Goal: Task Accomplishment & Management: Manage account settings

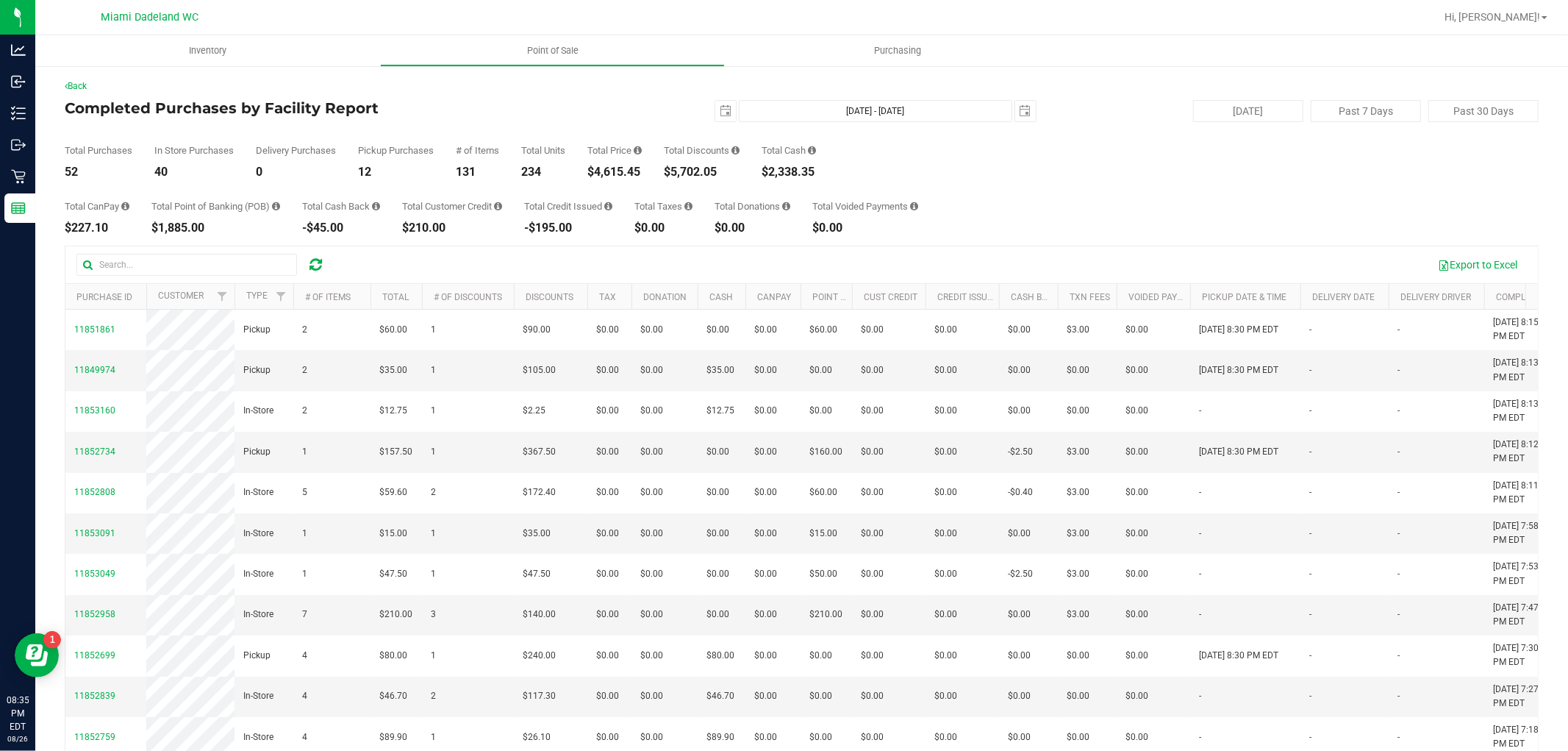
click at [635, 171] on div "$4,615.45" at bounding box center [615, 172] width 55 height 12
copy div "4,615.45"
click at [686, 167] on div "$5,702.05" at bounding box center [702, 172] width 76 height 12
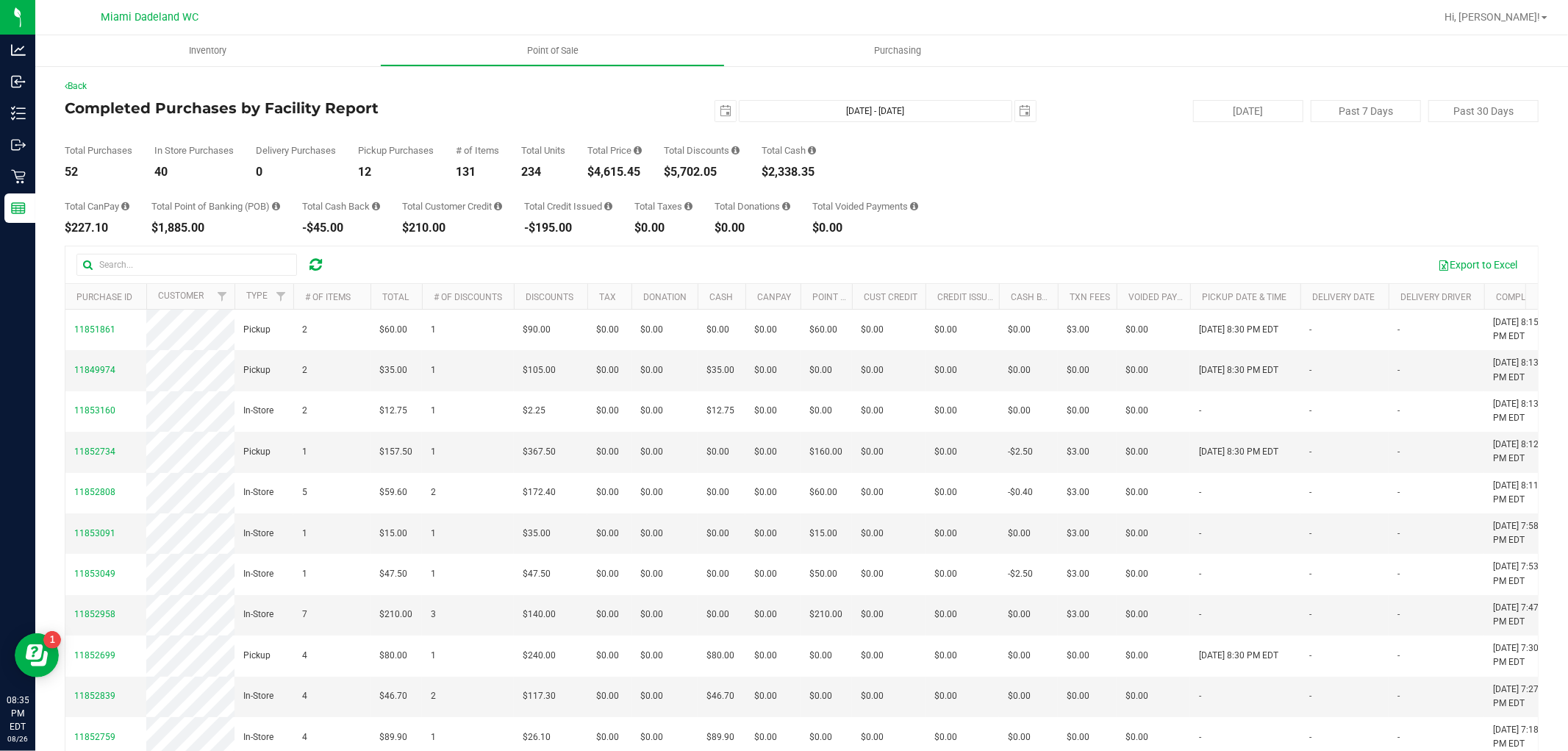
copy div "5,702.05"
click at [797, 168] on div "$2,338.35" at bounding box center [789, 172] width 55 height 12
copy div "2,338.35"
click at [718, 118] on span "select" at bounding box center [726, 111] width 21 height 21
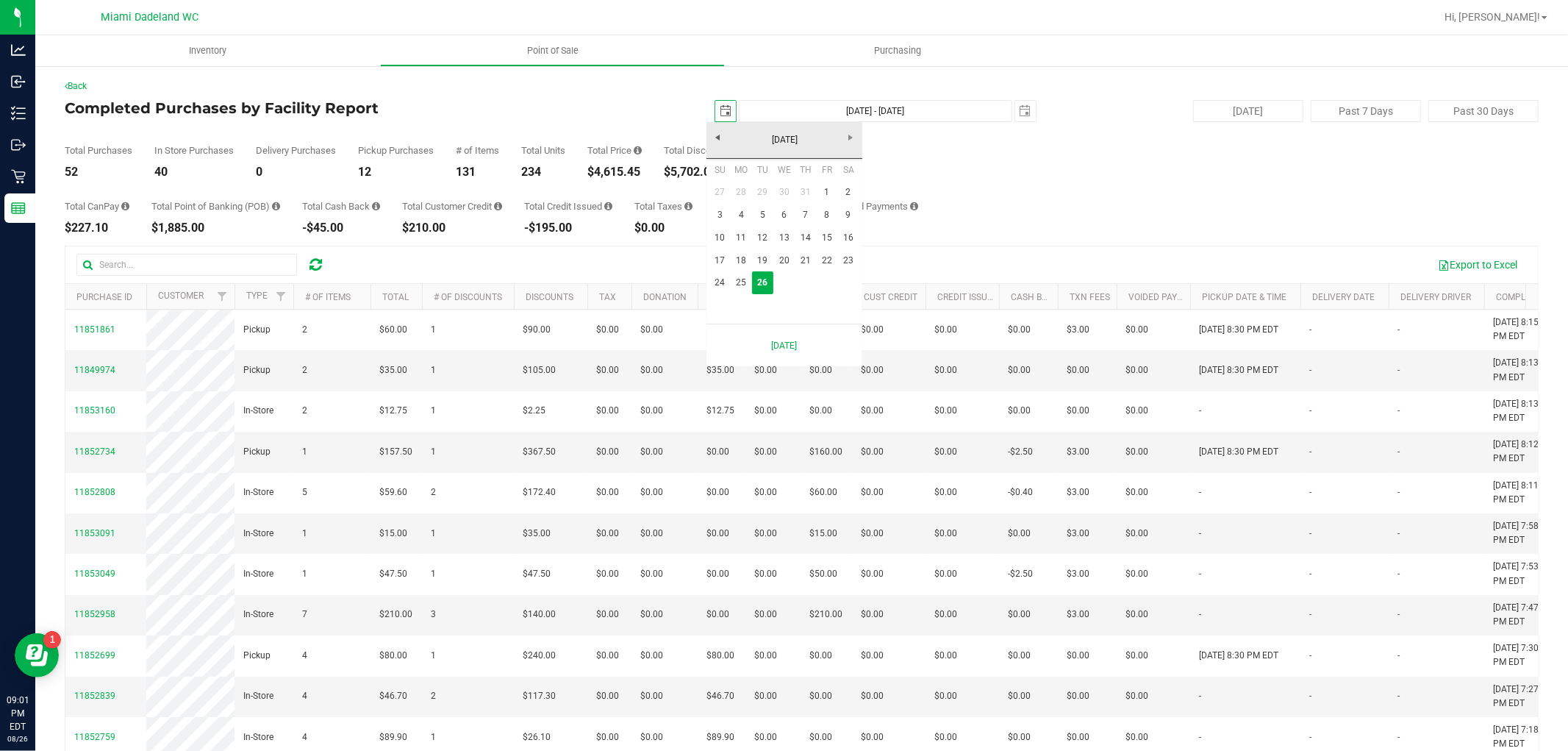
scroll to position [0, 37]
click at [739, 290] on link "25" at bounding box center [741, 282] width 22 height 23
type input "2025-08-25"
type input "Aug 25, 2025 - Aug 26, 2025"
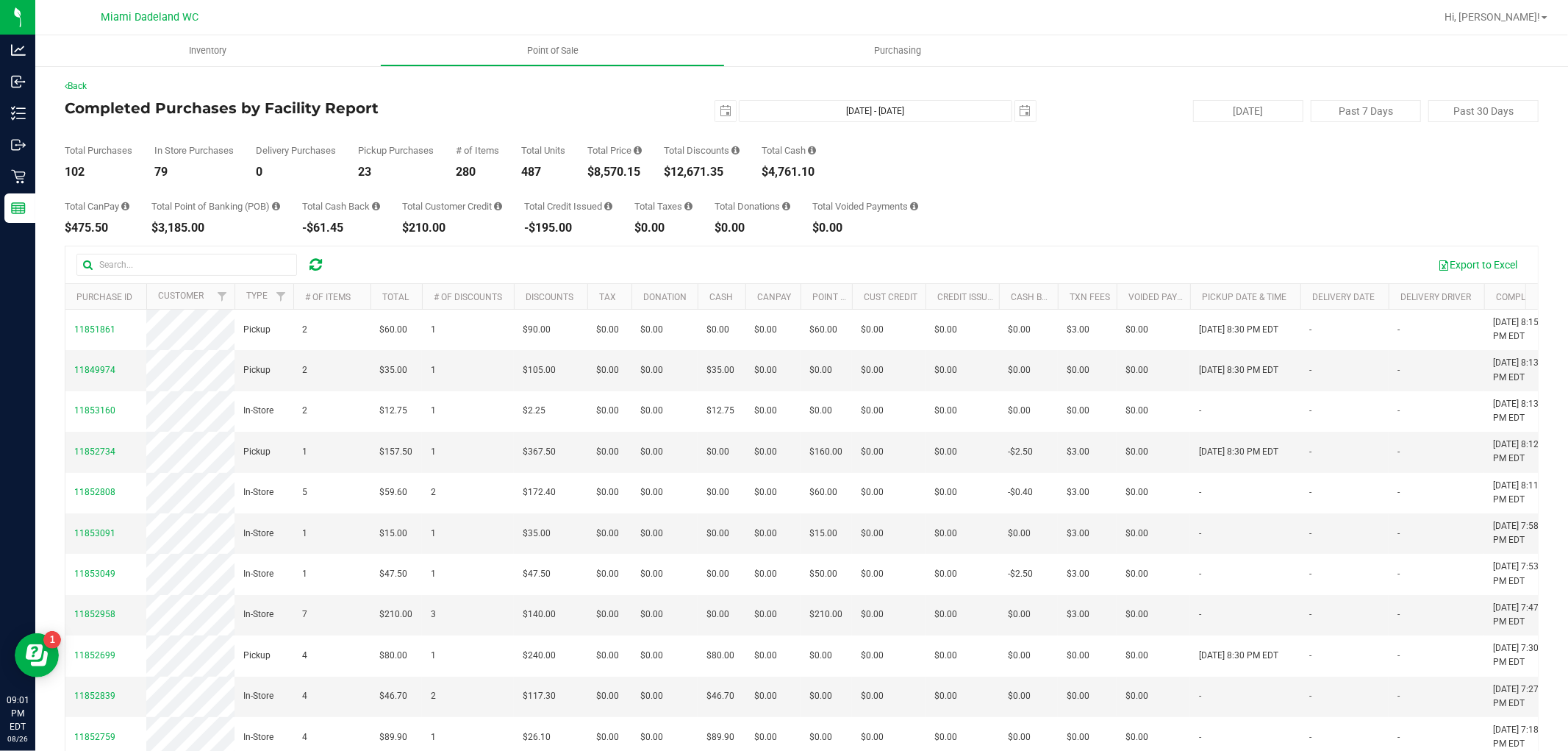
click at [615, 178] on div "$8,570.15" at bounding box center [615, 172] width 55 height 12
copy div "8,570.15"
click at [716, 115] on span "select" at bounding box center [726, 111] width 21 height 21
click at [720, 120] on span "select" at bounding box center [726, 111] width 21 height 21
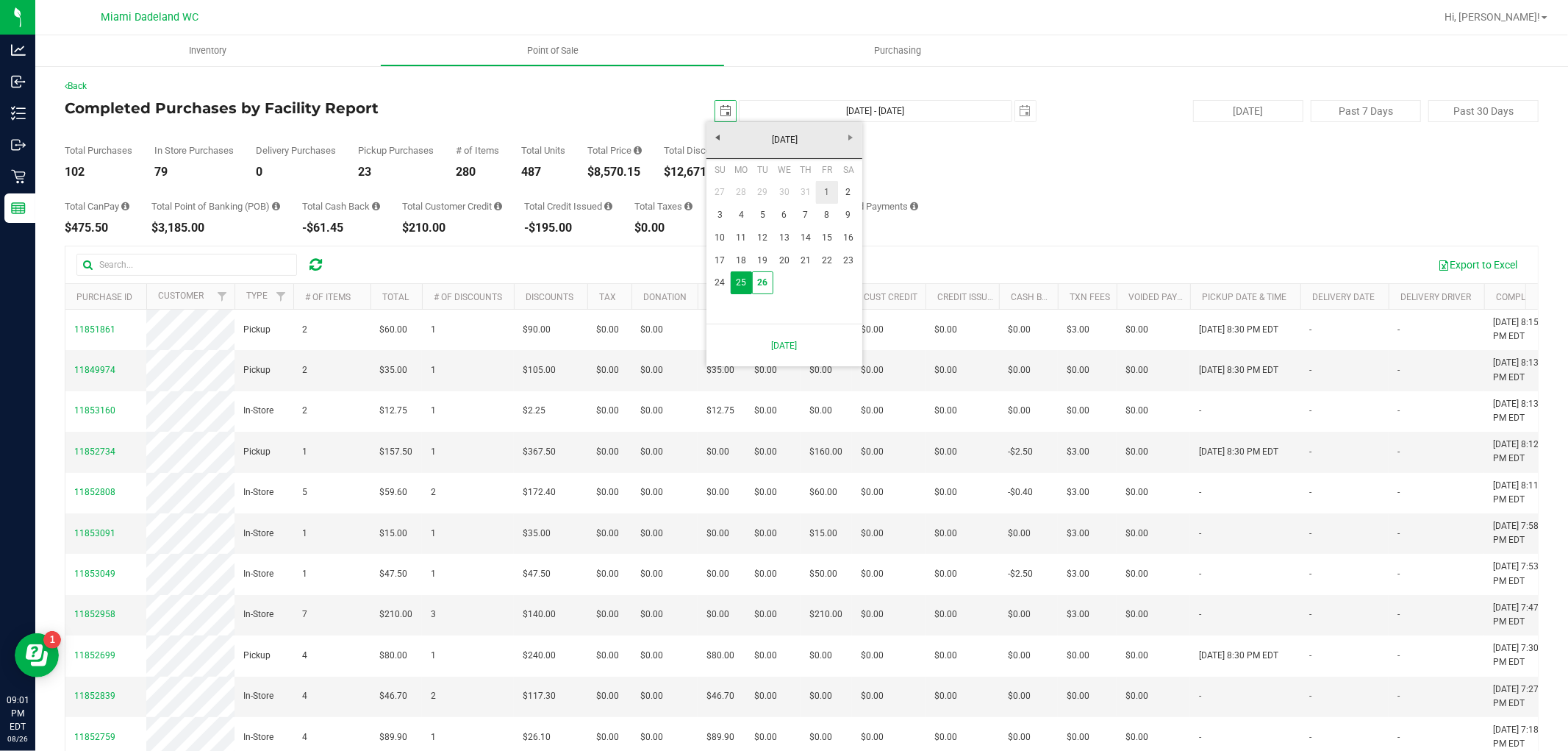
click at [826, 189] on link "1" at bounding box center [827, 192] width 22 height 23
type input "2025-08-01"
type input "Aug 1, 2025 - Aug 26, 2025"
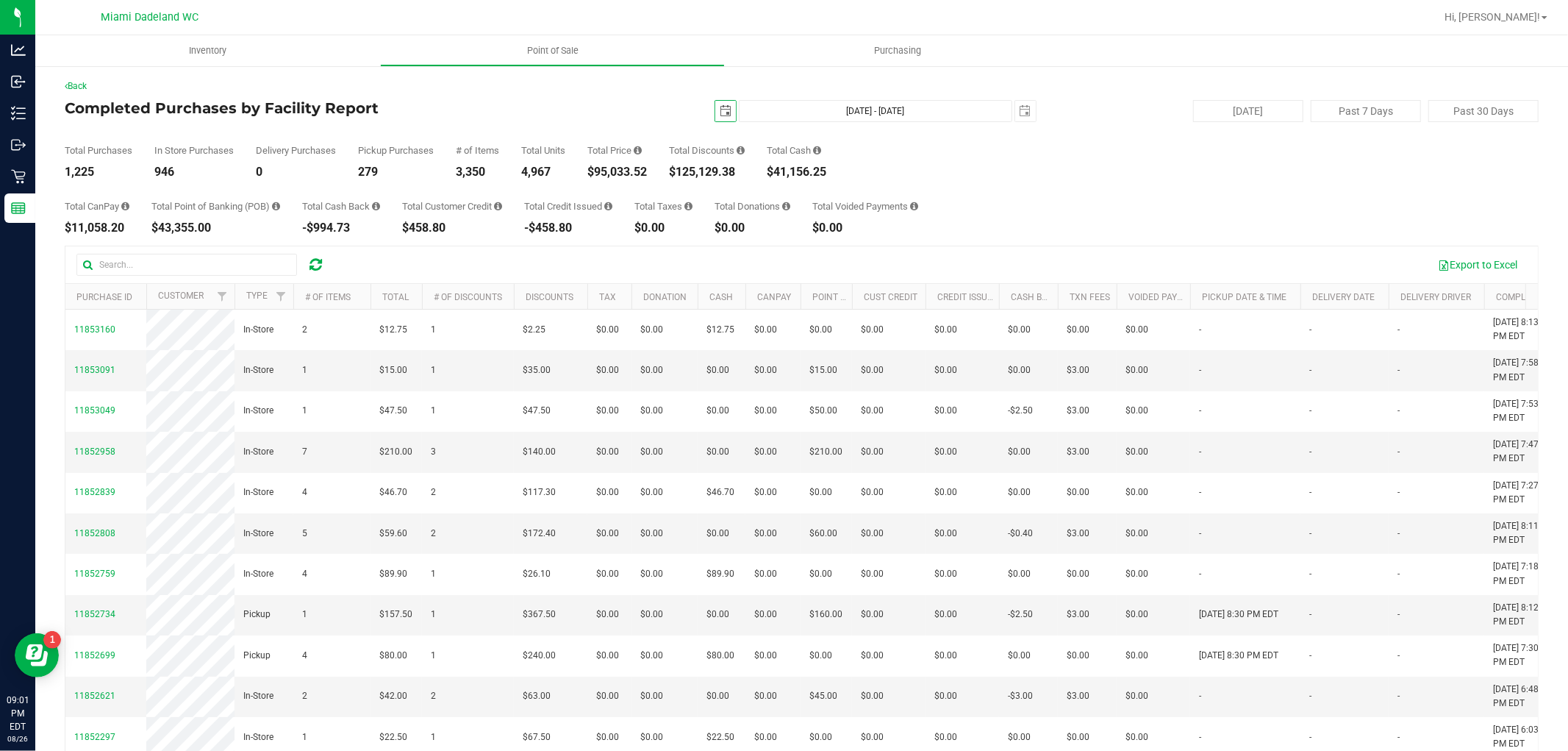
click at [612, 171] on div "$95,033.52" at bounding box center [617, 172] width 59 height 12
copy div "95,033.52"
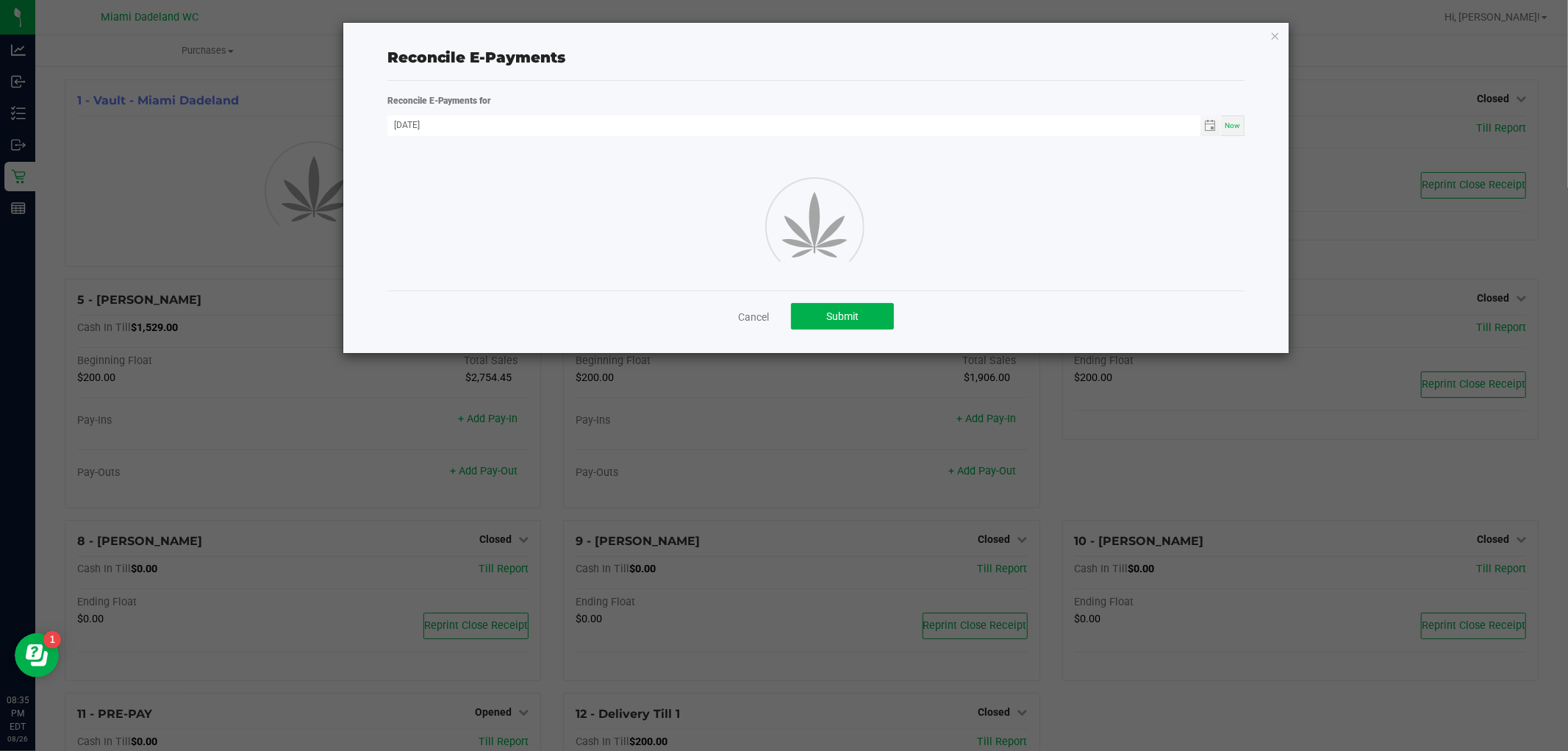
click at [1275, 37] on icon "button" at bounding box center [1275, 35] width 10 height 18
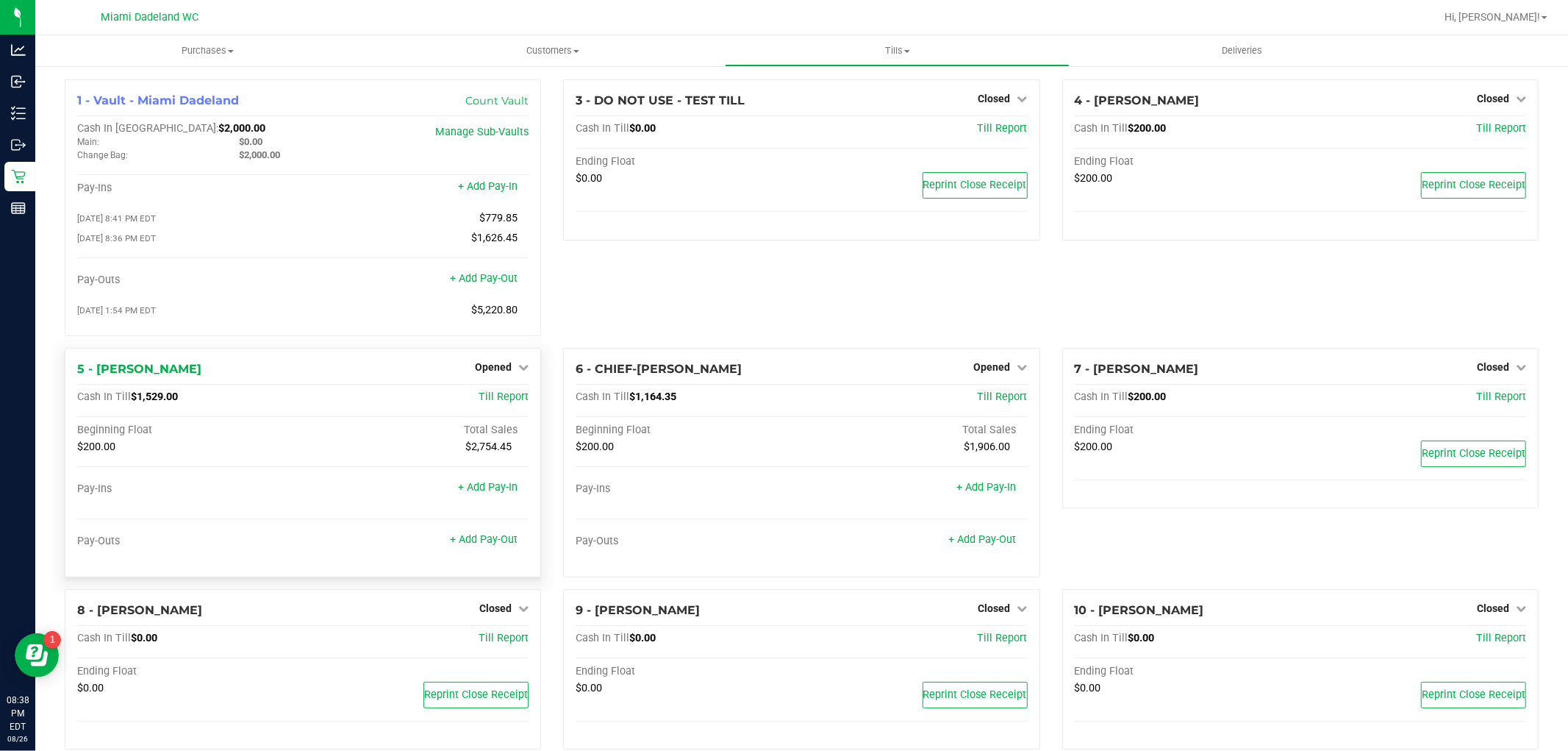
scroll to position [271, 0]
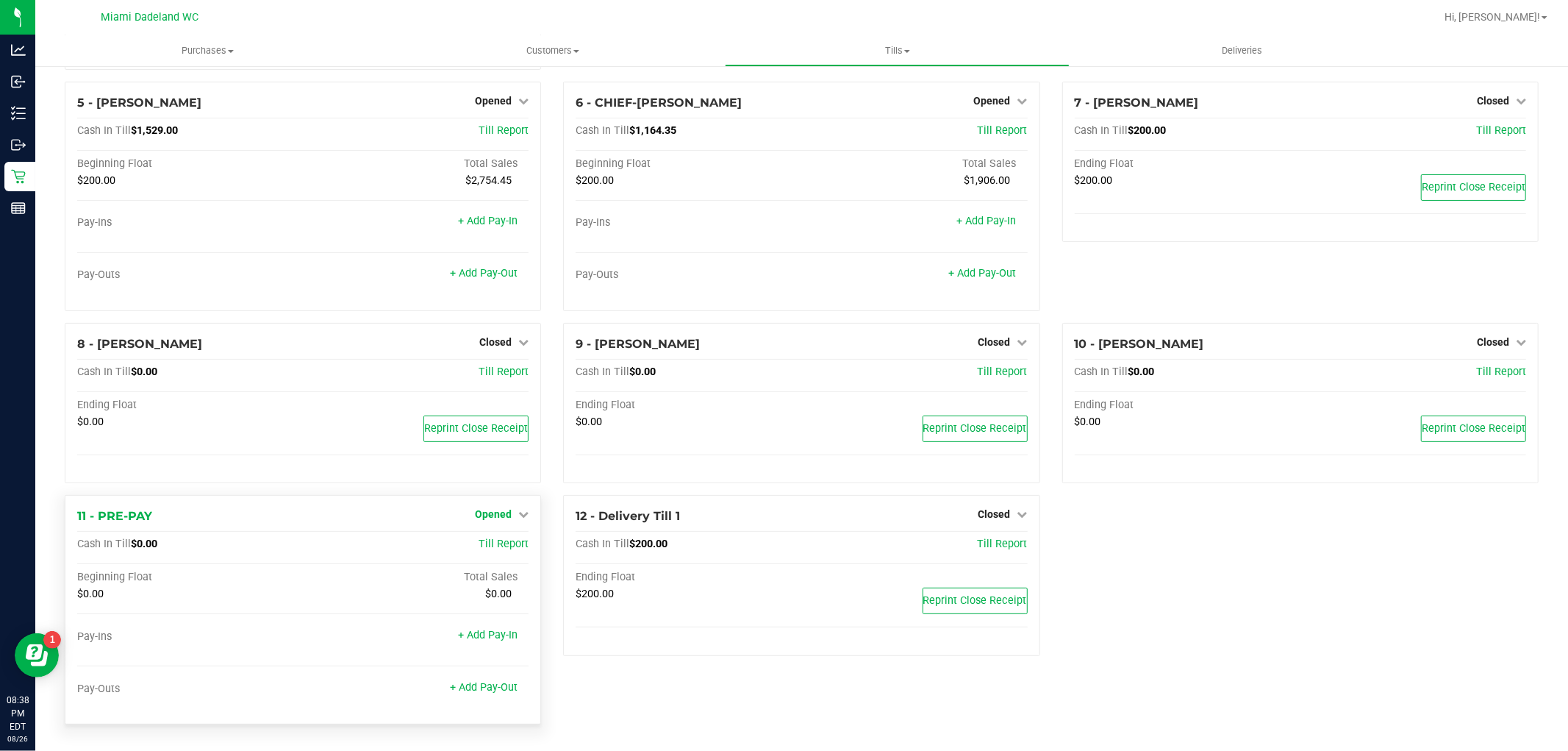
click at [490, 511] on span "Opened" at bounding box center [493, 514] width 37 height 12
click at [505, 545] on link "Close Till" at bounding box center [496, 545] width 40 height 12
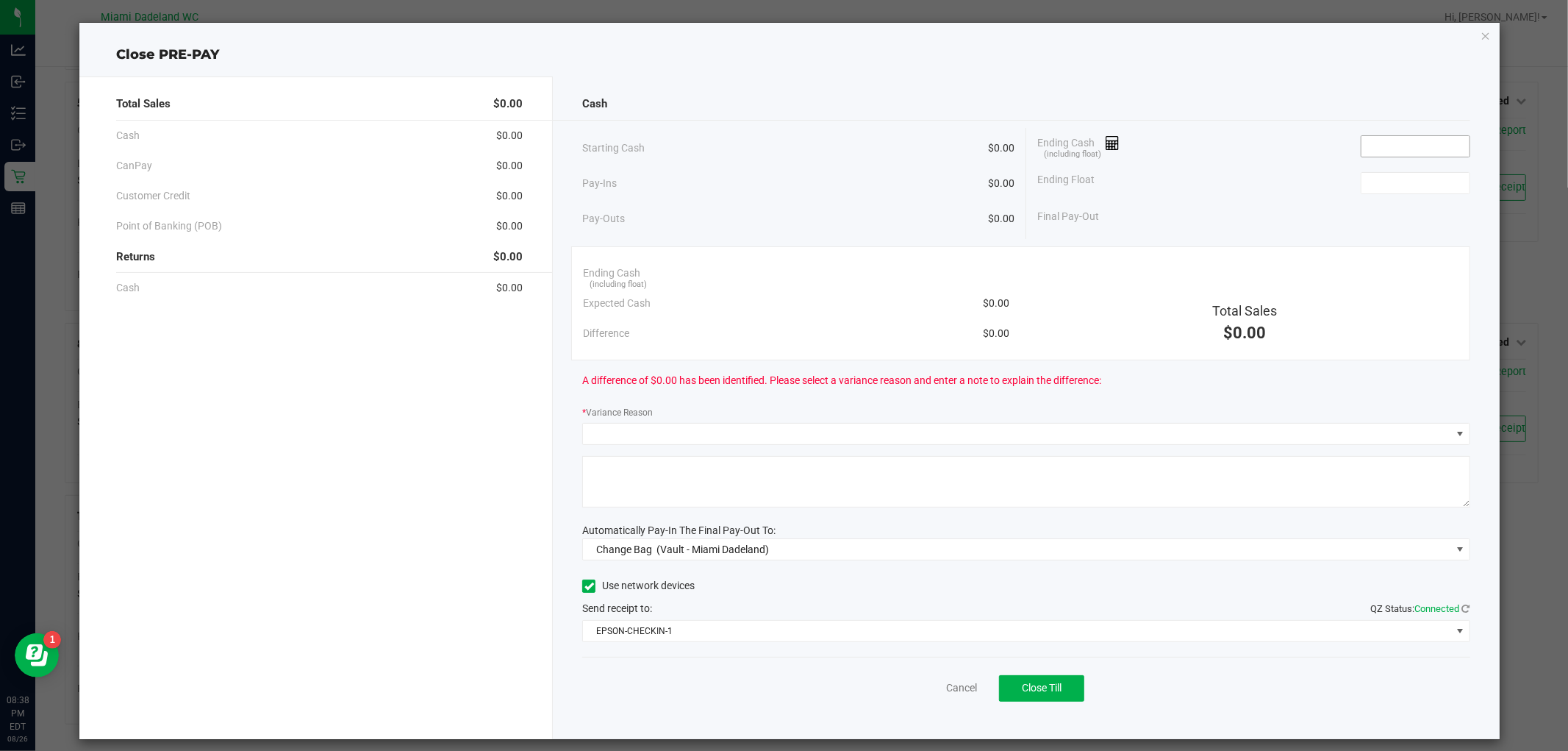
click at [1396, 143] on input at bounding box center [1416, 147] width 108 height 21
type input "$0.00"
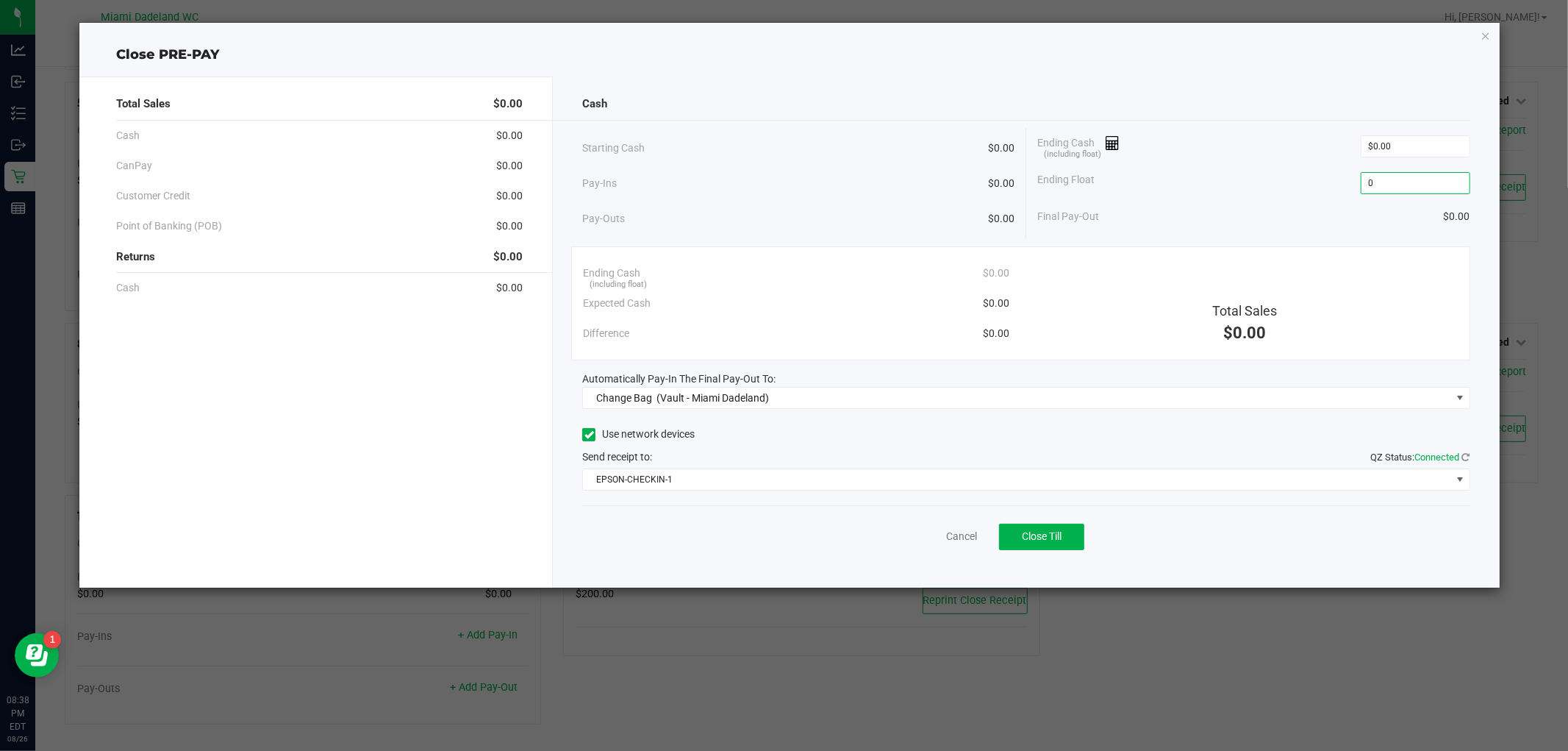
type input "$0.00"
click at [1097, 120] on div "Cash Starting Cash $0.00 Pay-Ins $0.00 Pay-Outs $0.00 Ending Cash (including fl…" at bounding box center [1026, 331] width 946 height 511
click at [736, 403] on span "(Vault - Miami Dadeland)" at bounding box center [713, 398] width 113 height 12
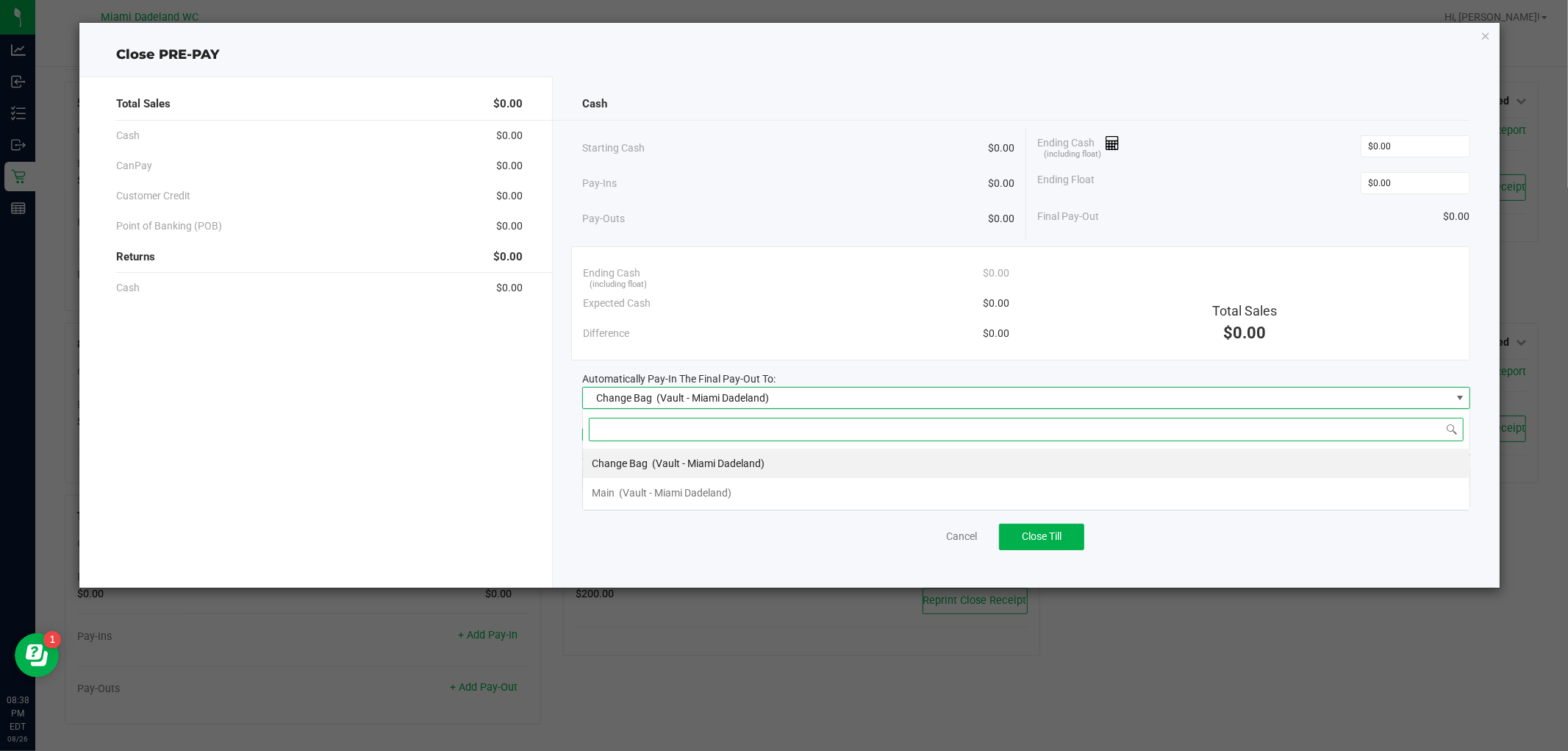
scroll to position [22, 888]
click at [680, 488] on span "(Vault - Miami Dadeland)" at bounding box center [675, 493] width 113 height 12
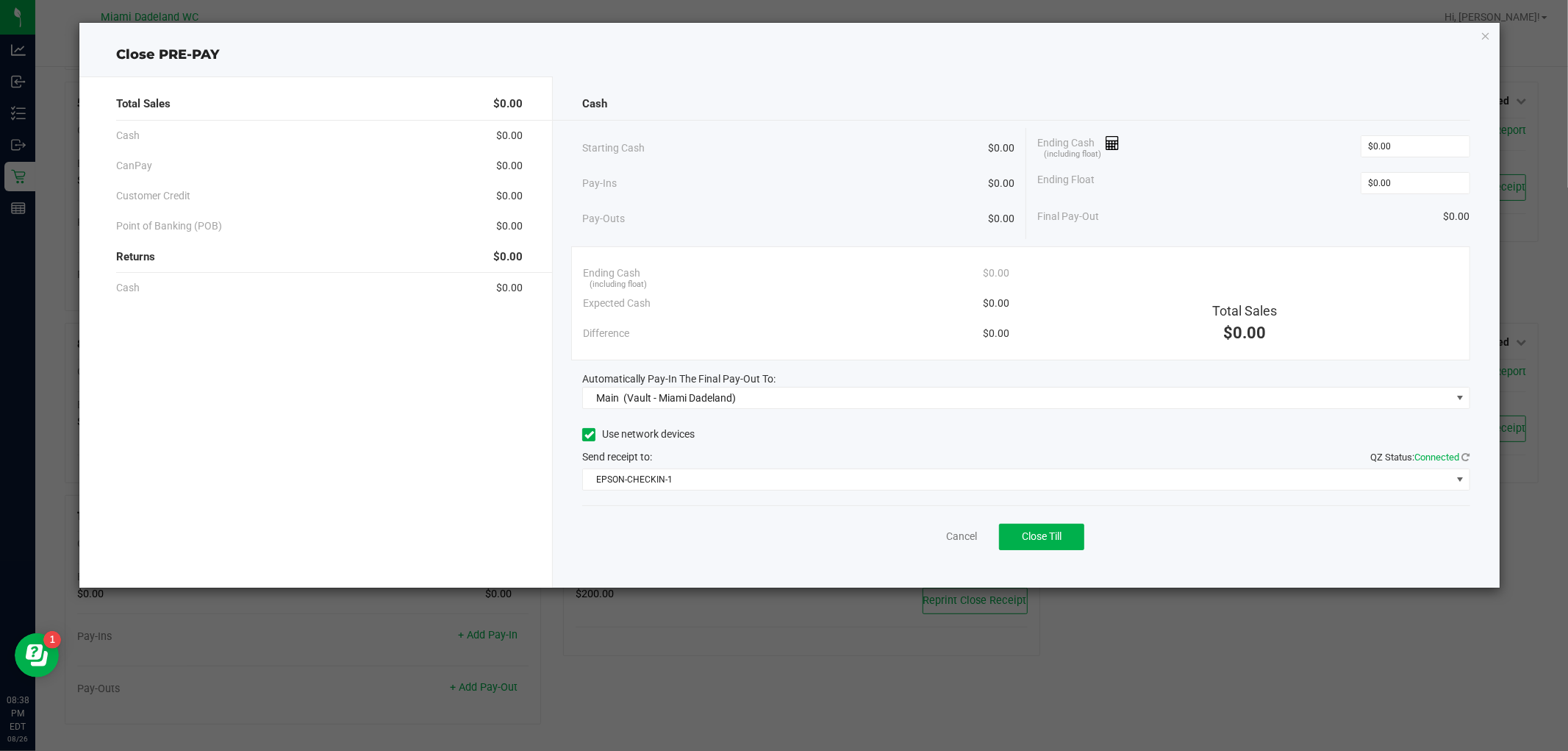
click at [743, 119] on div "Cash" at bounding box center [1026, 104] width 888 height 32
click at [1003, 483] on span "EPSON-CHECKIN-1" at bounding box center [1017, 480] width 867 height 21
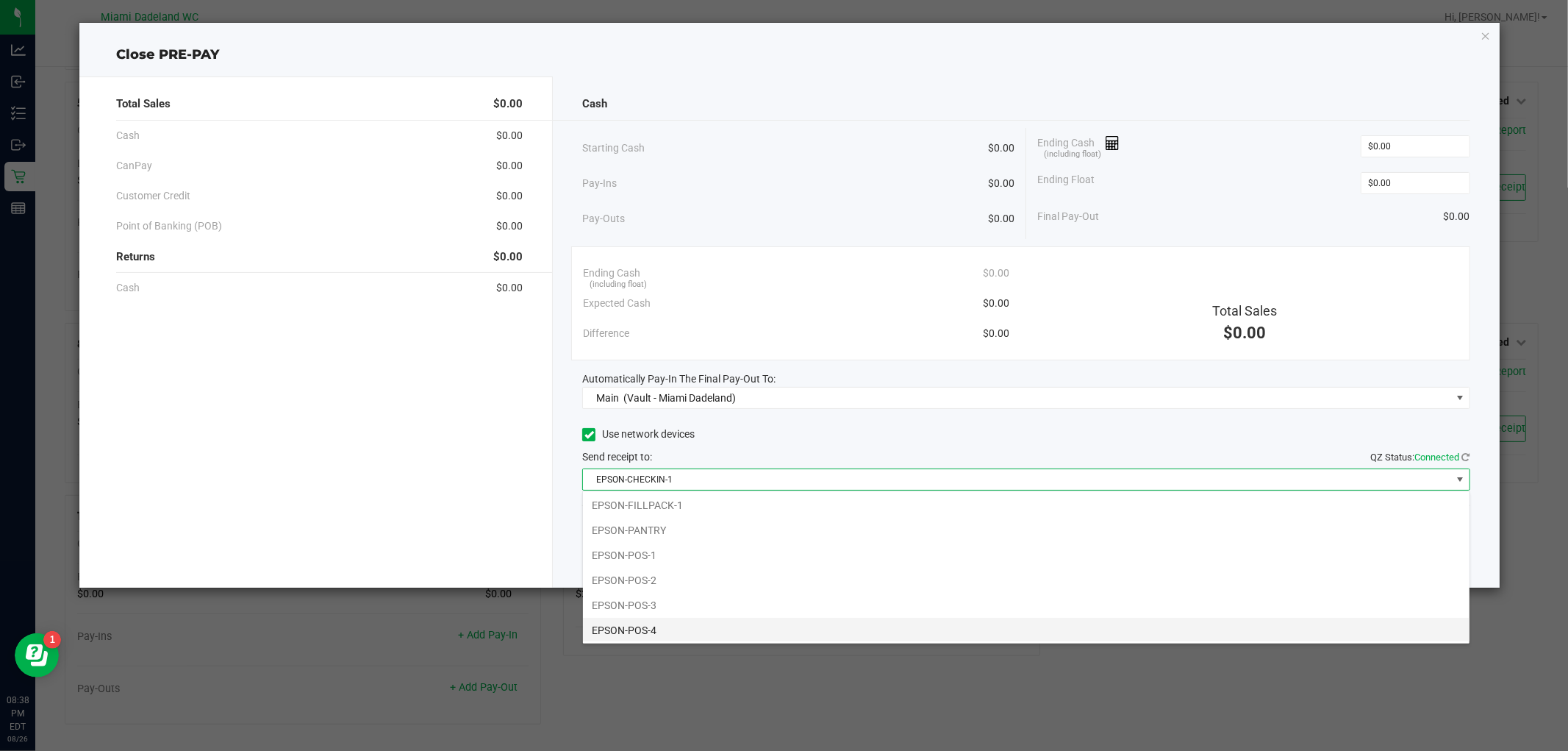
scroll to position [79, 0]
click at [659, 497] on li "EPSON-PANTRY" at bounding box center [1026, 503] width 887 height 25
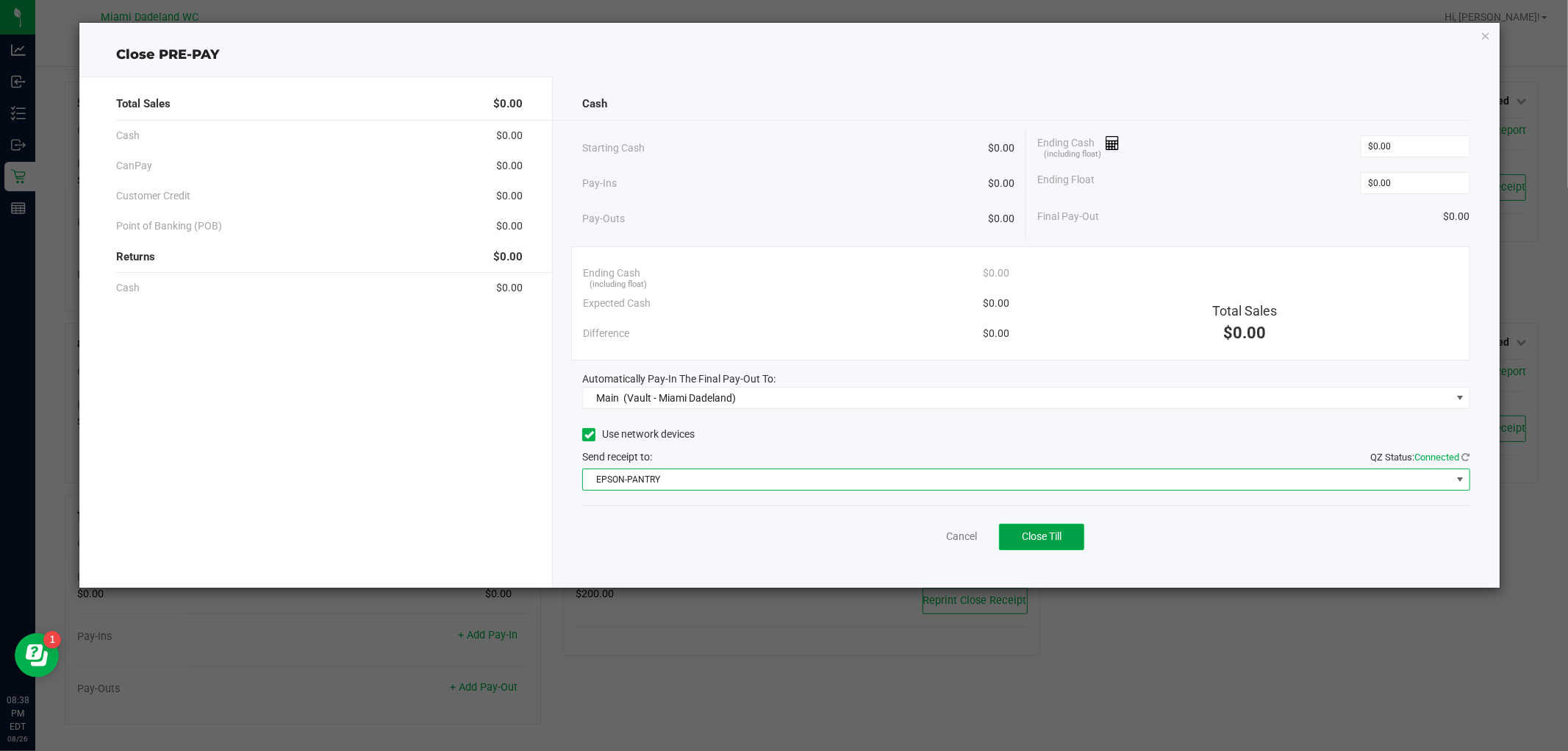
click at [1053, 537] on span "Close Till" at bounding box center [1042, 536] width 40 height 12
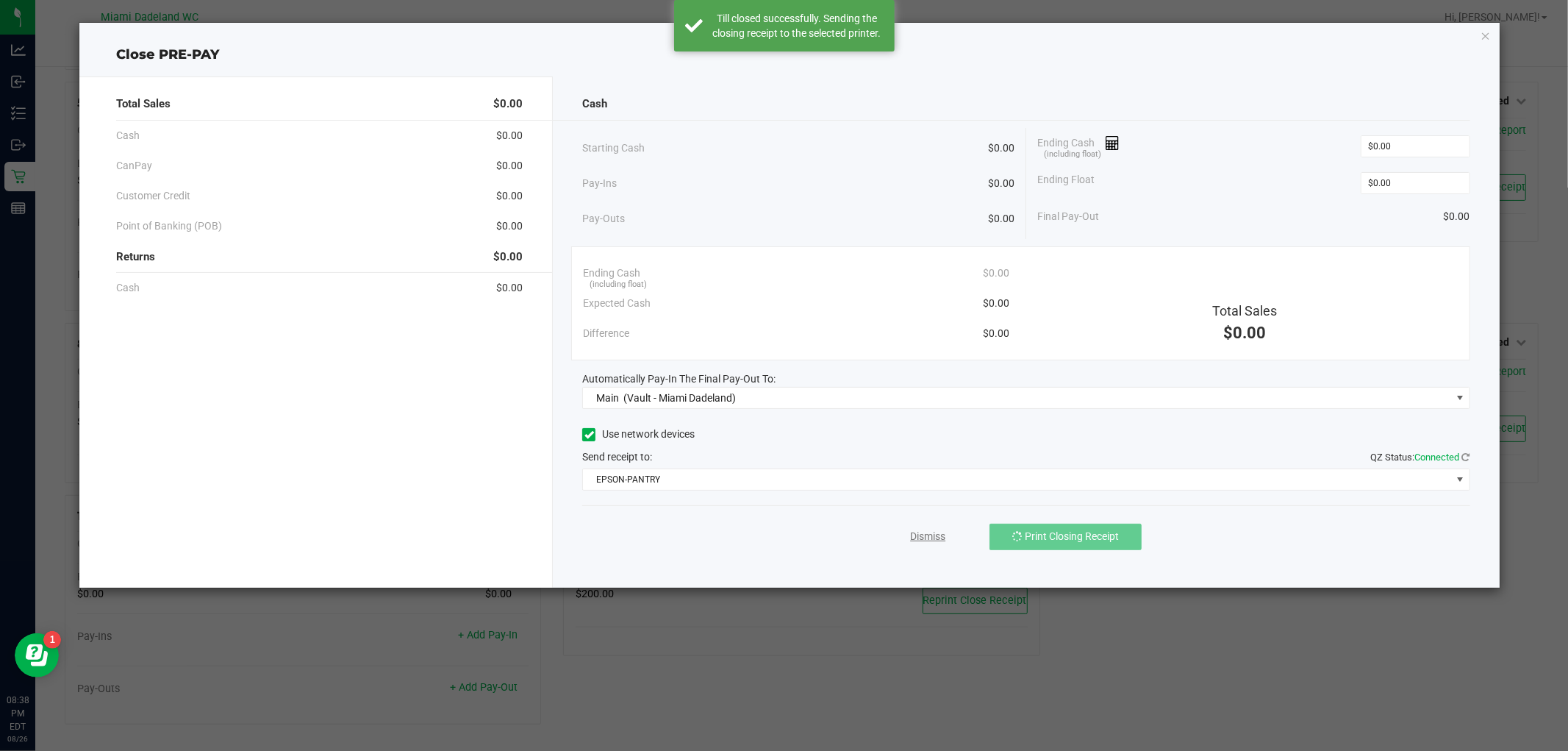
click at [921, 535] on link "Dismiss" at bounding box center [928, 536] width 36 height 15
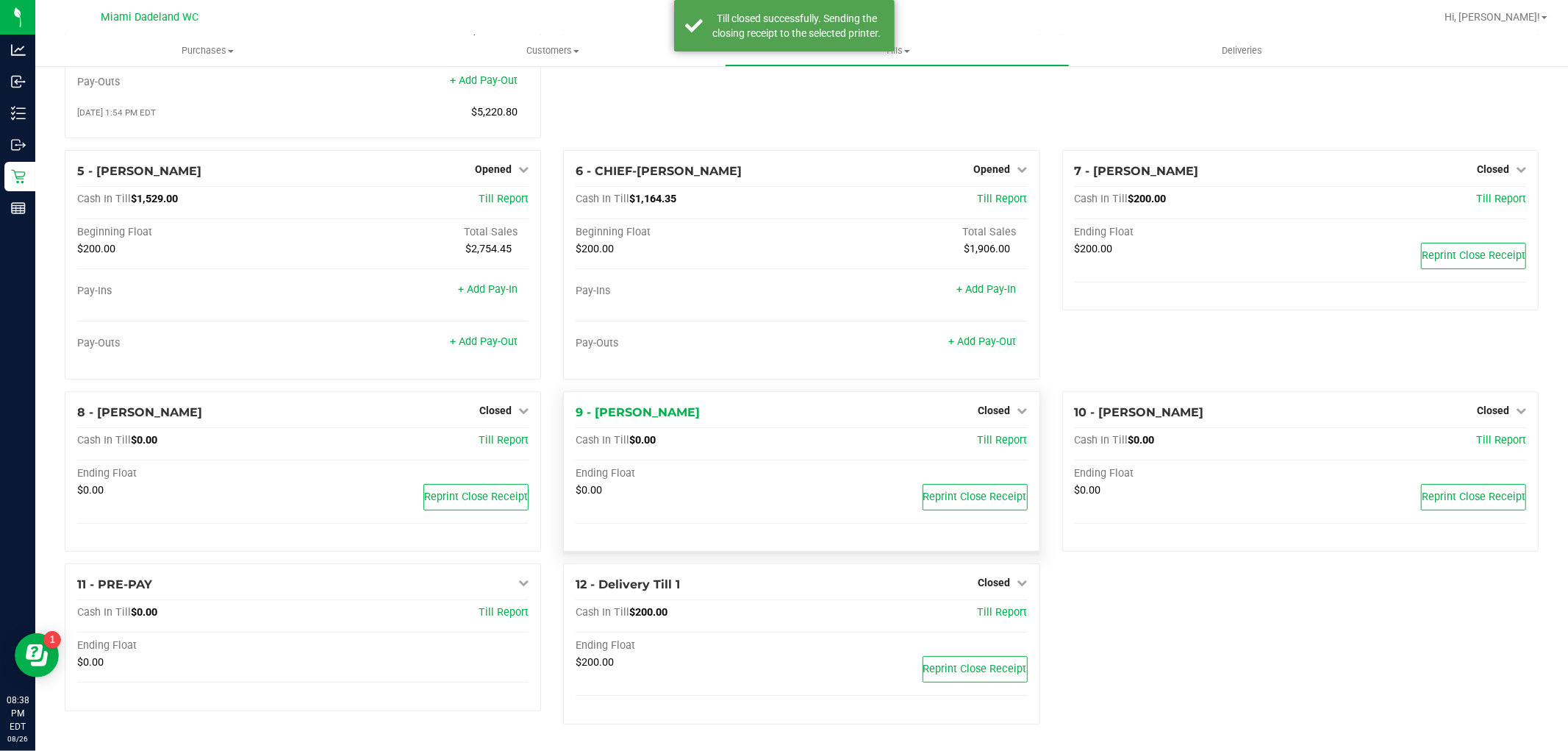
scroll to position [202, 0]
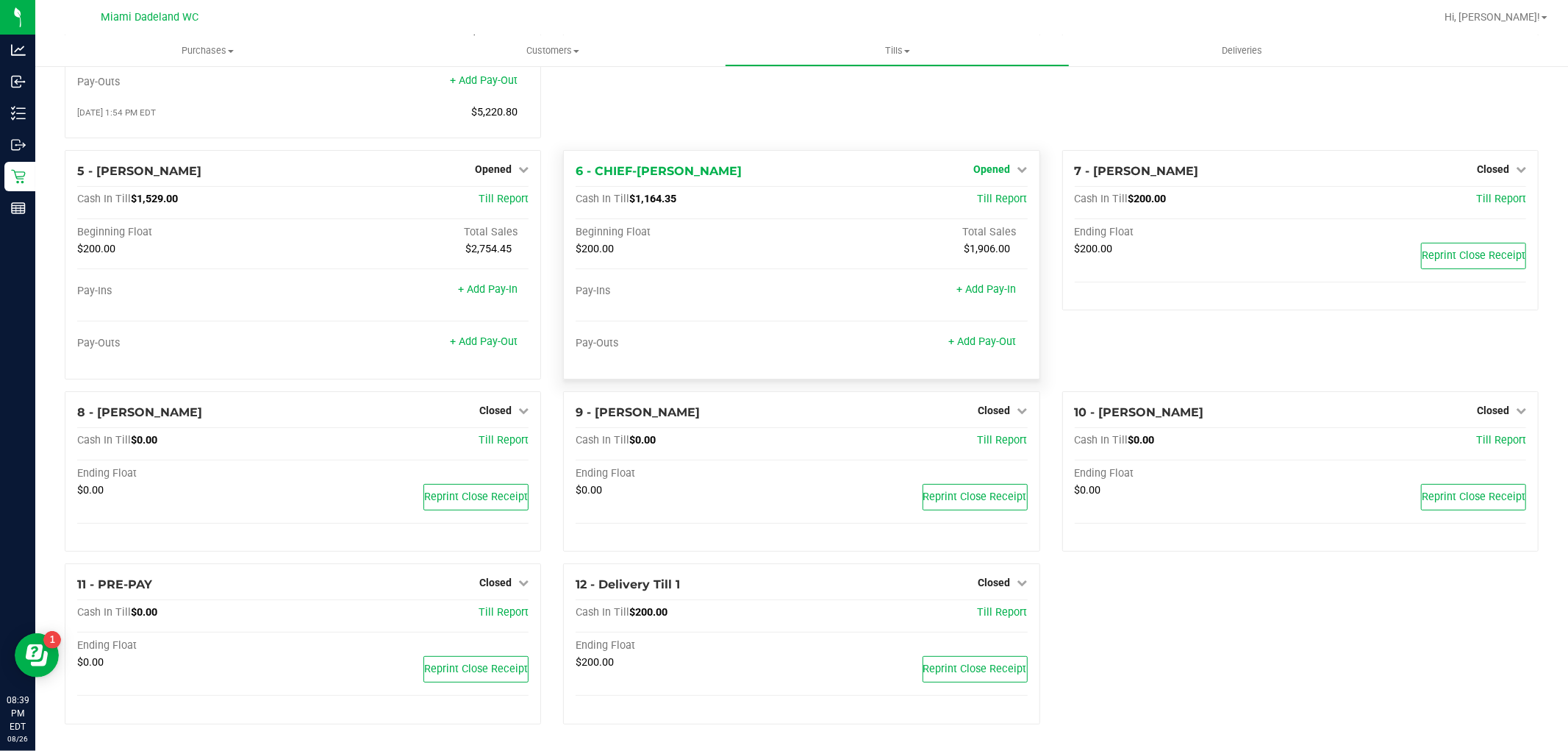
click at [996, 164] on span "Opened" at bounding box center [992, 169] width 37 height 12
click at [1000, 201] on link "Close Till" at bounding box center [994, 200] width 40 height 12
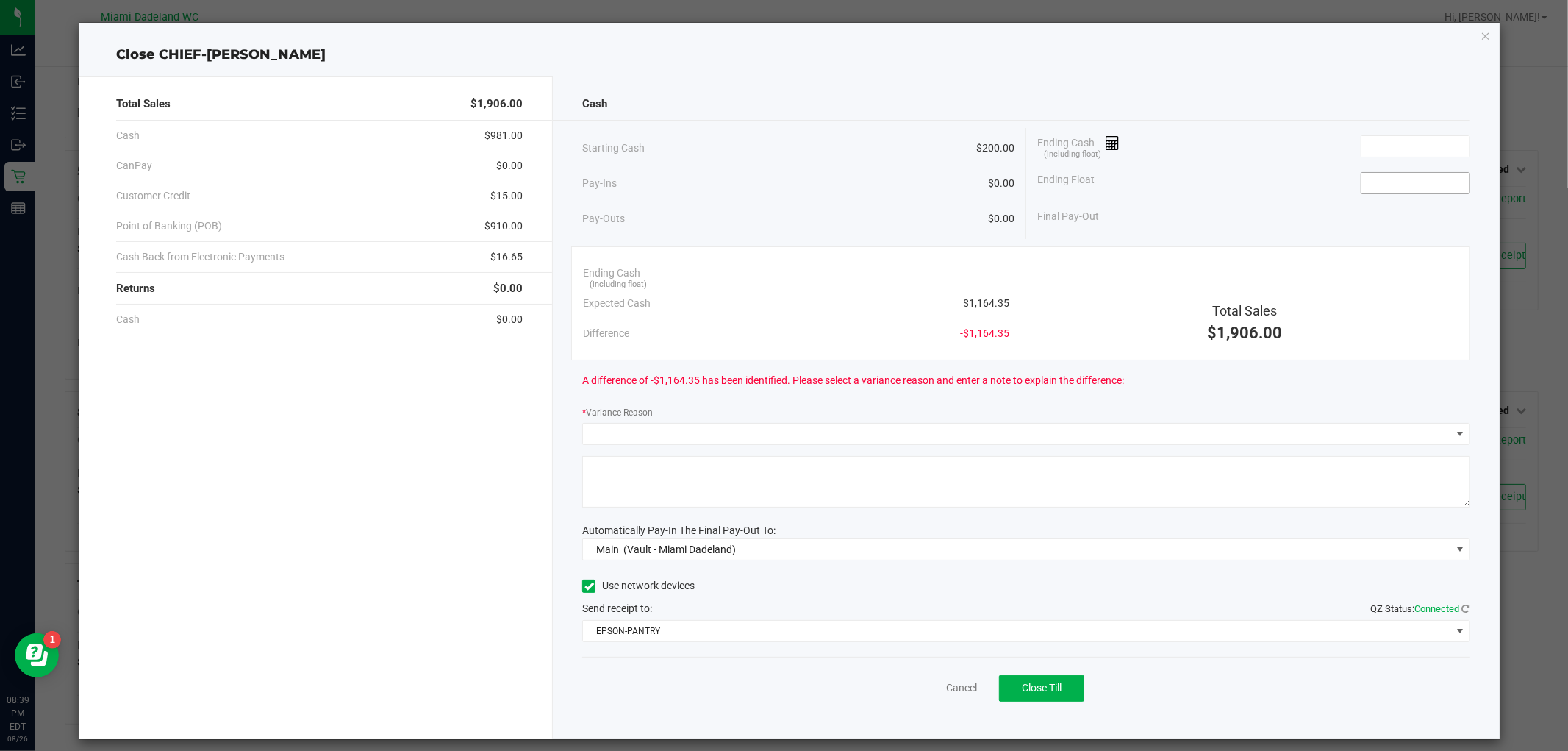
click at [1421, 177] on input at bounding box center [1416, 184] width 108 height 21
click at [1430, 150] on input at bounding box center [1416, 147] width 108 height 21
type input "$200.00"
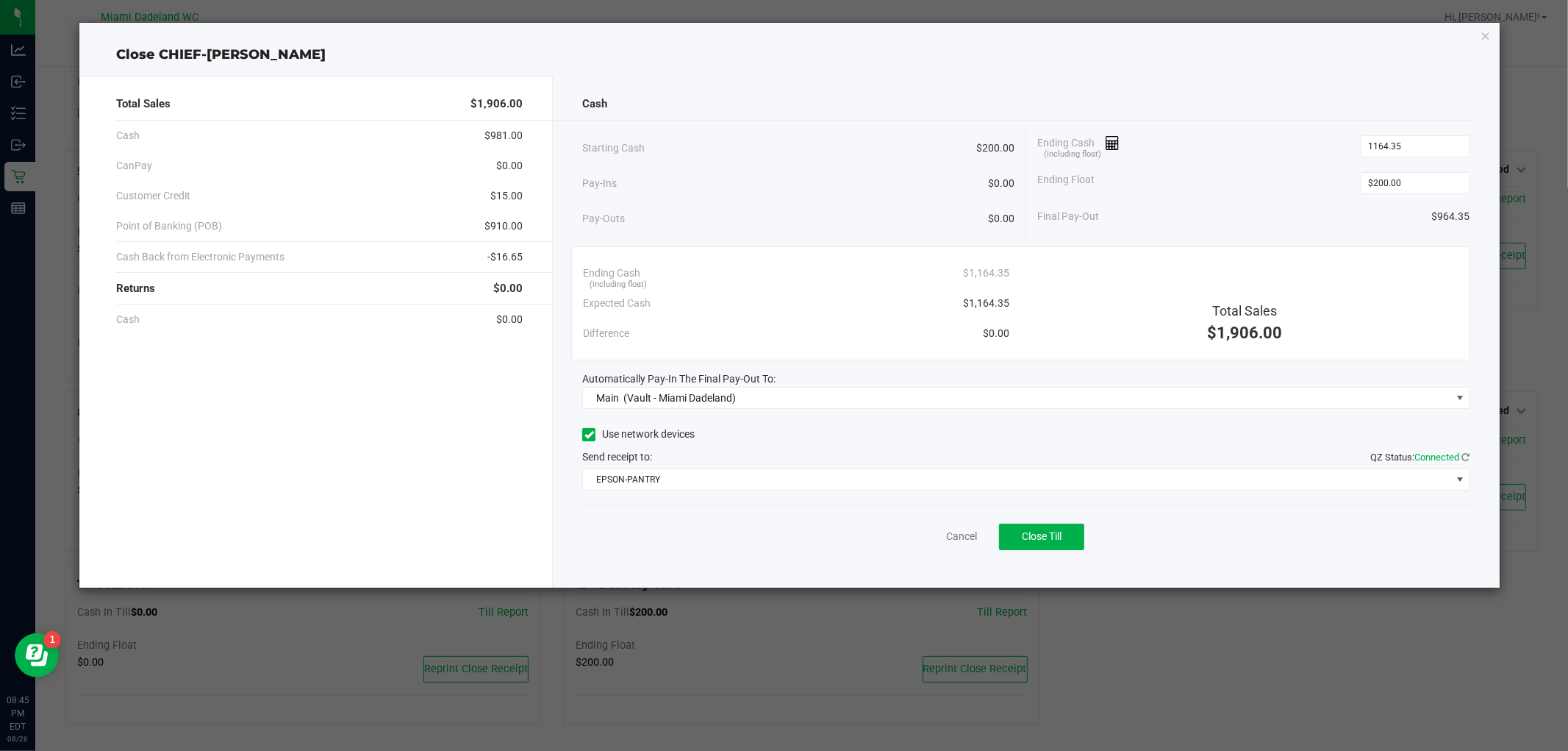
click at [1250, 67] on div "Total Sales $1,906.00 Cash $981.00 CanPay $0.00 Customer Credit $15.00 Point of…" at bounding box center [789, 327] width 1420 height 523
type input "$1,164.35"
click at [1050, 535] on span "Close Till" at bounding box center [1042, 536] width 40 height 12
click at [925, 530] on link "Dismiss" at bounding box center [929, 536] width 36 height 15
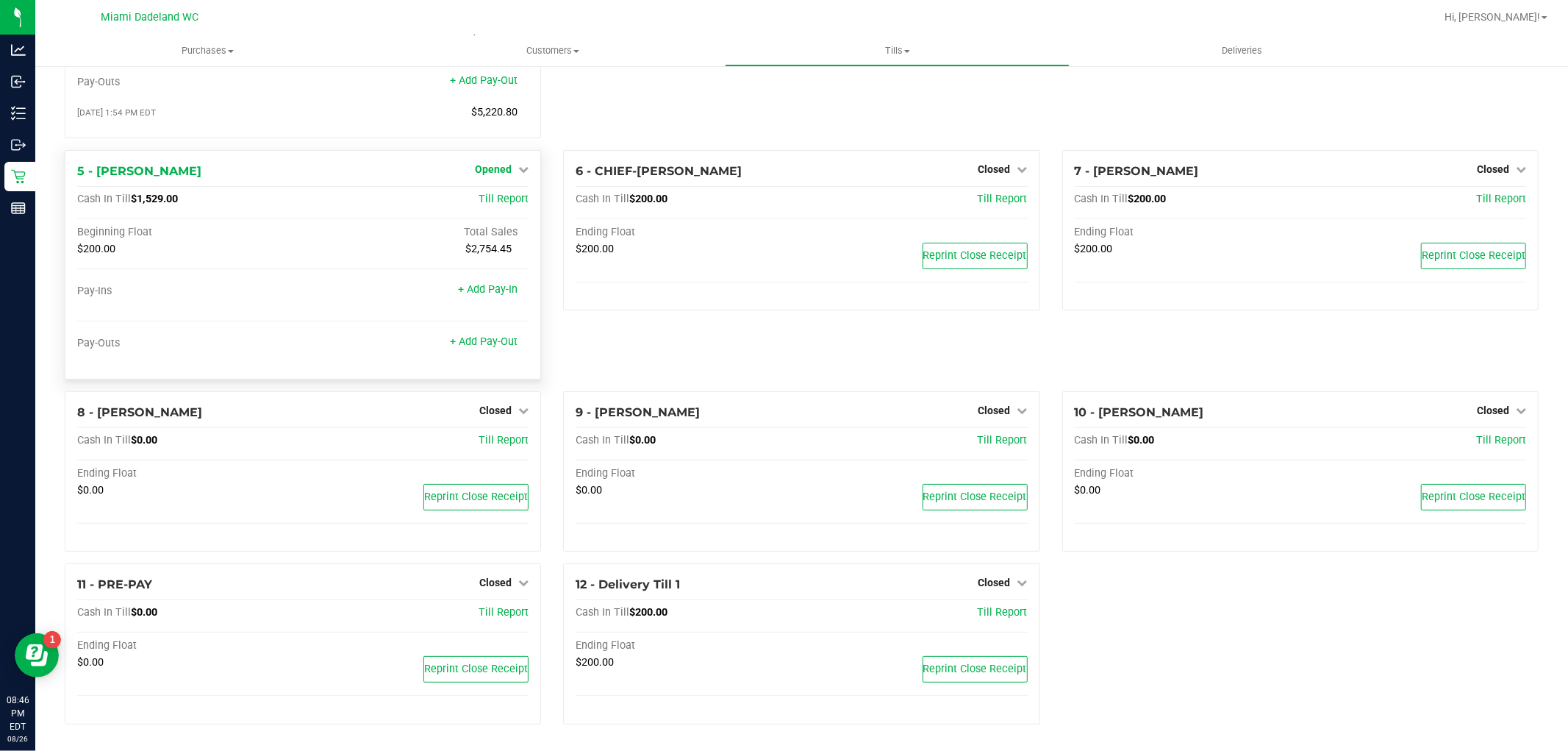
click at [511, 164] on link "Opened" at bounding box center [501, 169] width 54 height 12
click at [508, 194] on link "Close Till" at bounding box center [496, 200] width 40 height 12
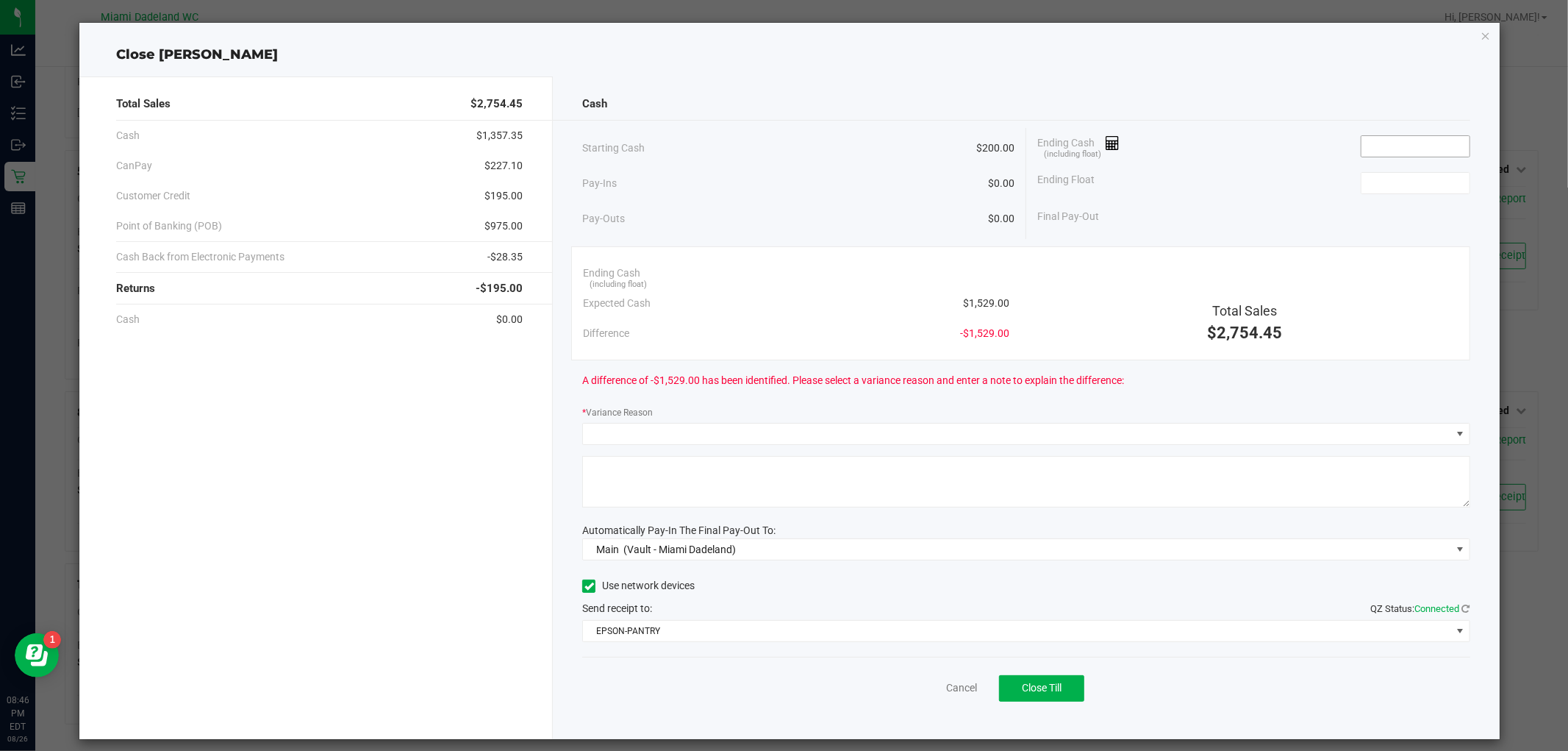
click at [1437, 147] on input at bounding box center [1416, 147] width 108 height 21
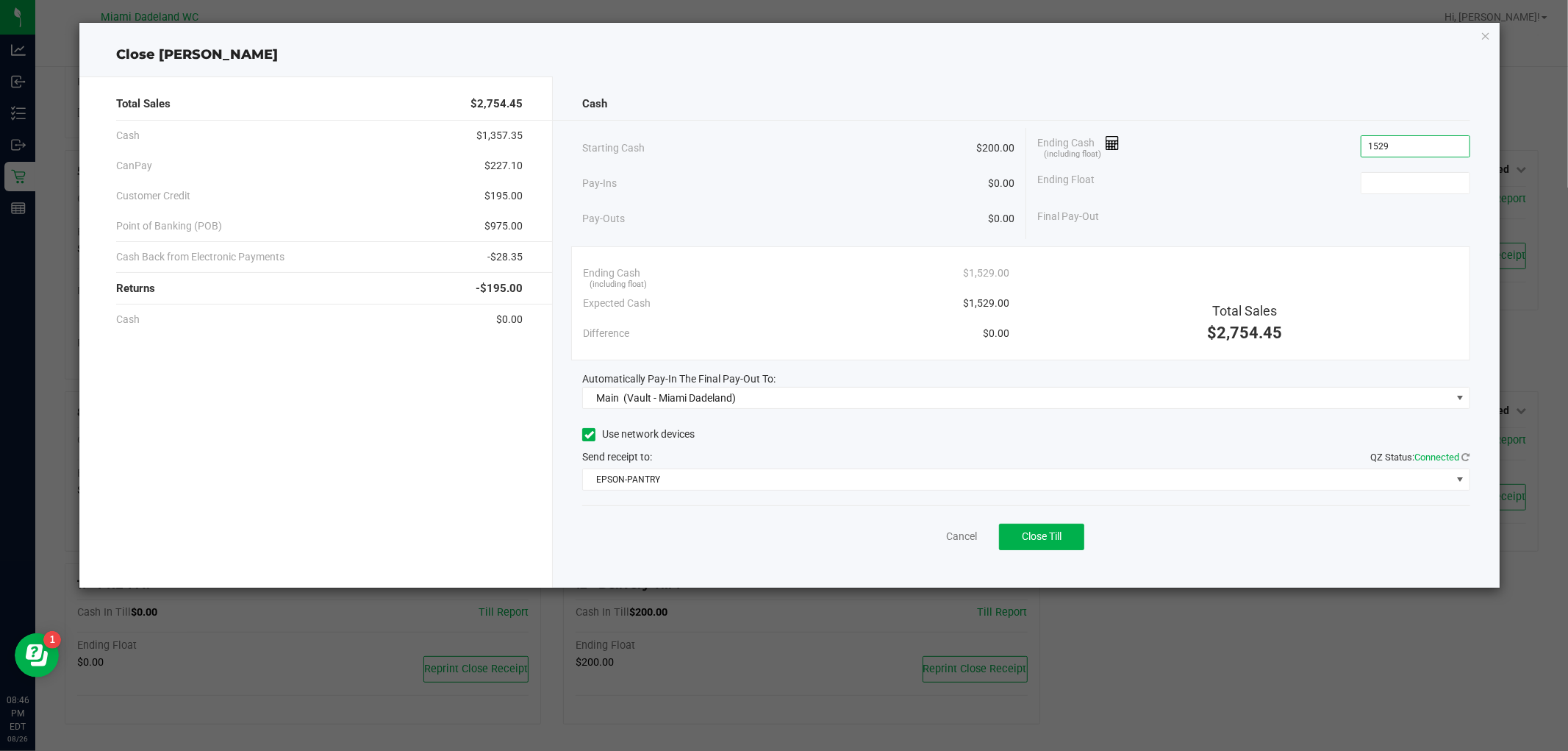
type input "$1,529.00"
type input "$200.00"
click at [1174, 56] on div "Close [PERSON_NAME]" at bounding box center [789, 55] width 1420 height 20
click at [1022, 539] on span "Close Till" at bounding box center [1042, 536] width 40 height 12
click at [921, 537] on link "Dismiss" at bounding box center [929, 536] width 36 height 15
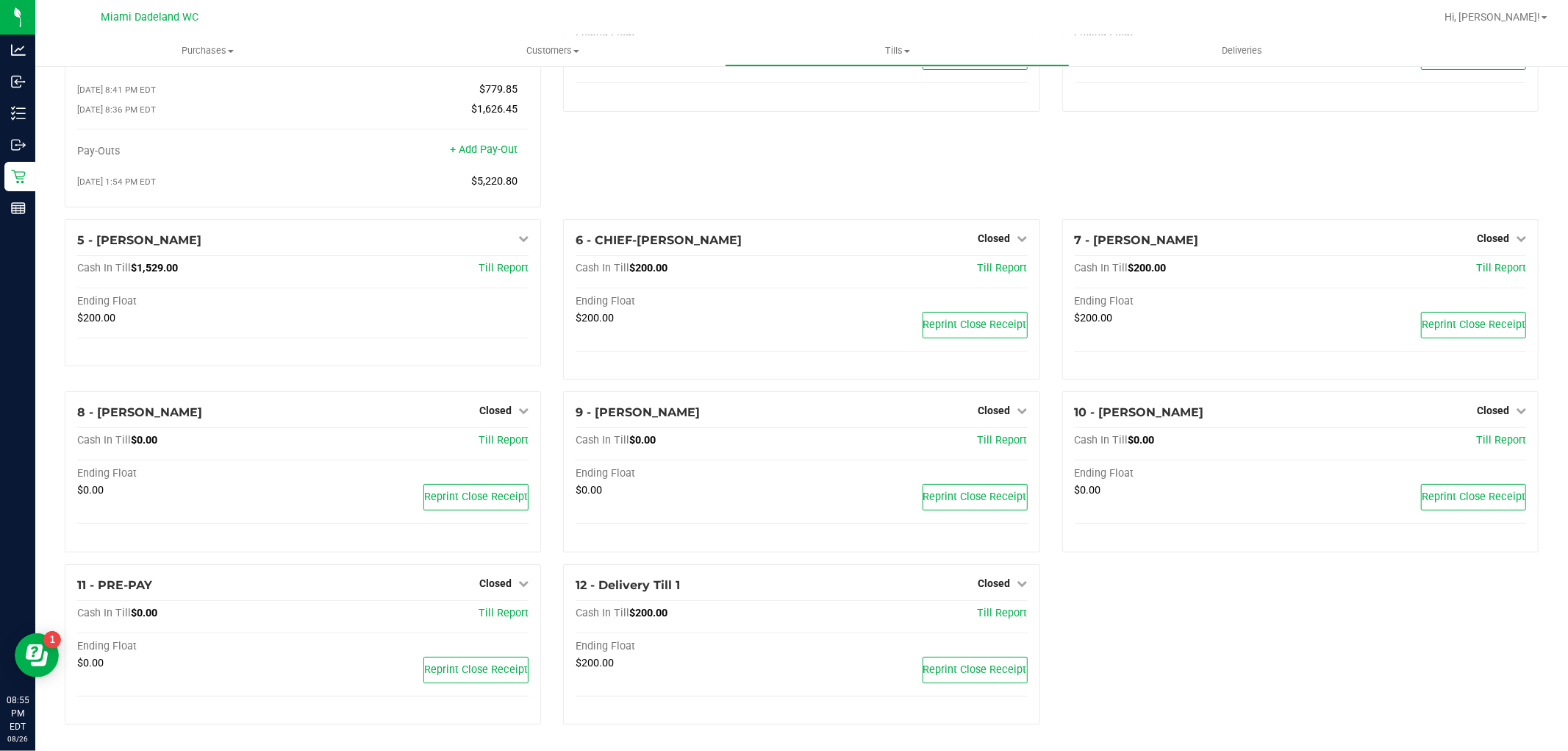
scroll to position [134, 0]
click at [438, 667] on span "Reprint Close Receipt" at bounding box center [476, 669] width 103 height 12
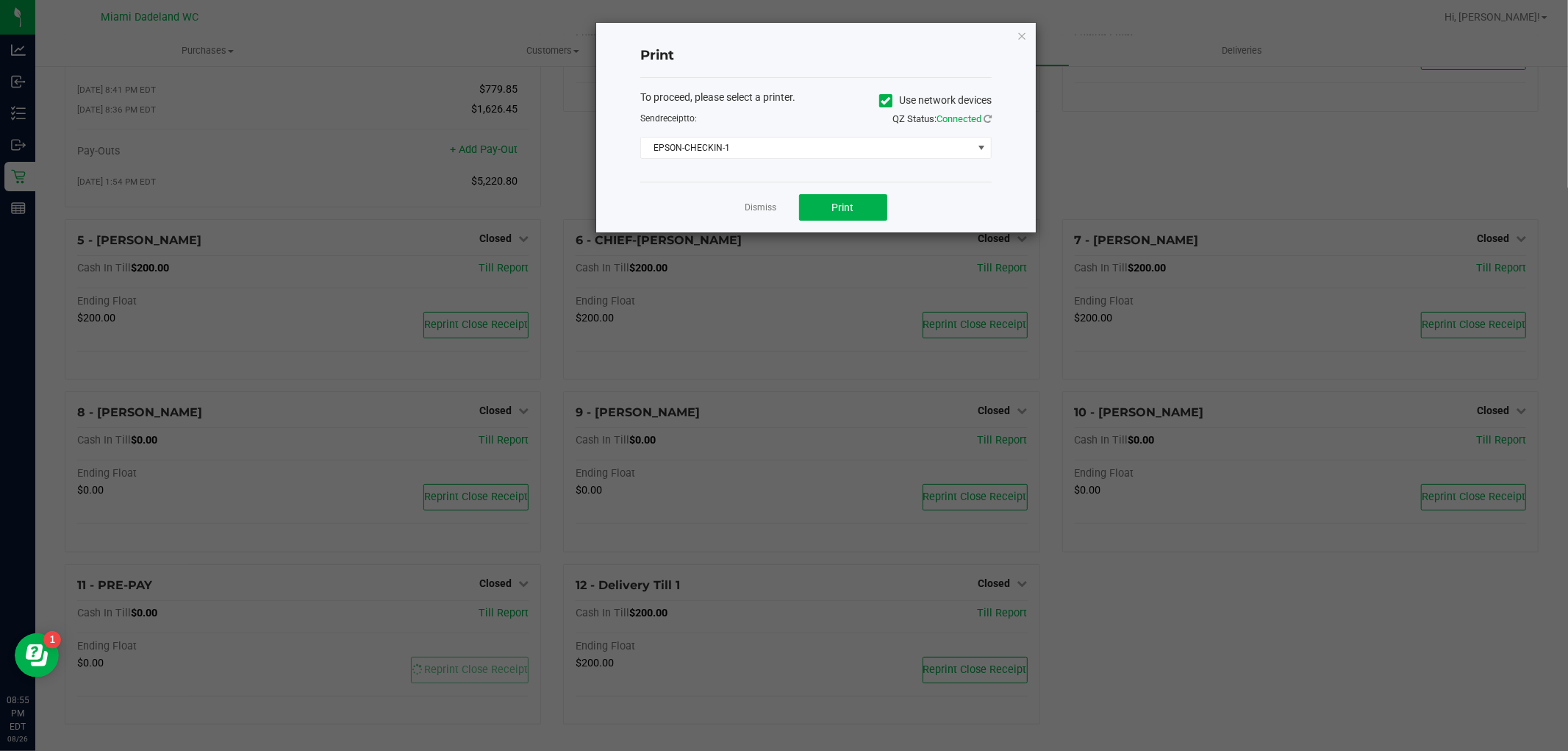
click at [804, 179] on div "To proceed, please select a printer. Use network devices Send receipt to: QZ St…" at bounding box center [816, 130] width 352 height 104
click at [809, 151] on span "EPSON-CHECKIN-1" at bounding box center [807, 148] width 332 height 21
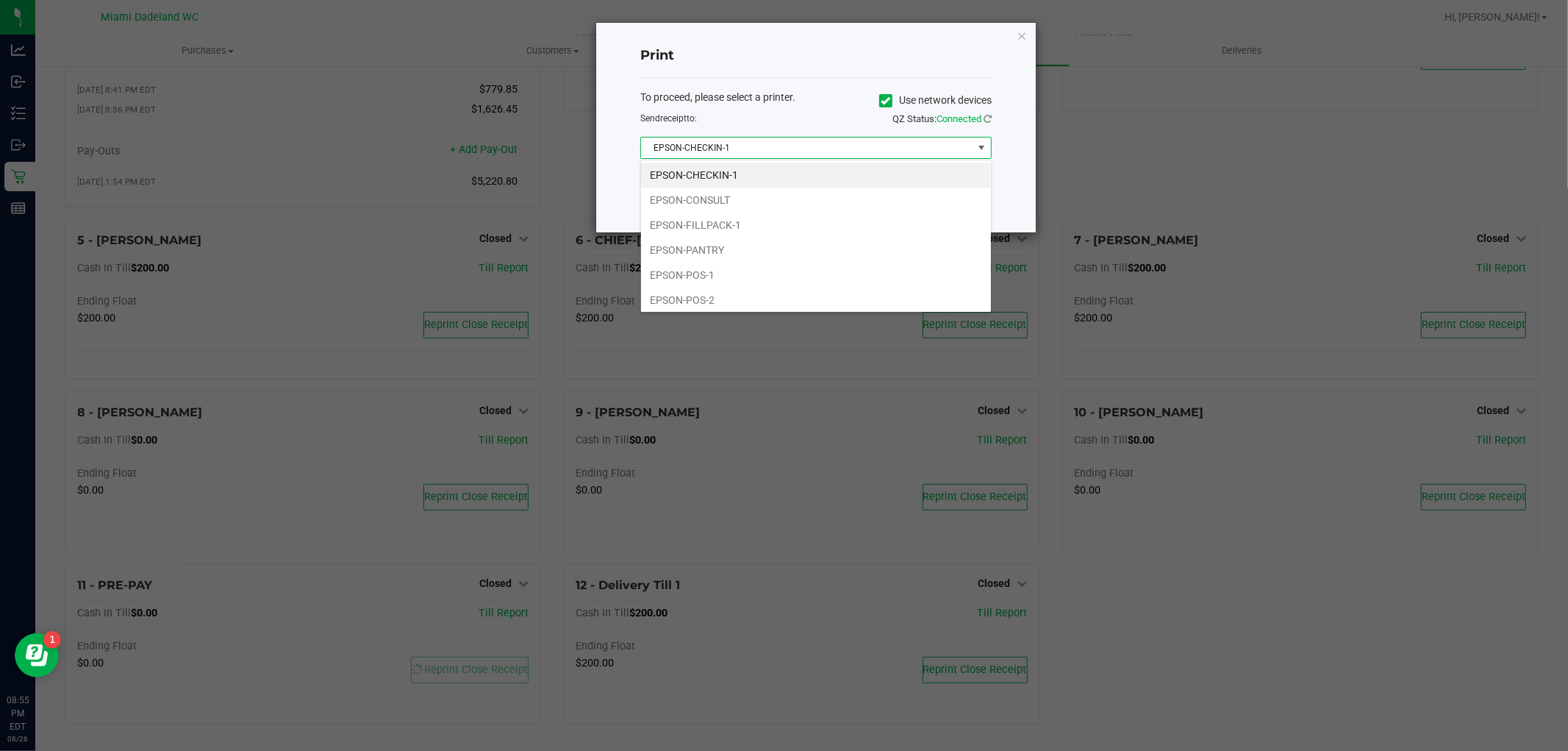
scroll to position [22, 351]
click at [717, 254] on li "EPSON-PANTRY" at bounding box center [816, 250] width 350 height 25
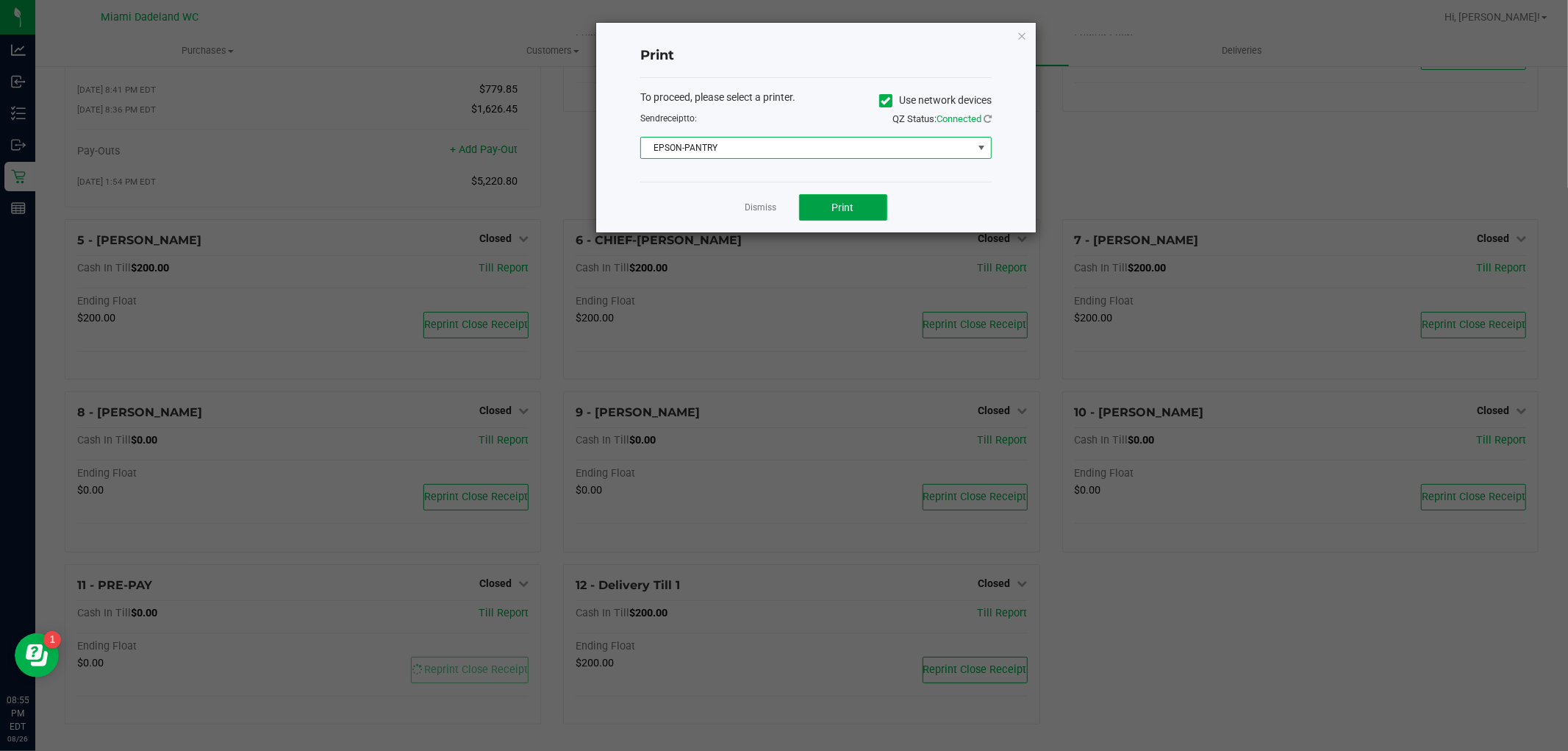
click at [838, 207] on span "Print" at bounding box center [843, 207] width 22 height 12
click at [767, 209] on link "Dismiss" at bounding box center [762, 207] width 32 height 12
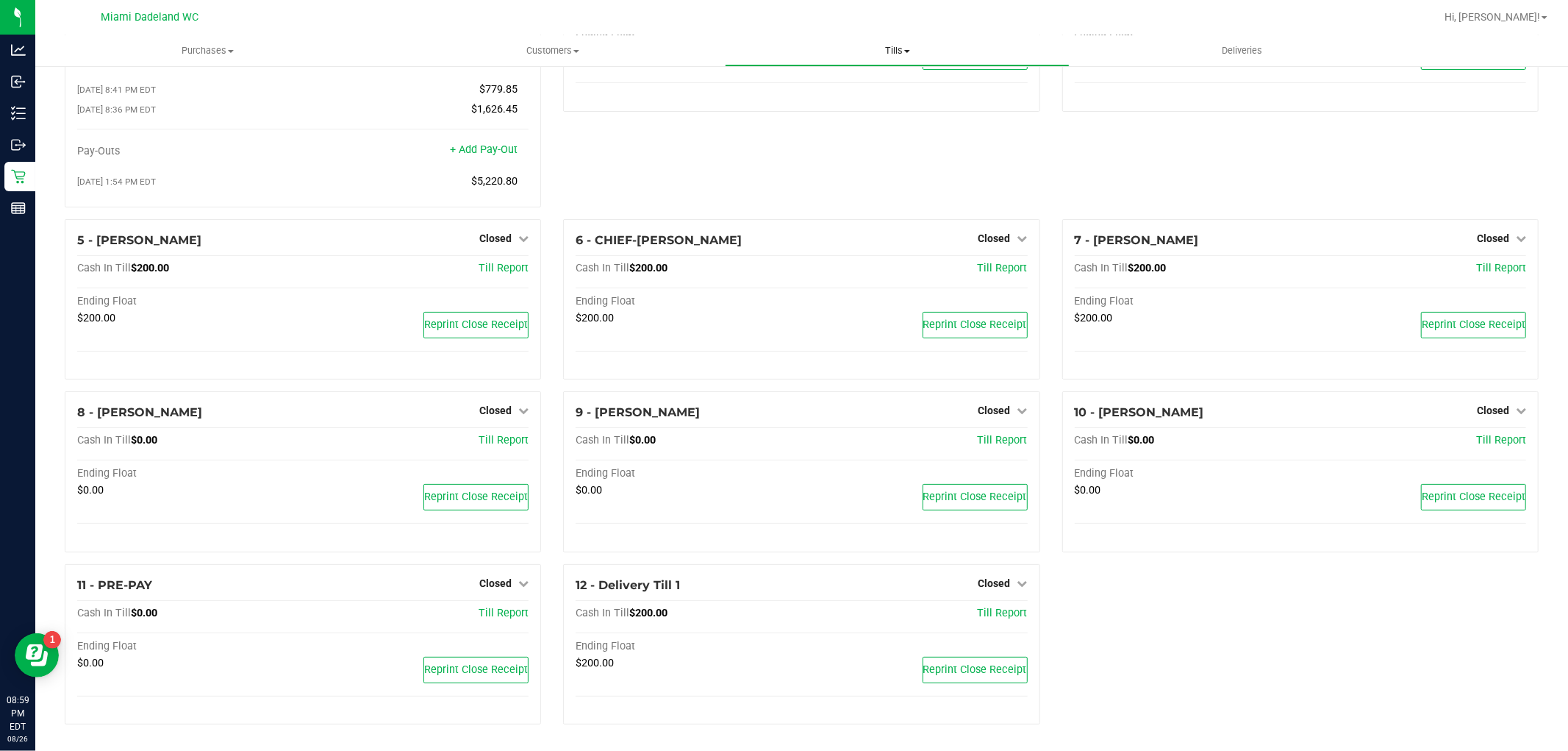
click at [919, 39] on uib-tab-heading "Tills Manage tills Reconcile e-payments" at bounding box center [897, 50] width 343 height 29
click at [867, 112] on span "Reconcile e-payments" at bounding box center [799, 105] width 147 height 12
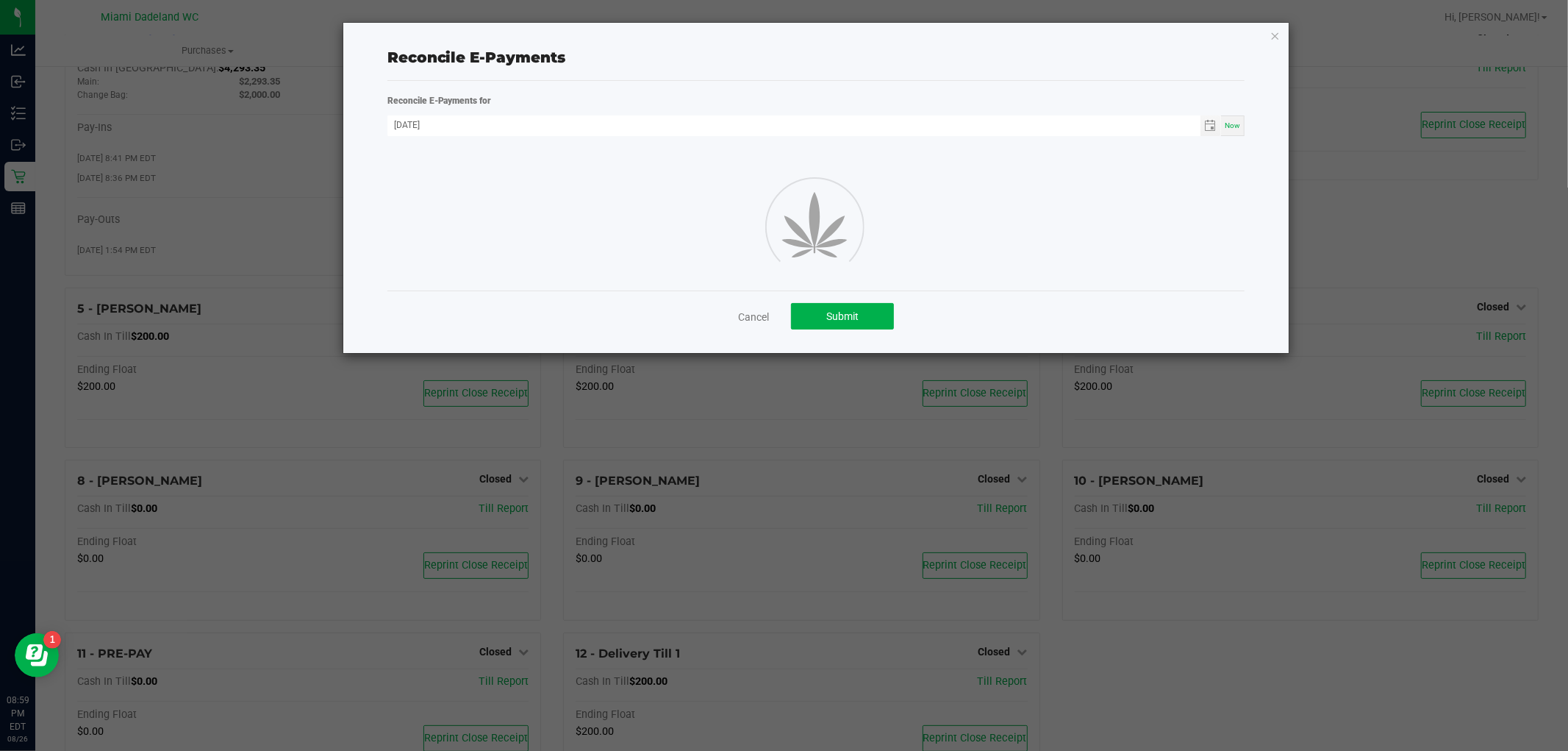
scroll to position [134, 0]
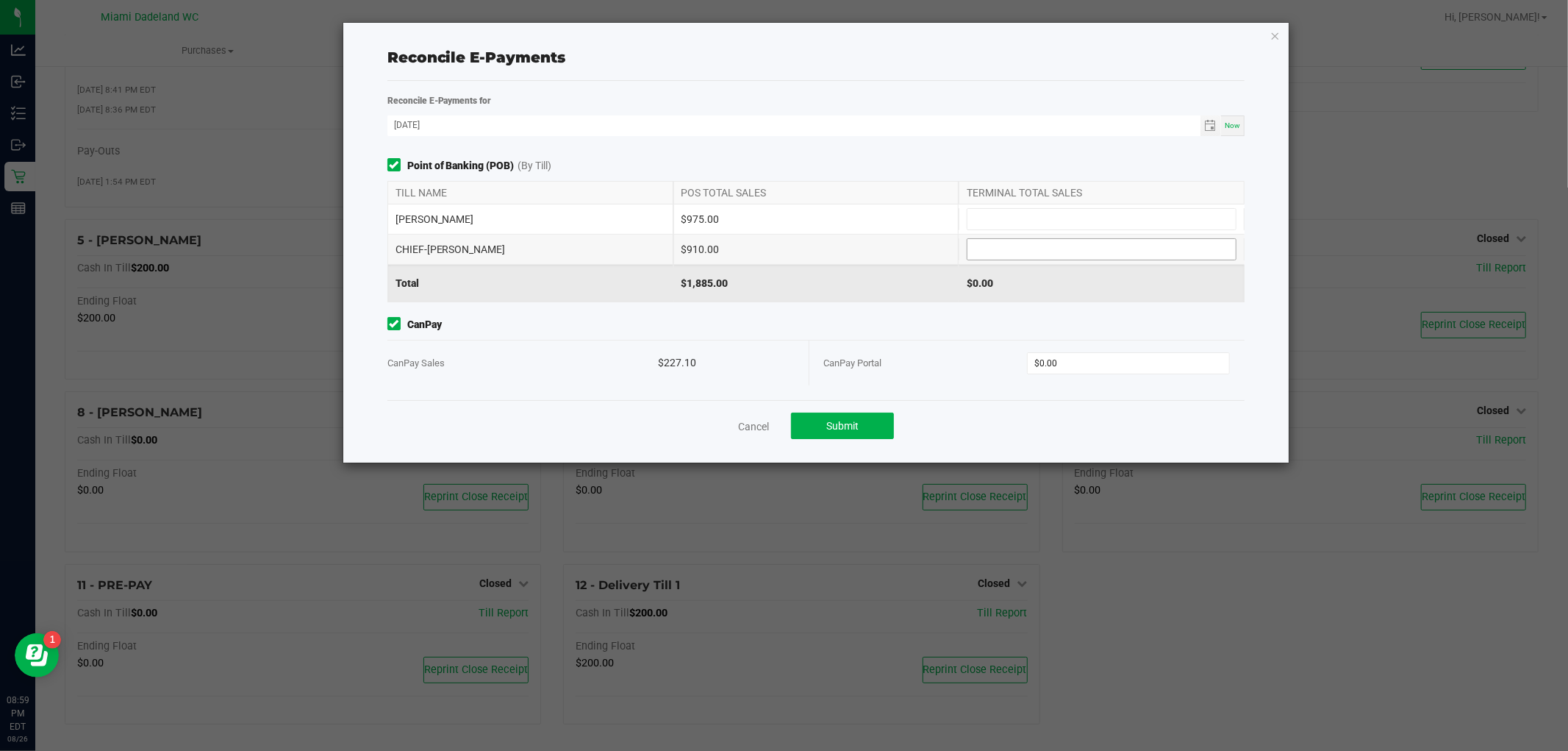
click at [1143, 245] on input at bounding box center [1101, 249] width 268 height 21
type input "$910.00"
type input "$975.00"
type input "$910.00"
type input "$0.00"
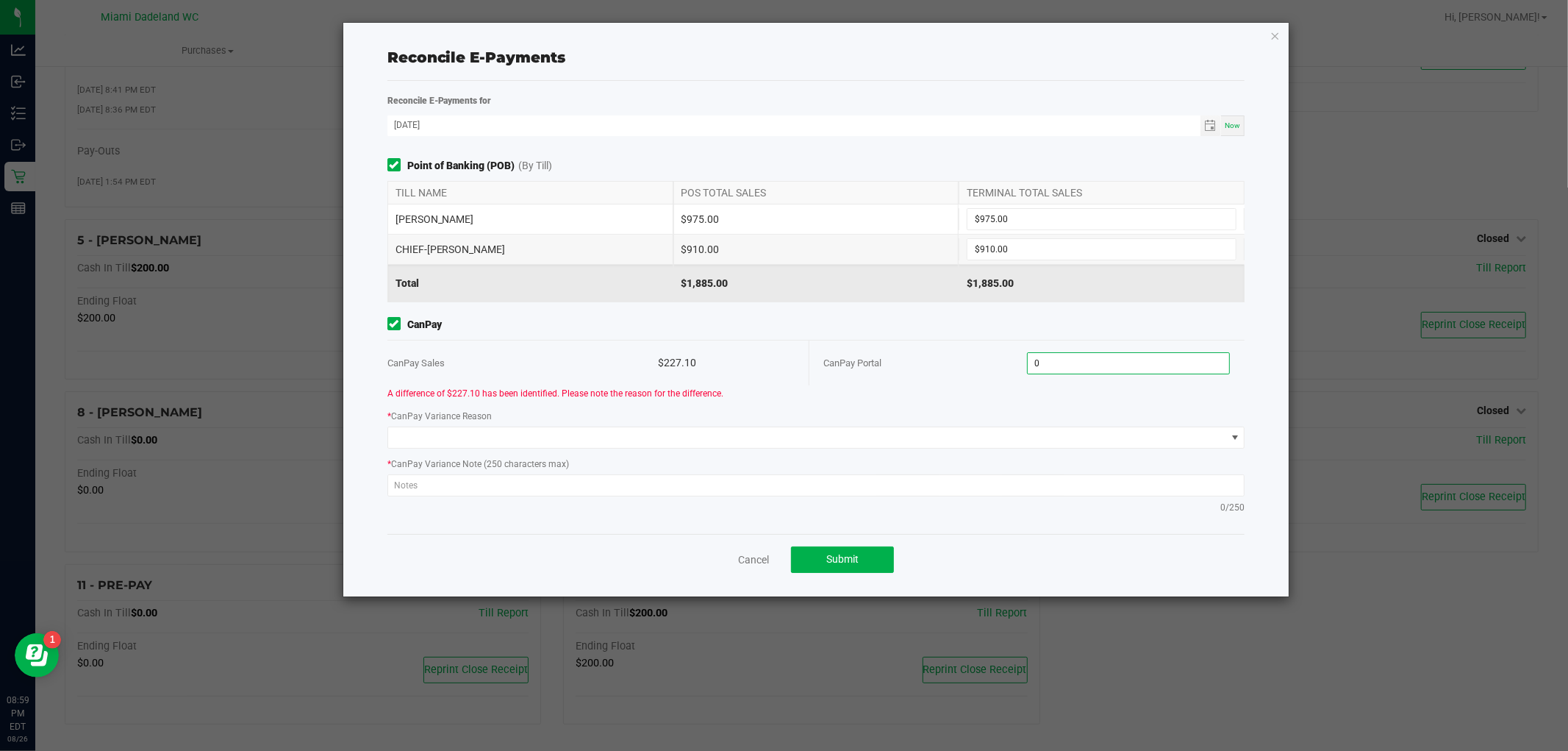
click at [1184, 365] on input "0" at bounding box center [1129, 363] width 201 height 21
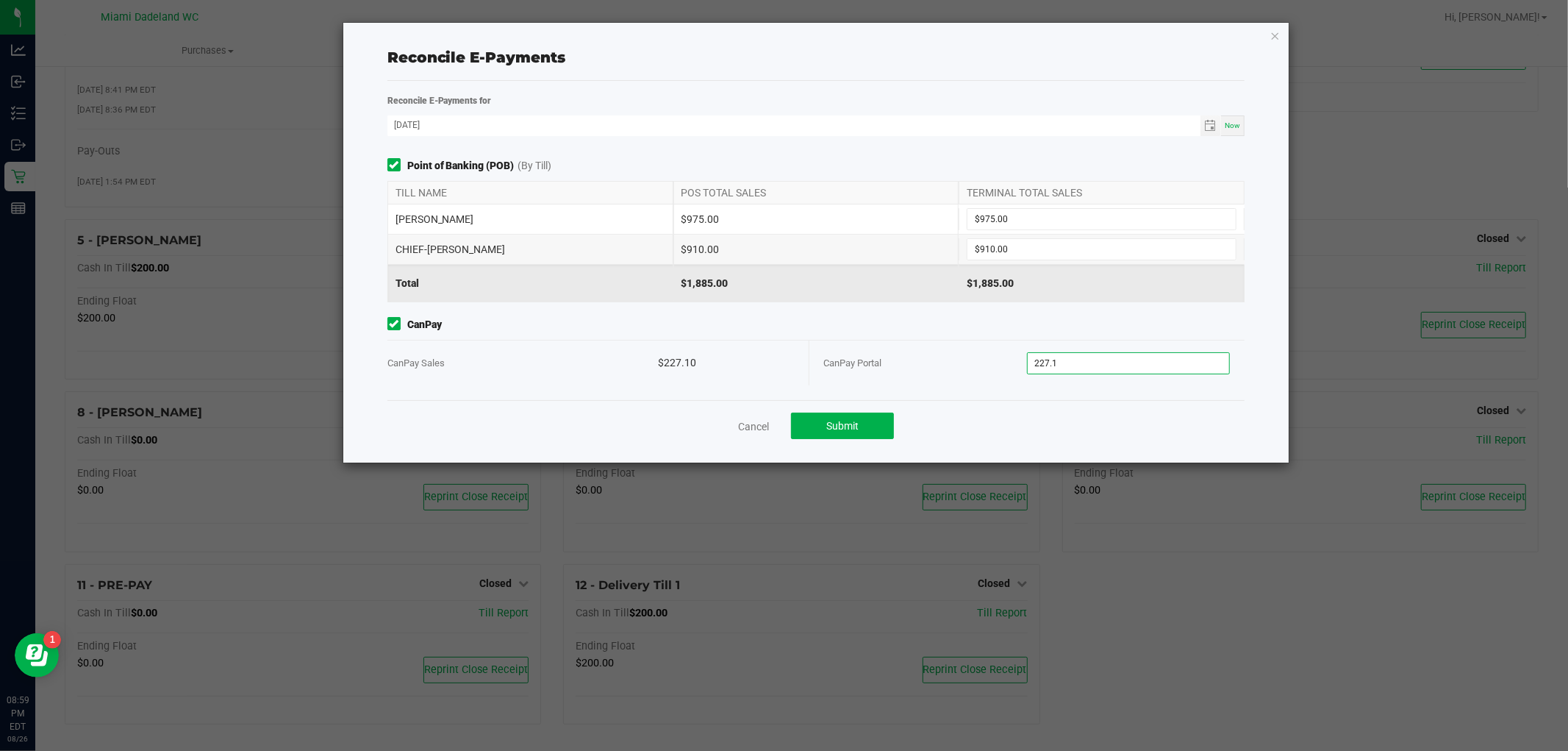
type input "$227.10"
click at [914, 44] on div "Reconcile E-Payments" at bounding box center [816, 57] width 858 height 46
click at [844, 416] on button "Submit" at bounding box center [842, 426] width 103 height 26
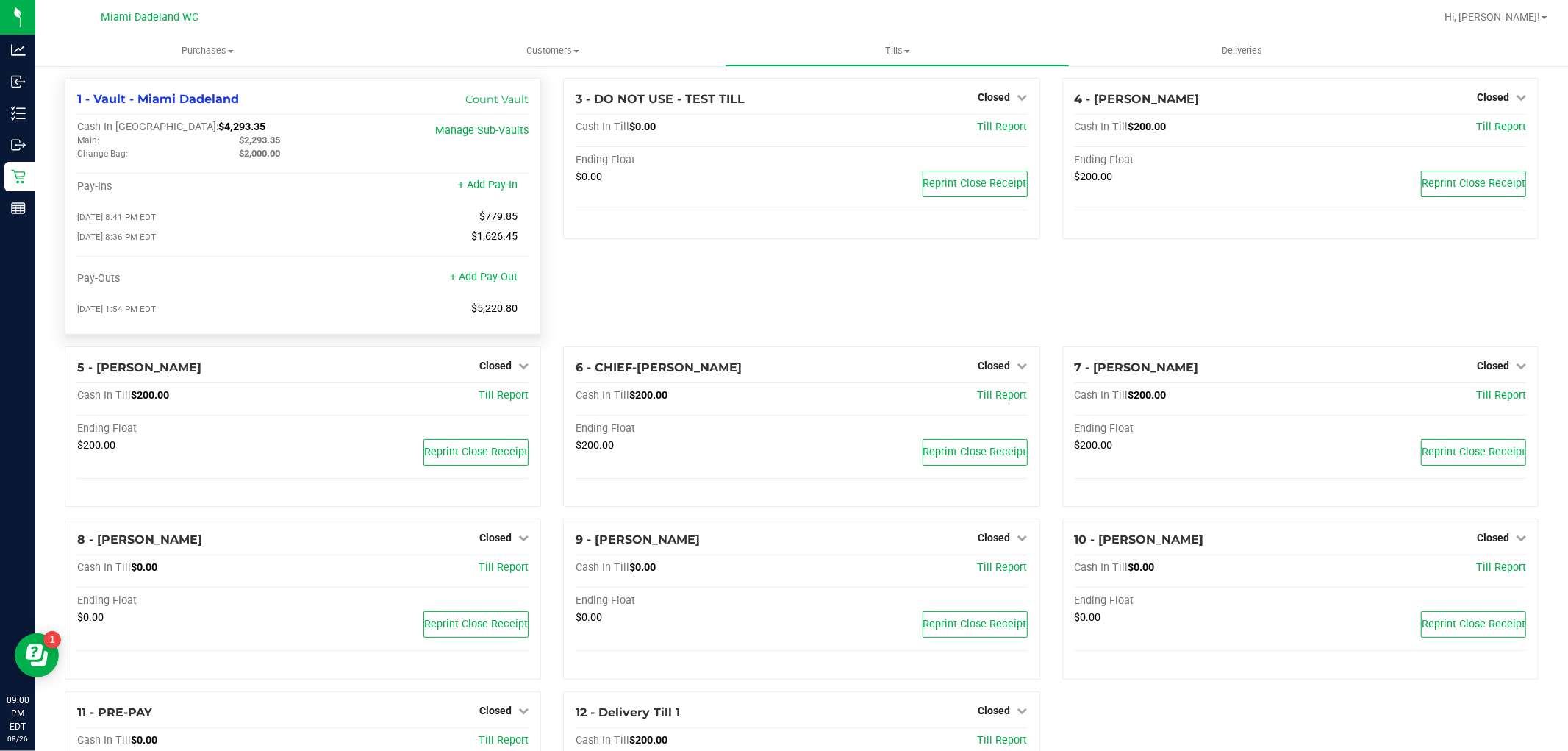
scroll to position [0, 0]
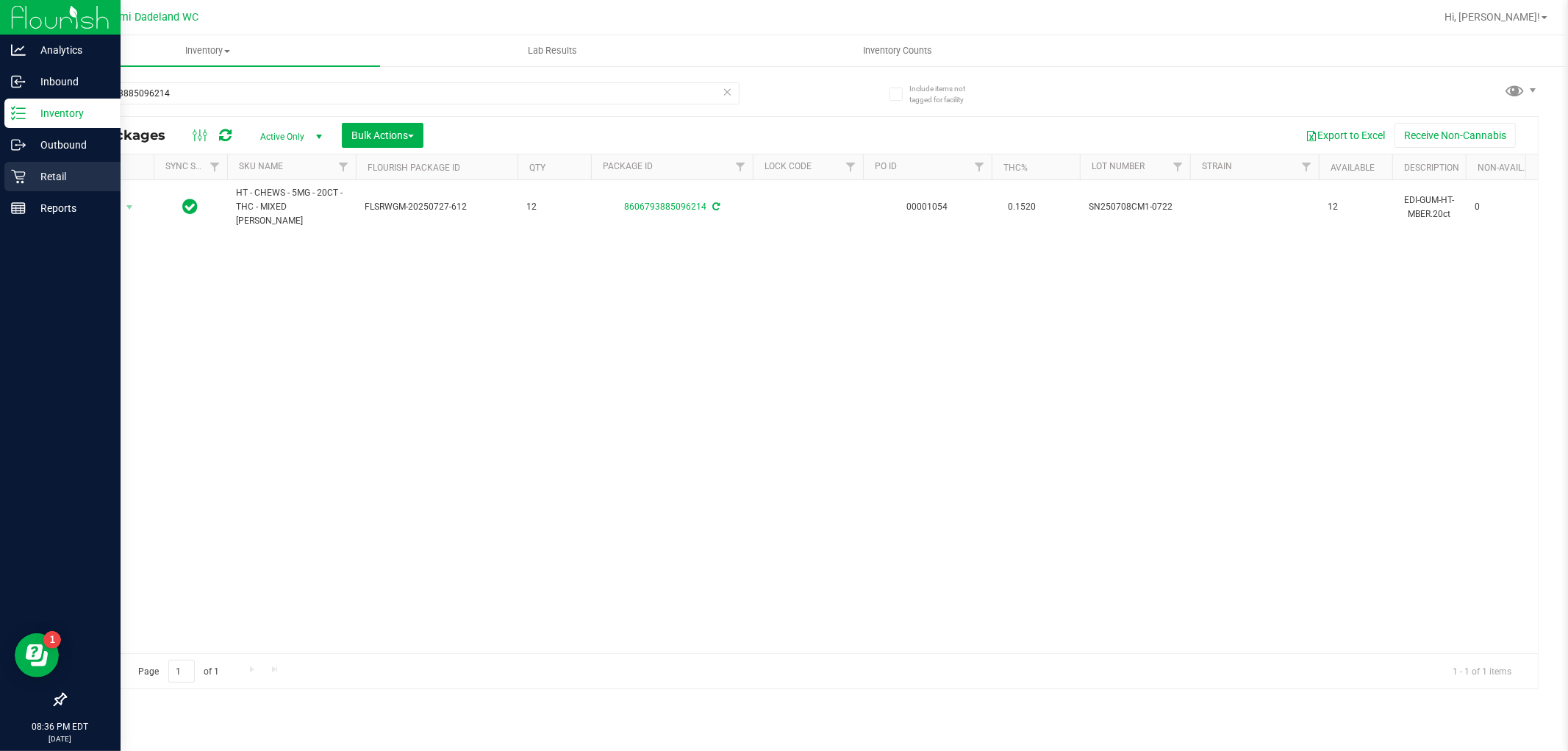
click at [2, 179] on link "Retail" at bounding box center [60, 178] width 120 height 32
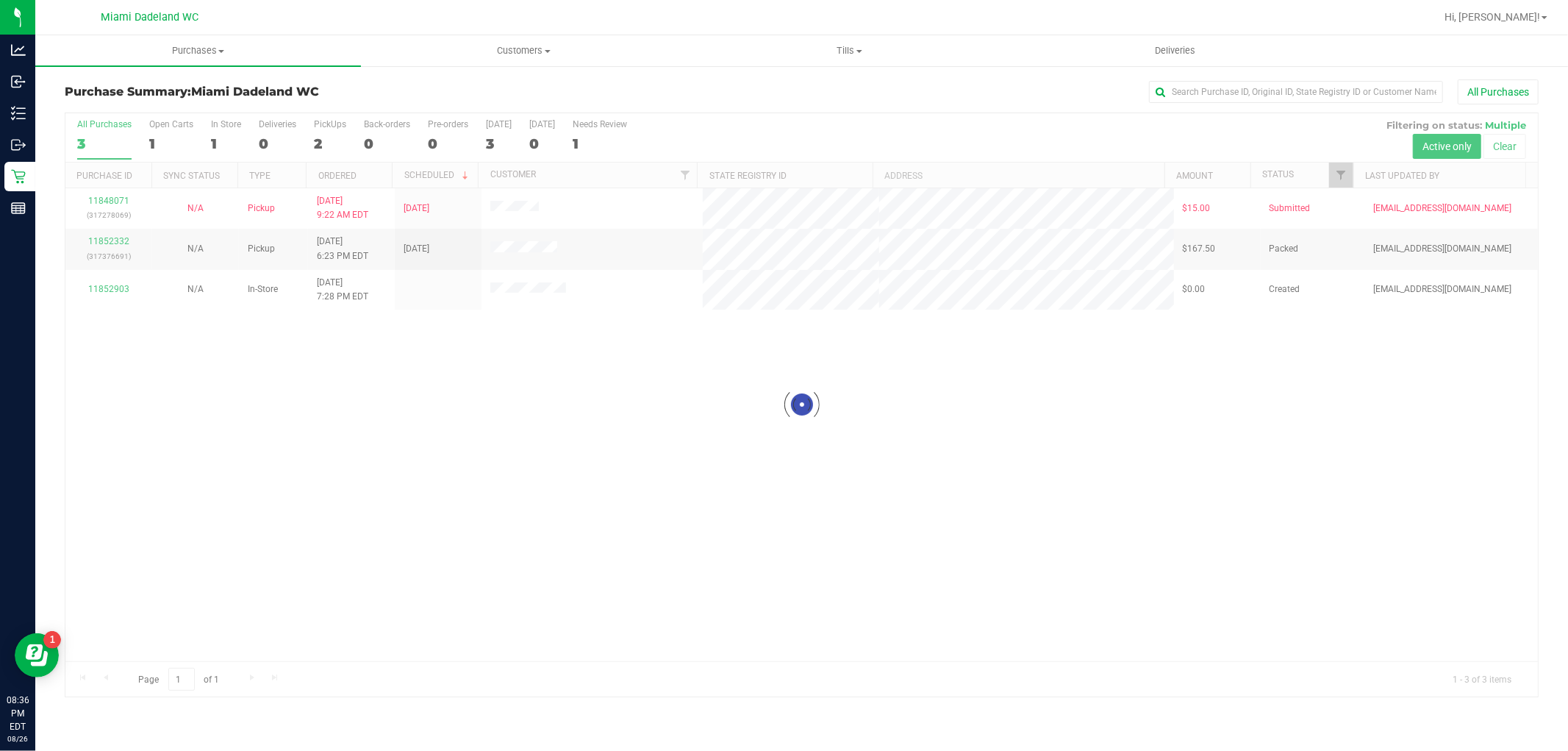
click at [619, 300] on div at bounding box center [802, 405] width 1473 height 583
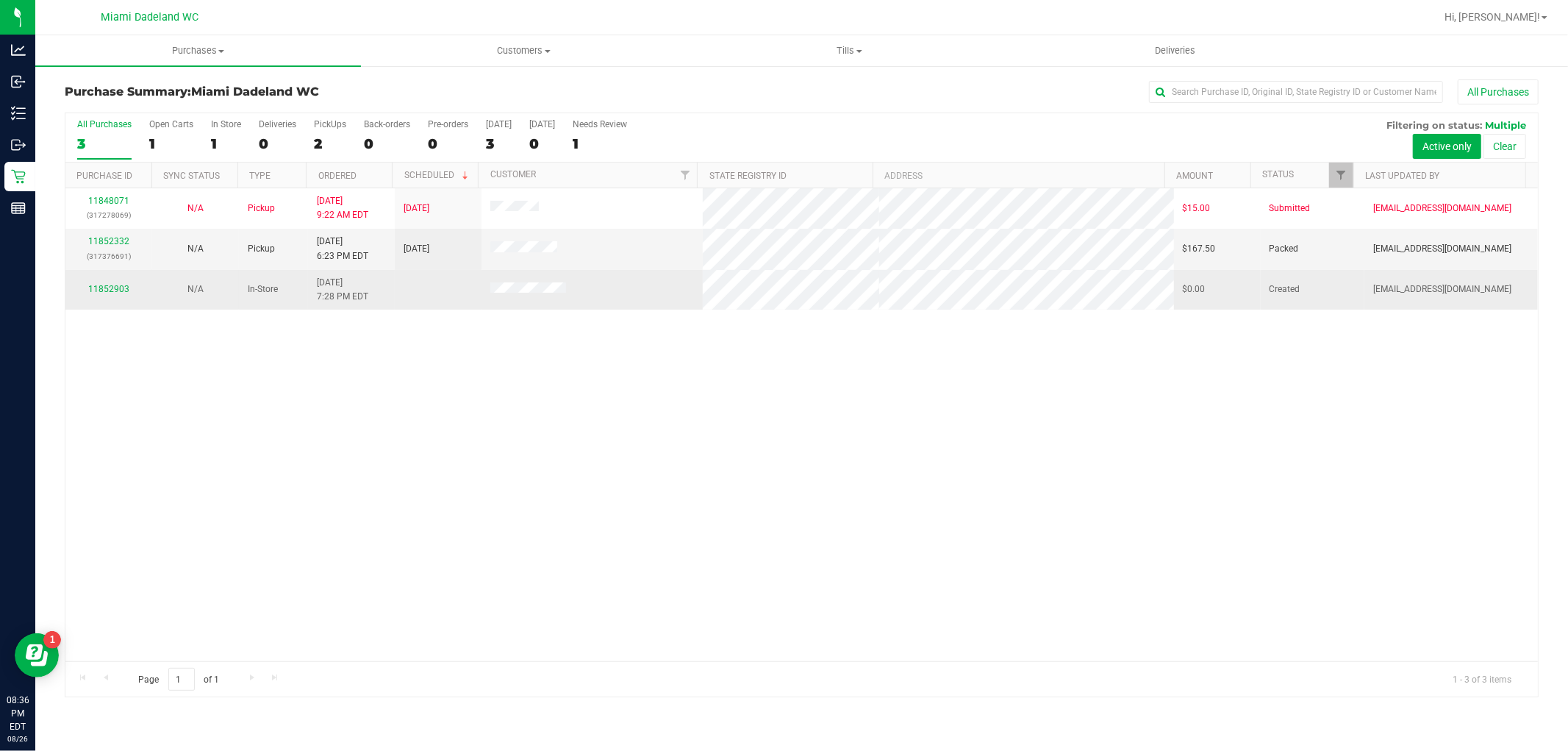
click at [118, 282] on div "11852903" at bounding box center [108, 289] width 69 height 14
click at [99, 281] on td "11852903" at bounding box center [109, 290] width 87 height 40
click at [119, 288] on link "11852903" at bounding box center [109, 289] width 41 height 10
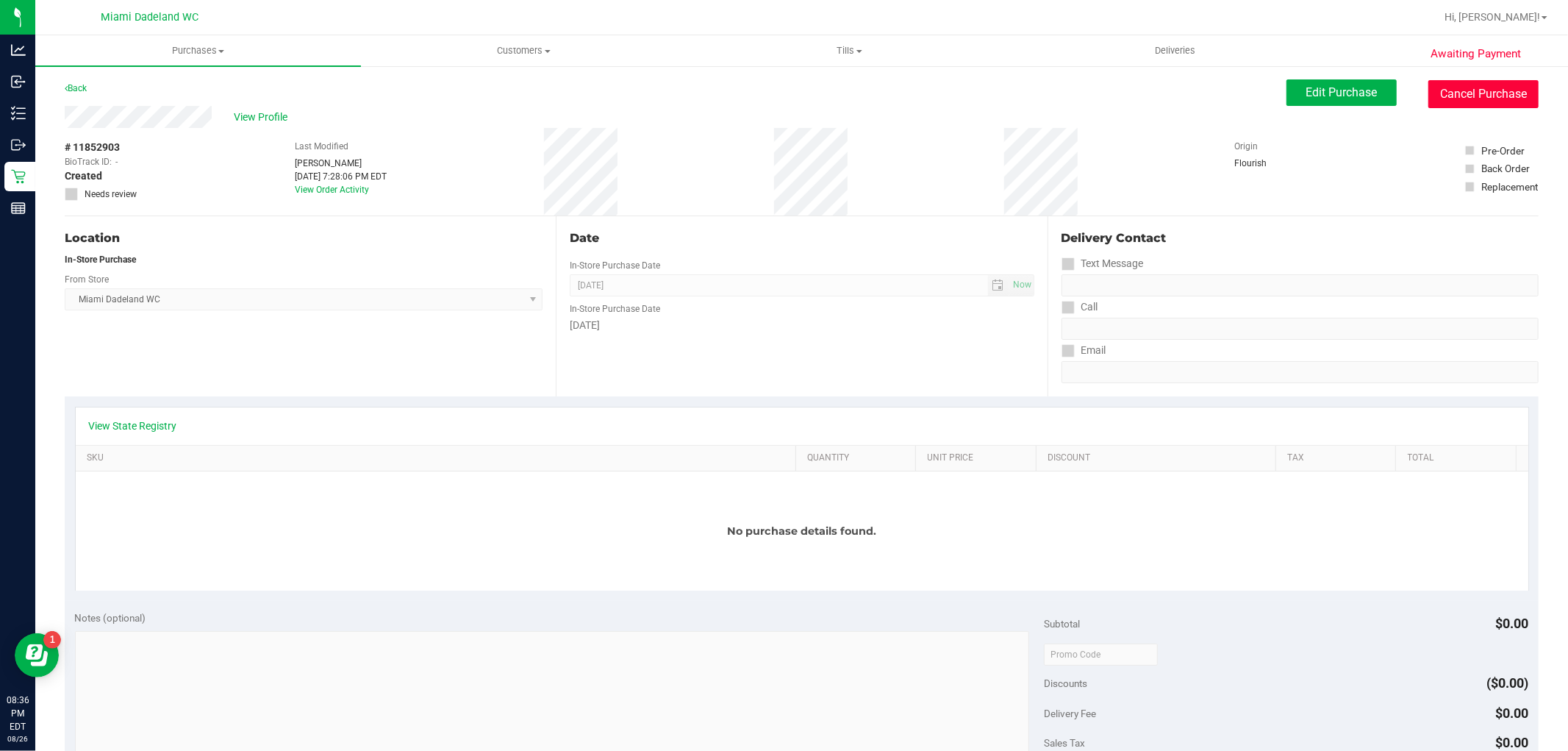
click at [1468, 90] on button "Cancel Purchase" at bounding box center [1483, 94] width 110 height 28
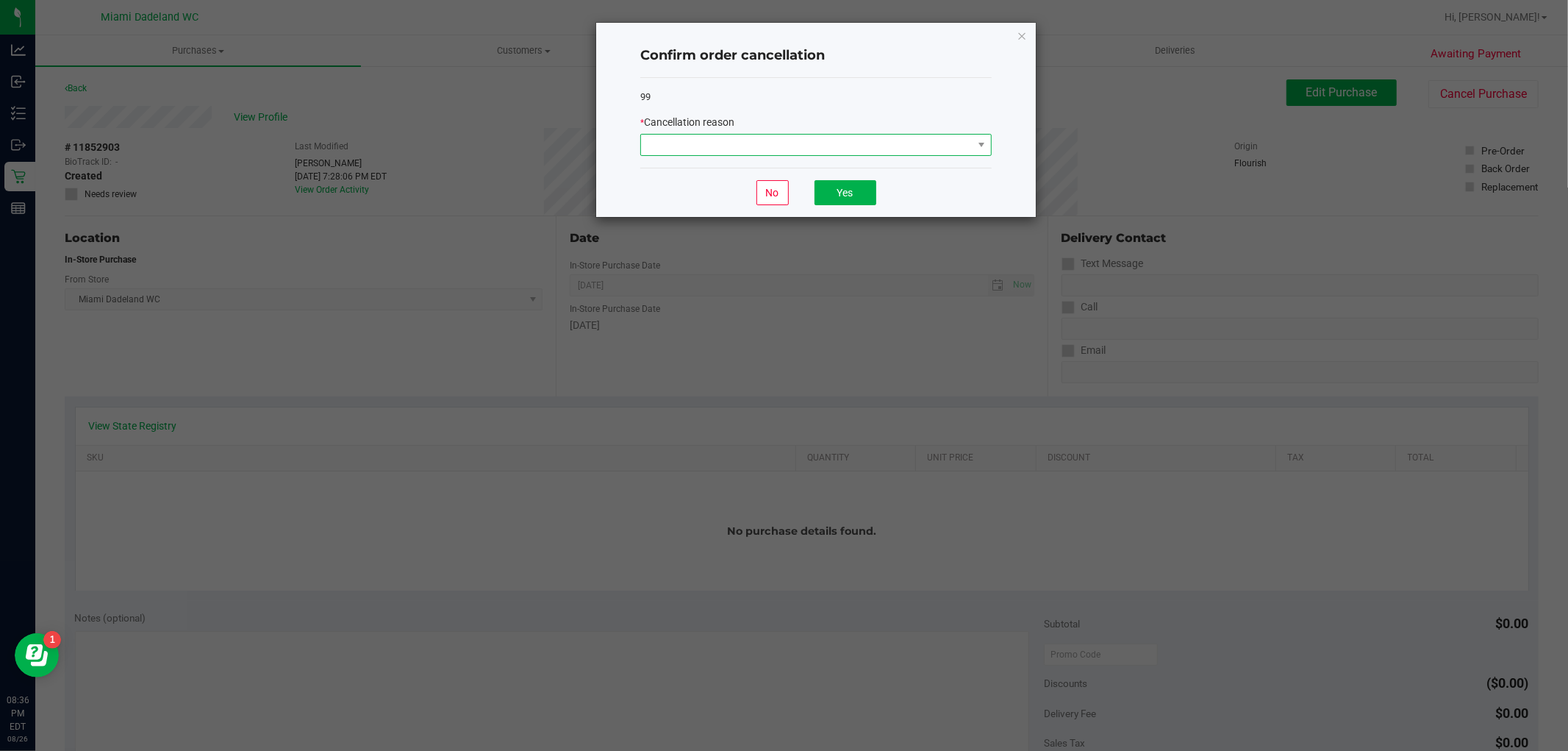
click at [945, 142] on span at bounding box center [807, 145] width 332 height 21
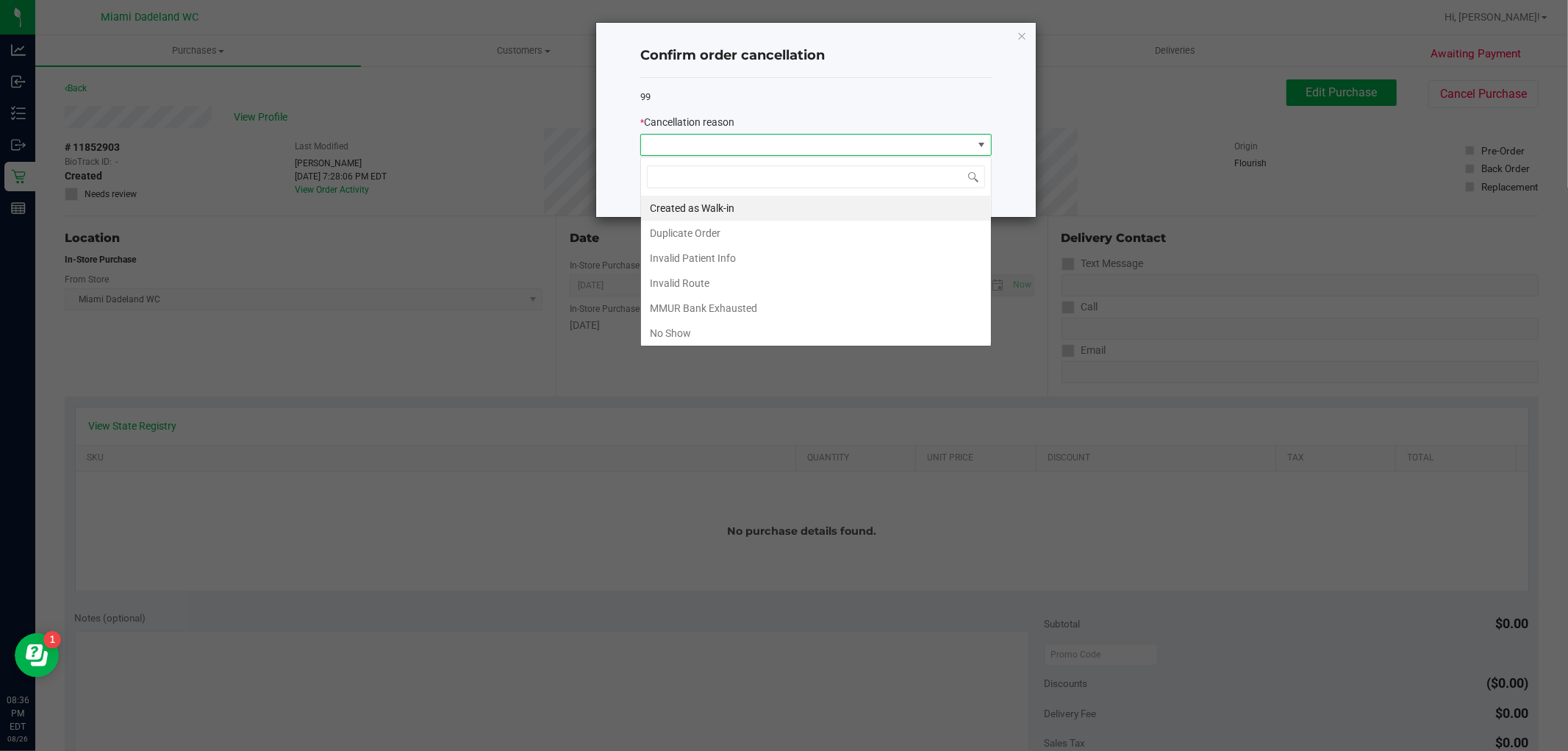
scroll to position [22, 351]
click at [722, 308] on li "MMUR Bank Exhausted" at bounding box center [816, 308] width 350 height 25
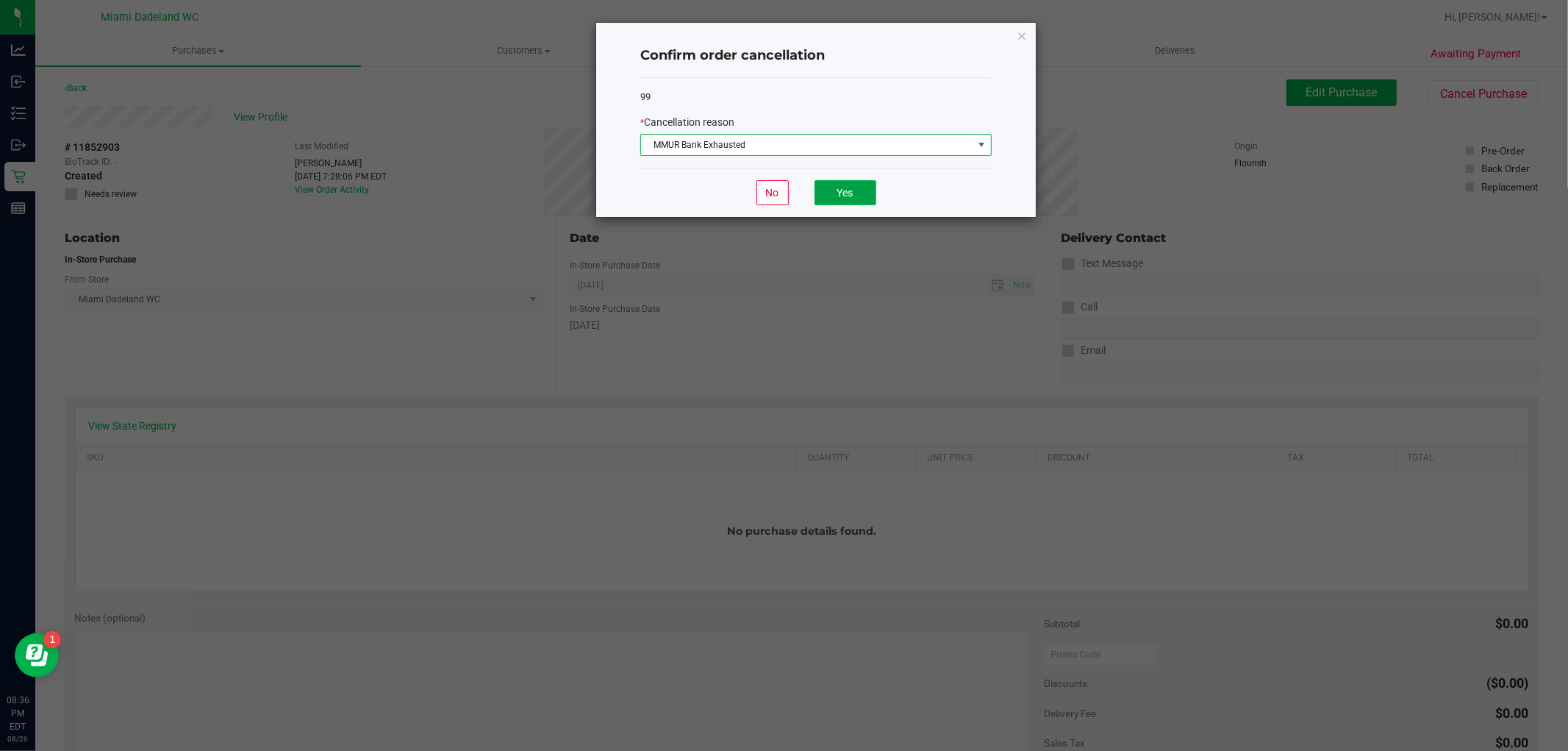
click at [832, 183] on button "Yes" at bounding box center [846, 193] width 62 height 25
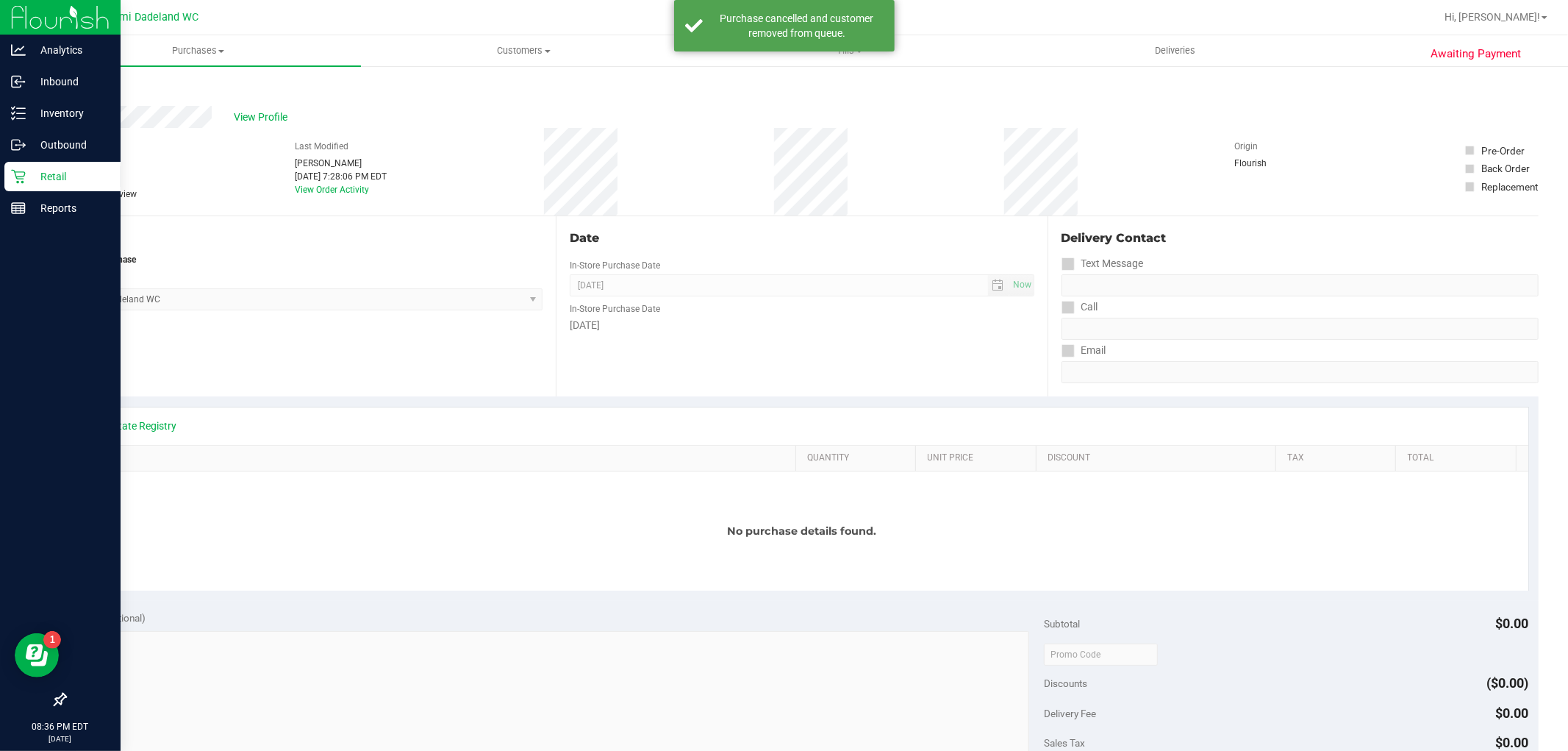
click at [25, 181] on p "Retail" at bounding box center [70, 176] width 88 height 18
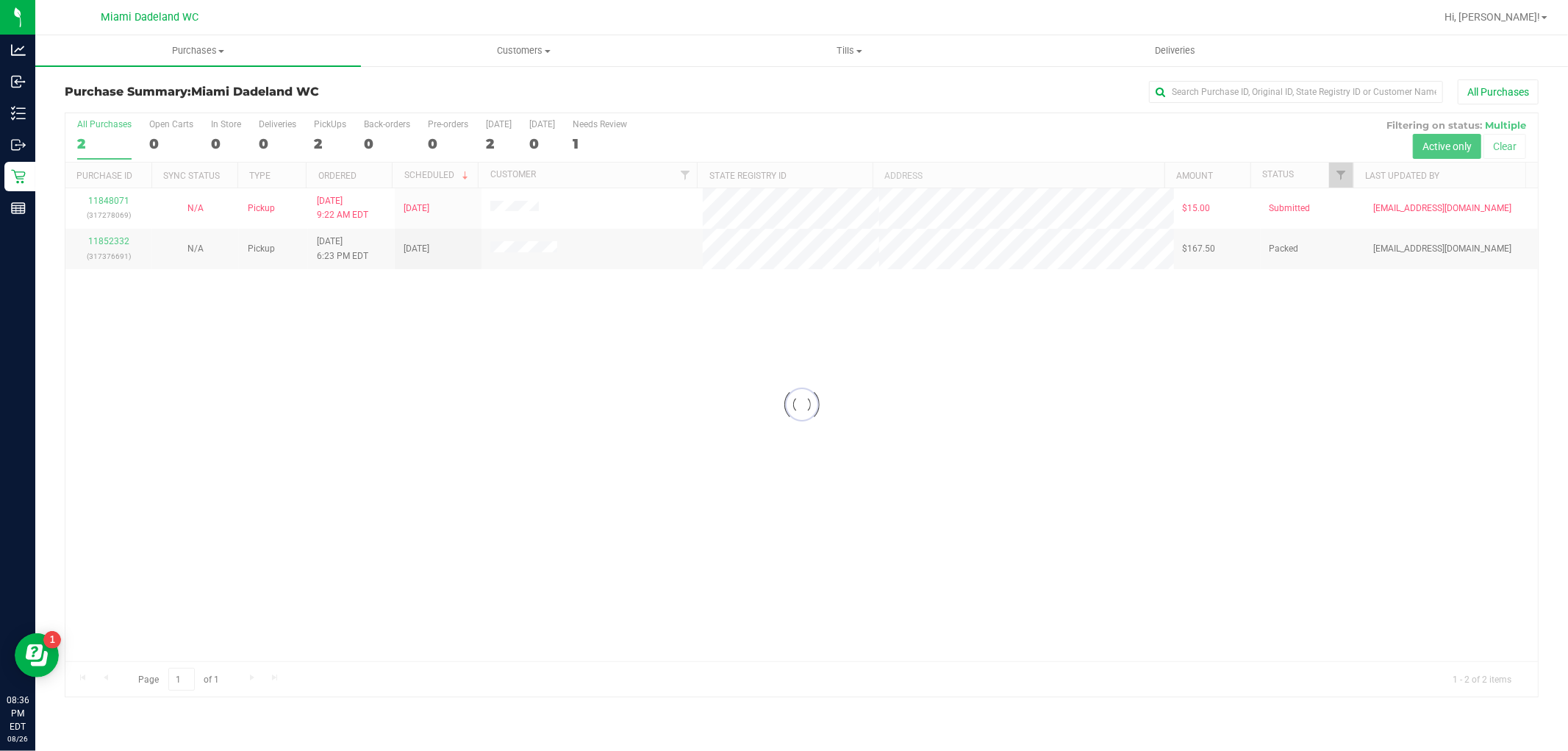
click at [264, 357] on div at bounding box center [802, 405] width 1473 height 583
click at [106, 200] on link "11848071" at bounding box center [109, 200] width 41 height 10
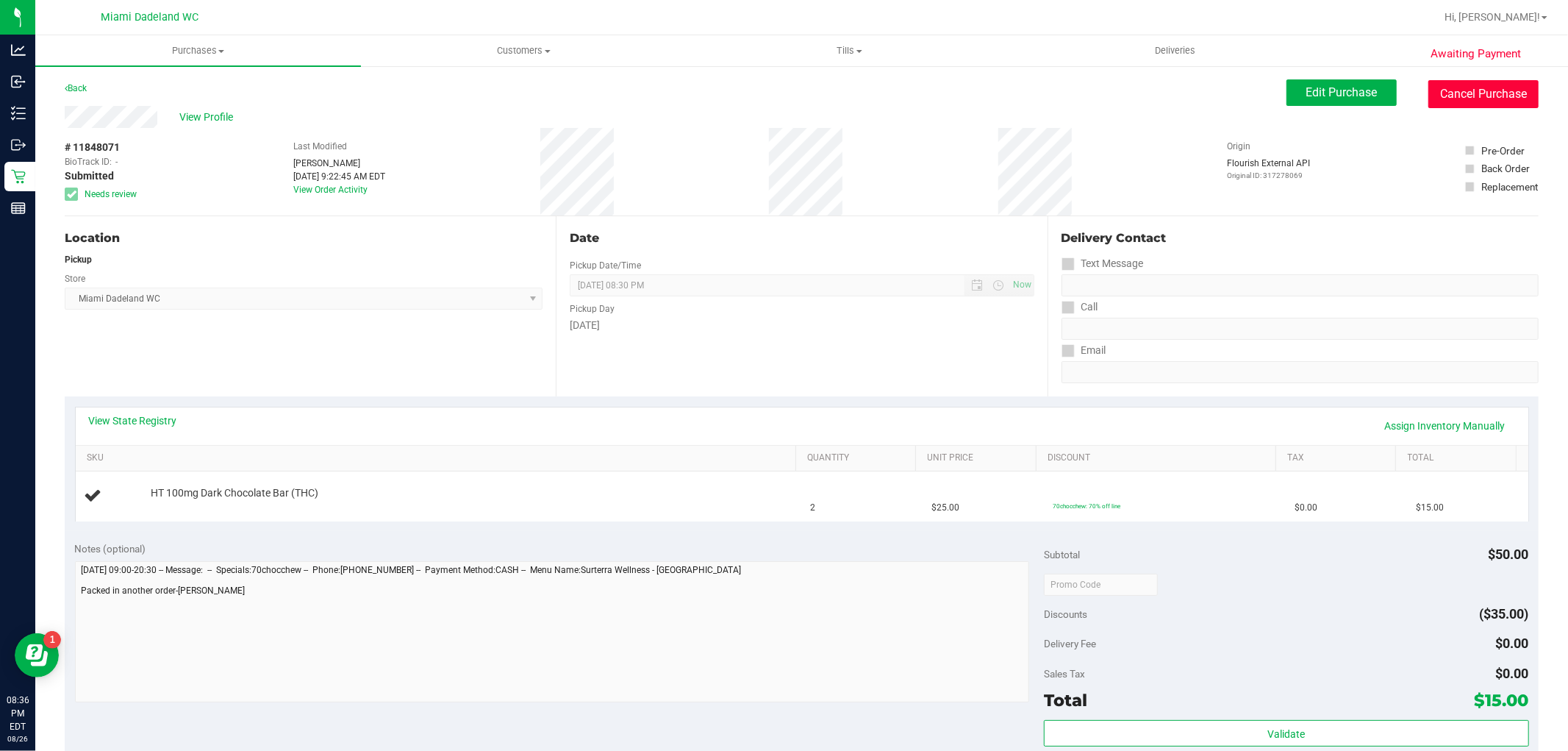
click at [1454, 96] on button "Cancel Purchase" at bounding box center [1483, 94] width 110 height 28
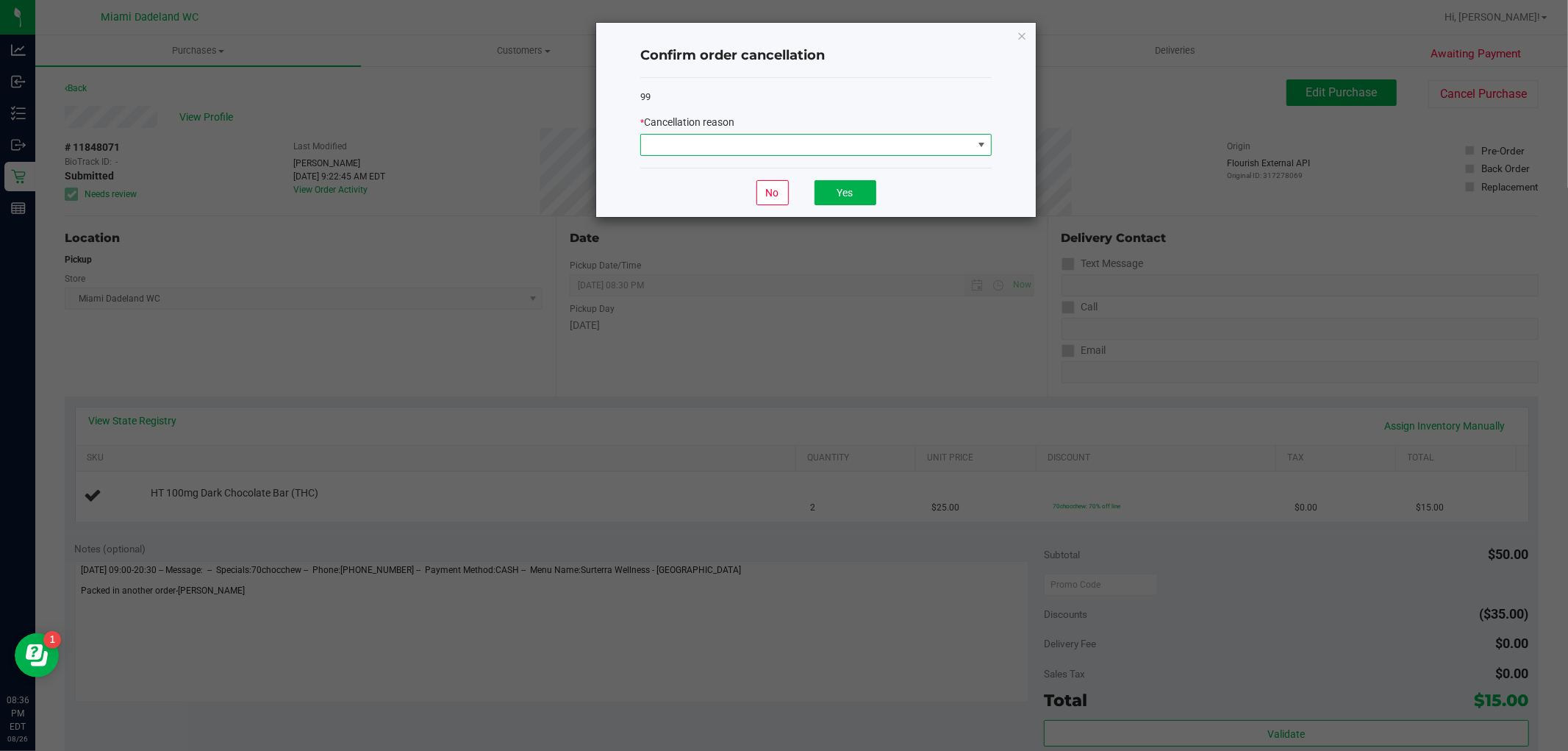
click at [820, 150] on span at bounding box center [807, 145] width 332 height 21
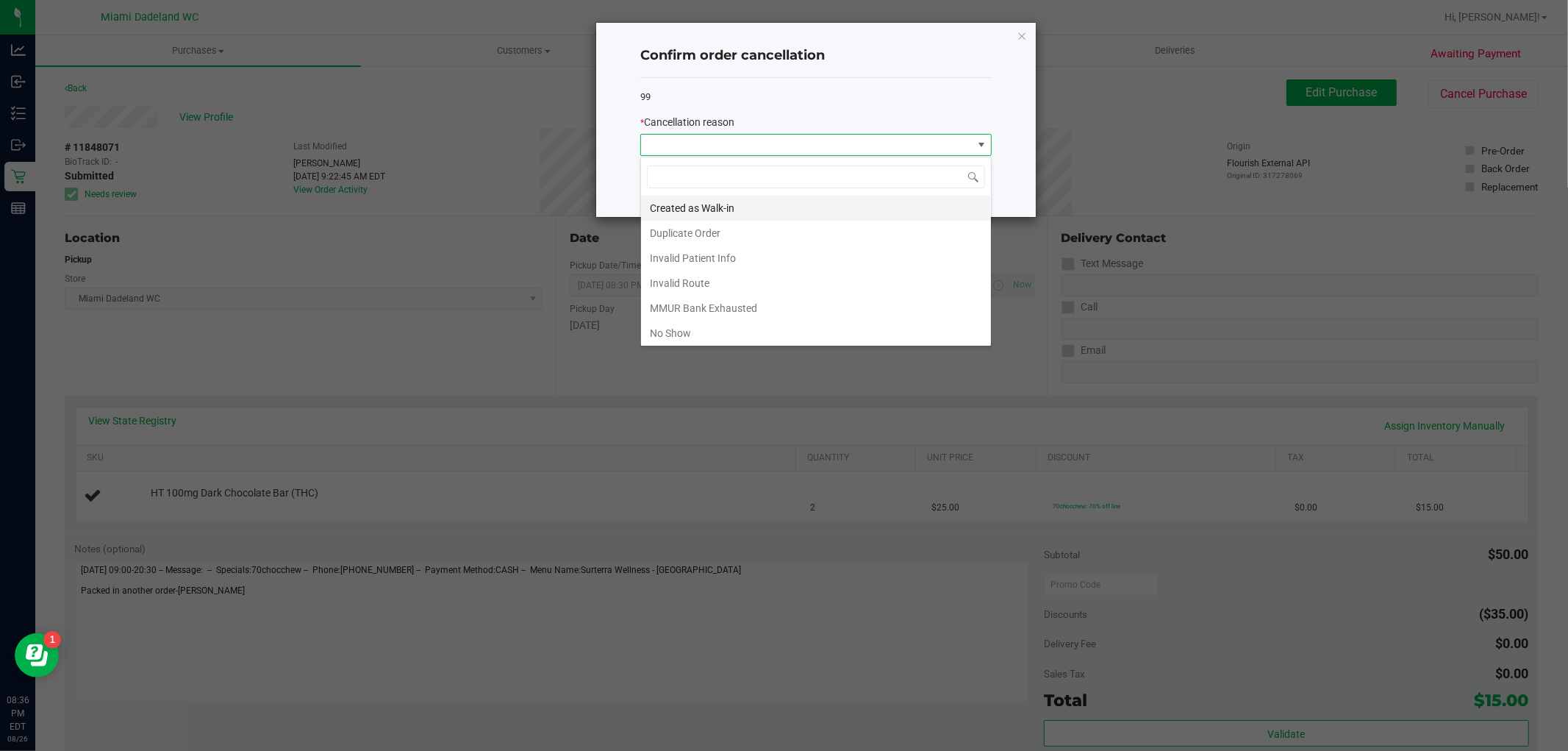
scroll to position [22, 351]
click at [752, 240] on li "Duplicate Order" at bounding box center [816, 233] width 350 height 25
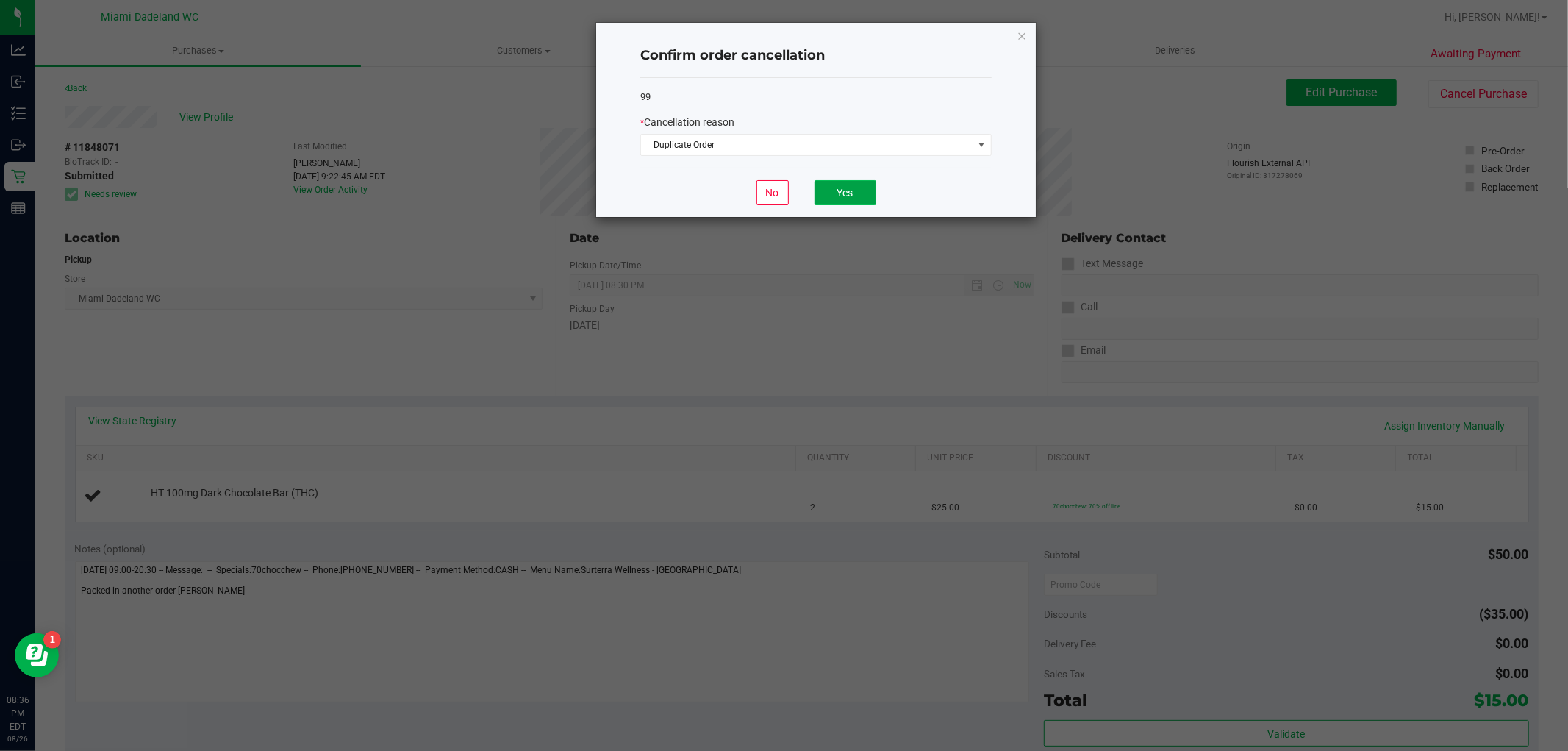
click at [838, 183] on button "Yes" at bounding box center [846, 193] width 62 height 25
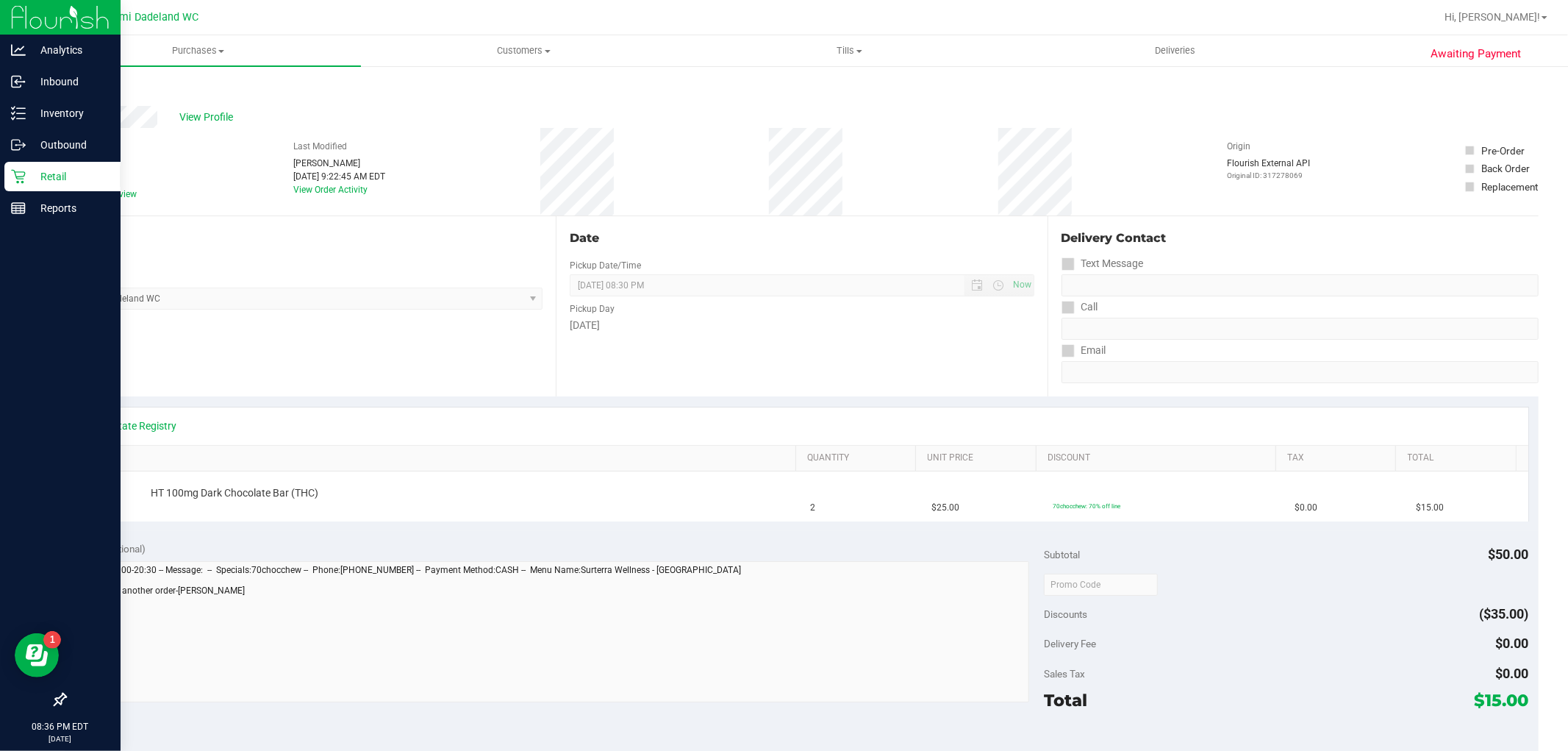
click at [44, 171] on p "Retail" at bounding box center [70, 176] width 88 height 18
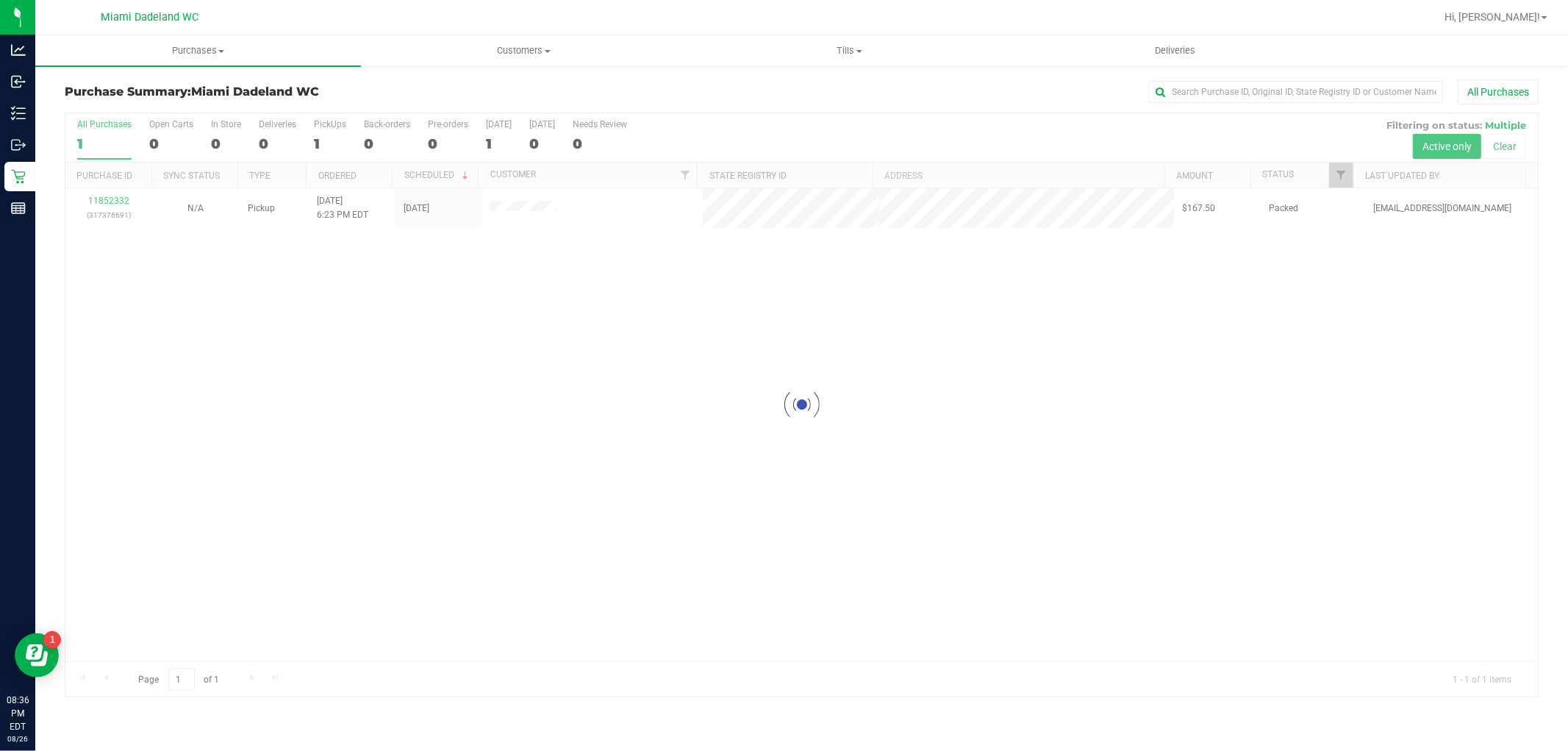
click at [604, 357] on div at bounding box center [802, 405] width 1473 height 583
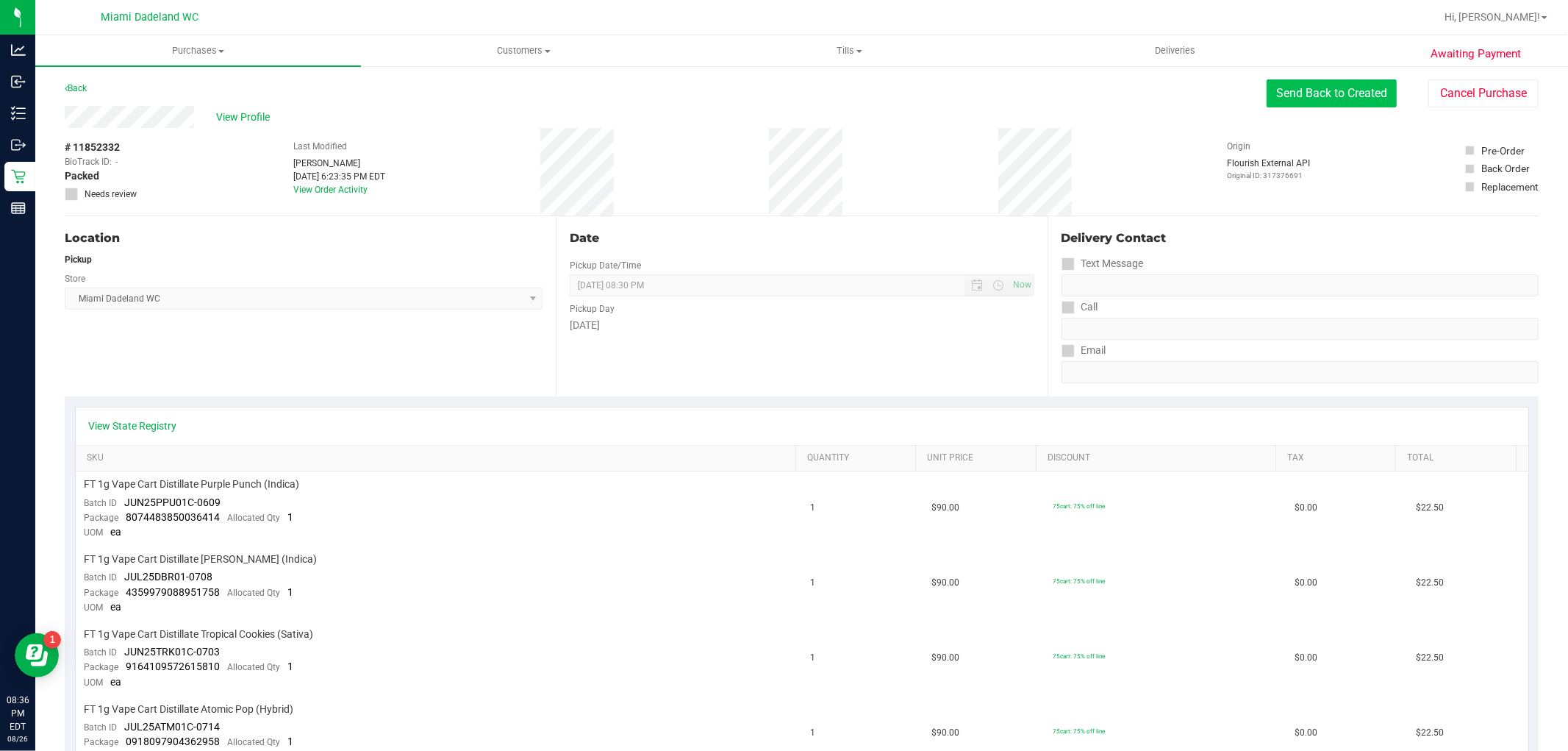
click at [1363, 84] on button "Send Back to Created" at bounding box center [1332, 93] width 130 height 28
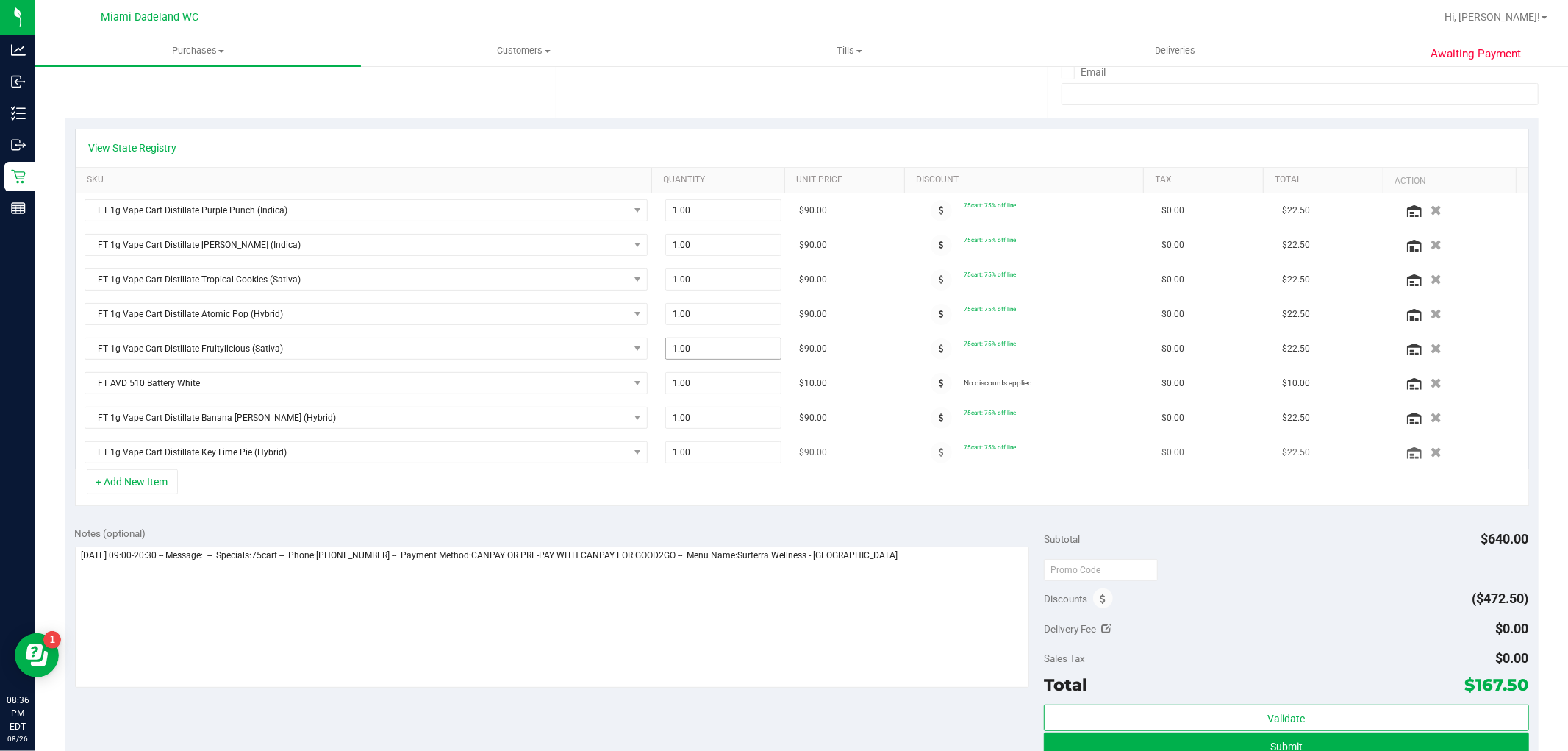
scroll to position [327, 0]
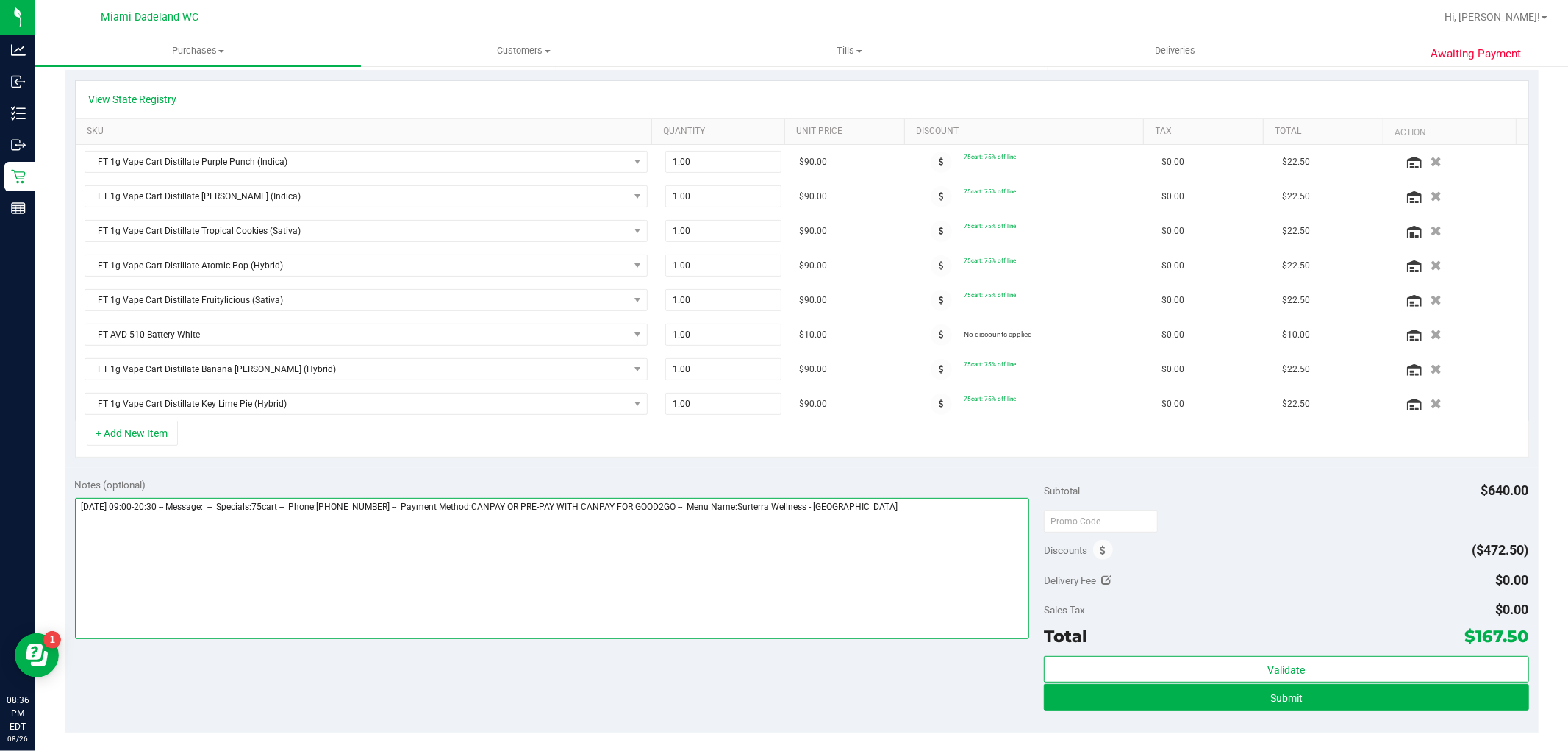
click at [969, 540] on textarea at bounding box center [552, 568] width 955 height 141
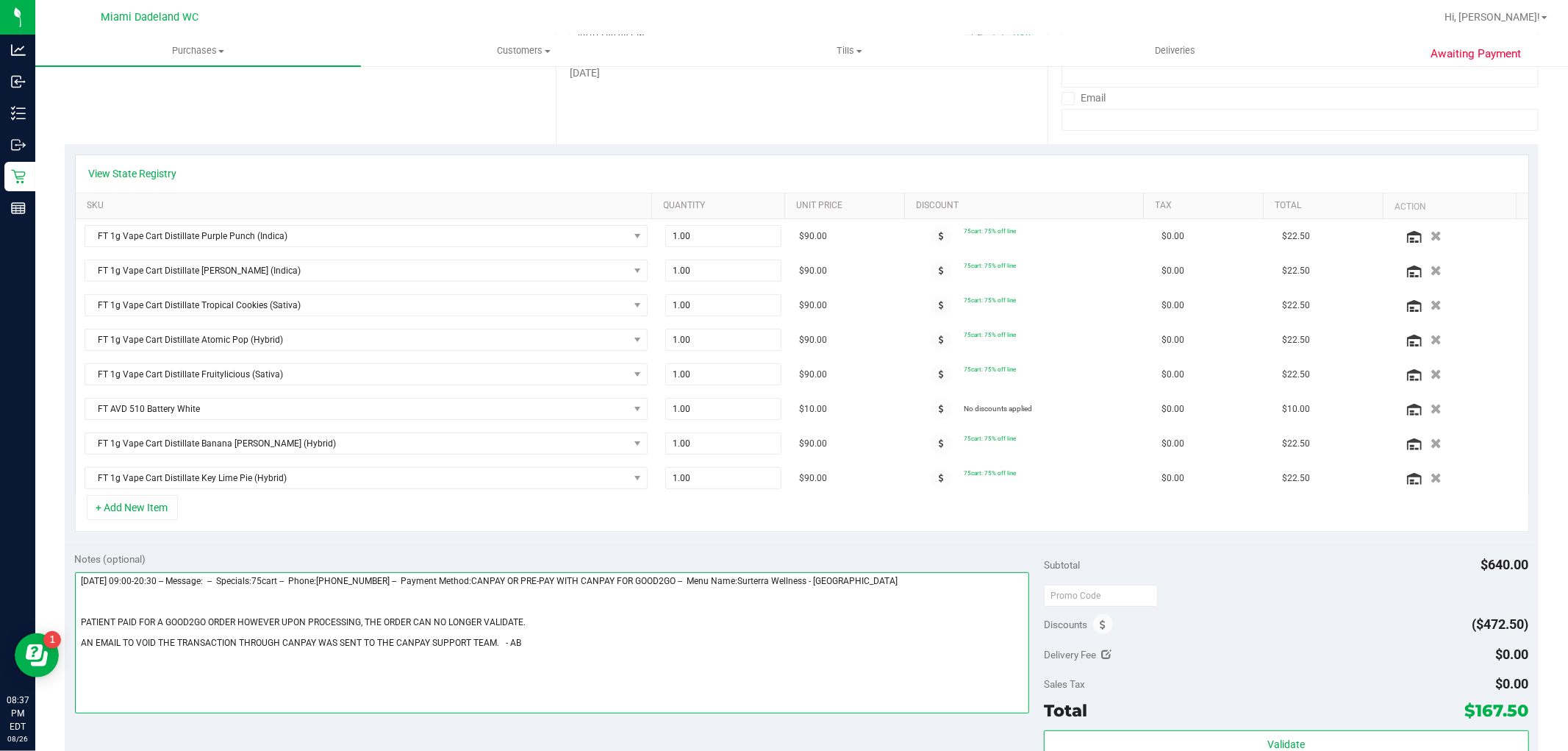
scroll to position [82, 0]
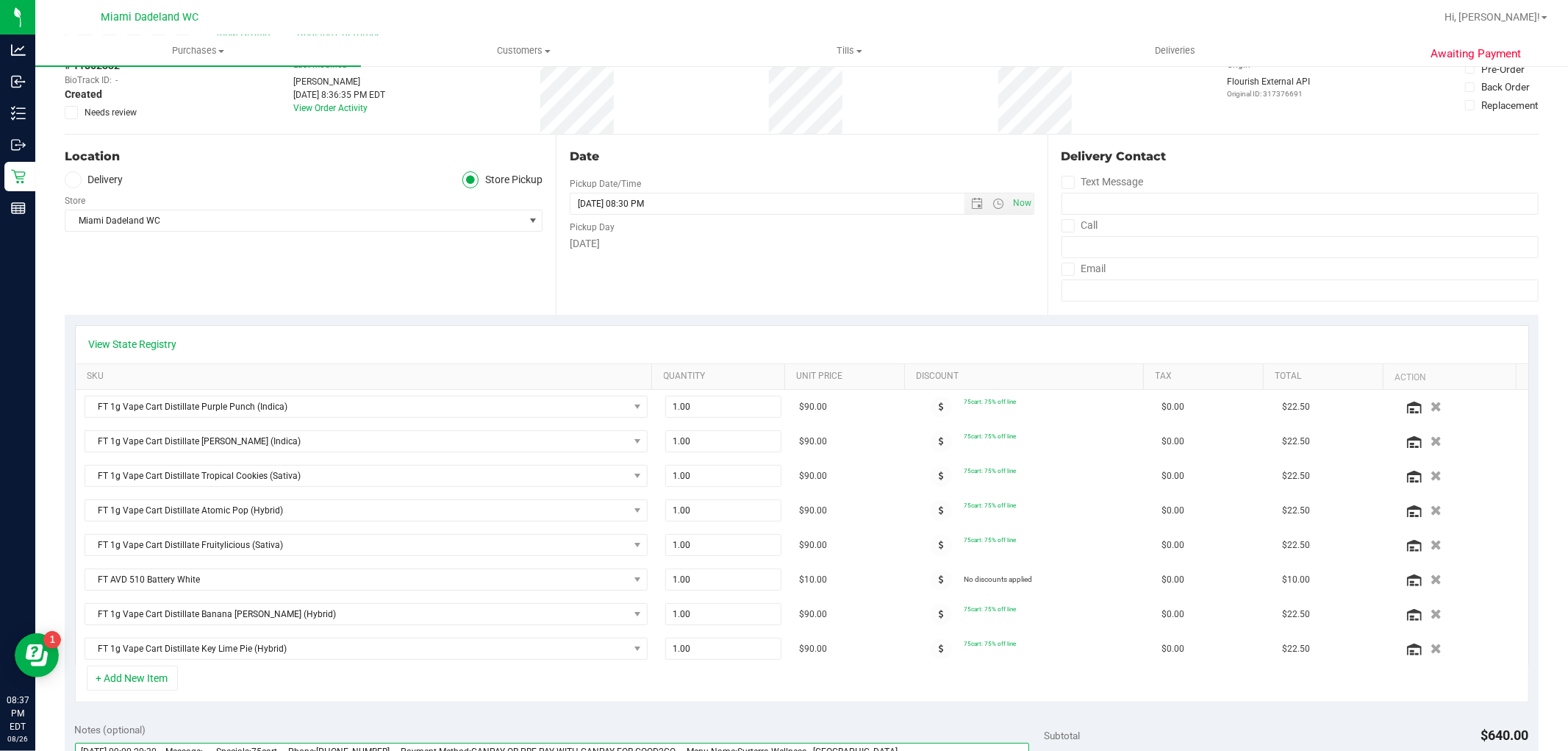
type textarea "Tuesday 08/26/2025 09:00-20:30 -- Message: -- Specials:75cart -- Phone:30540932…"
click at [122, 114] on span "Needs review" at bounding box center [111, 113] width 53 height 13
click at [0, 0] on input "Needs review" at bounding box center [0, 0] width 0 height 0
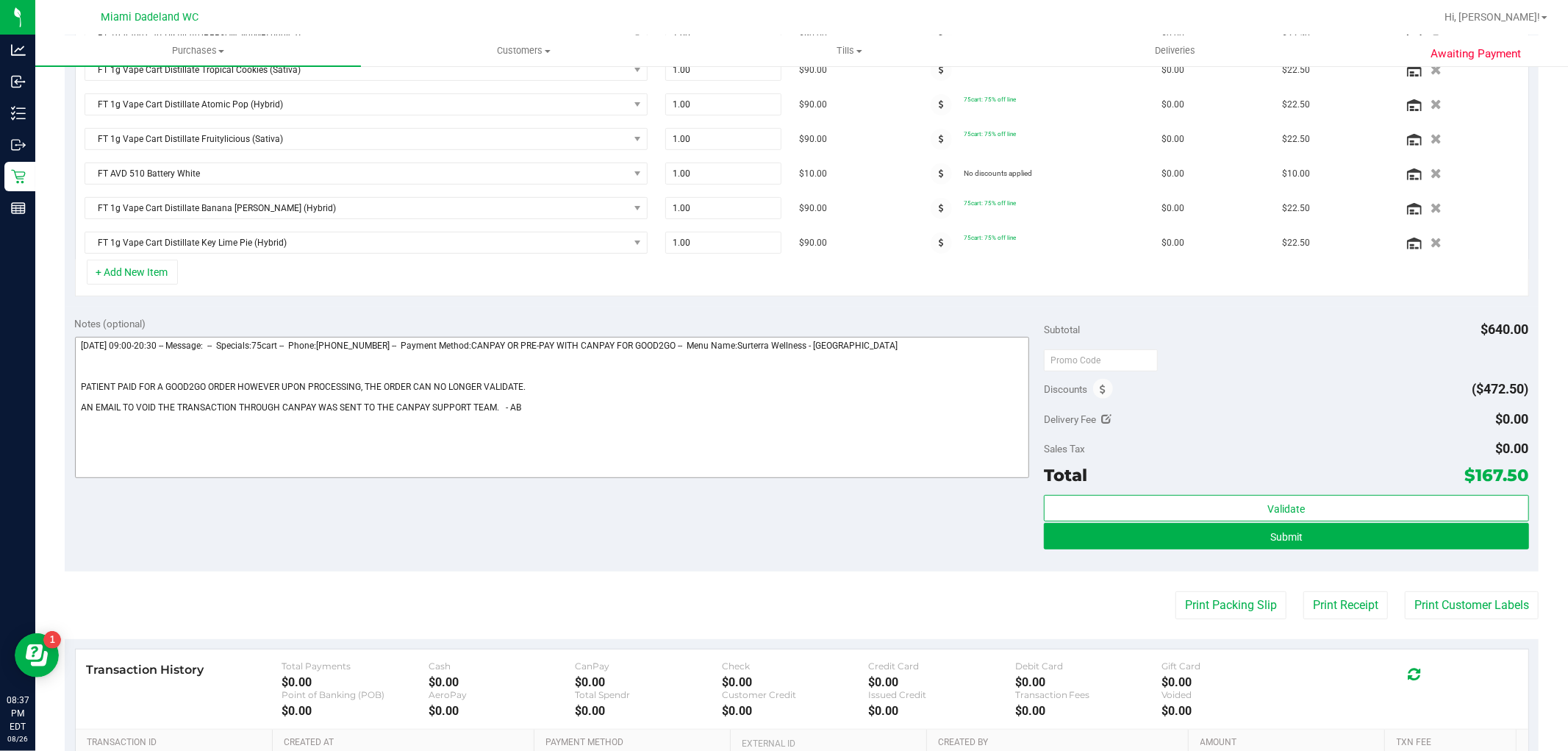
scroll to position [490, 0]
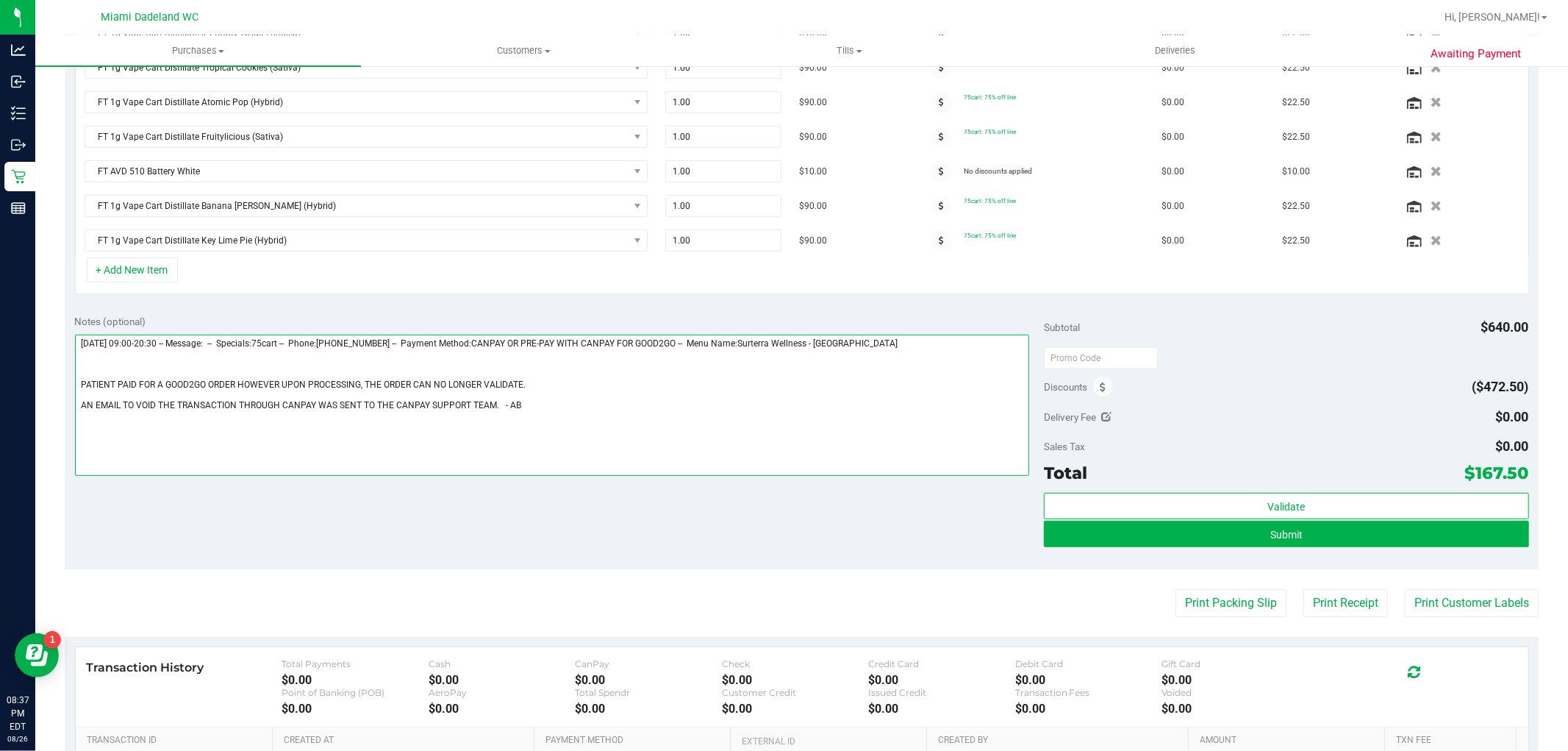
click at [497, 407] on textarea at bounding box center [552, 406] width 955 height 141
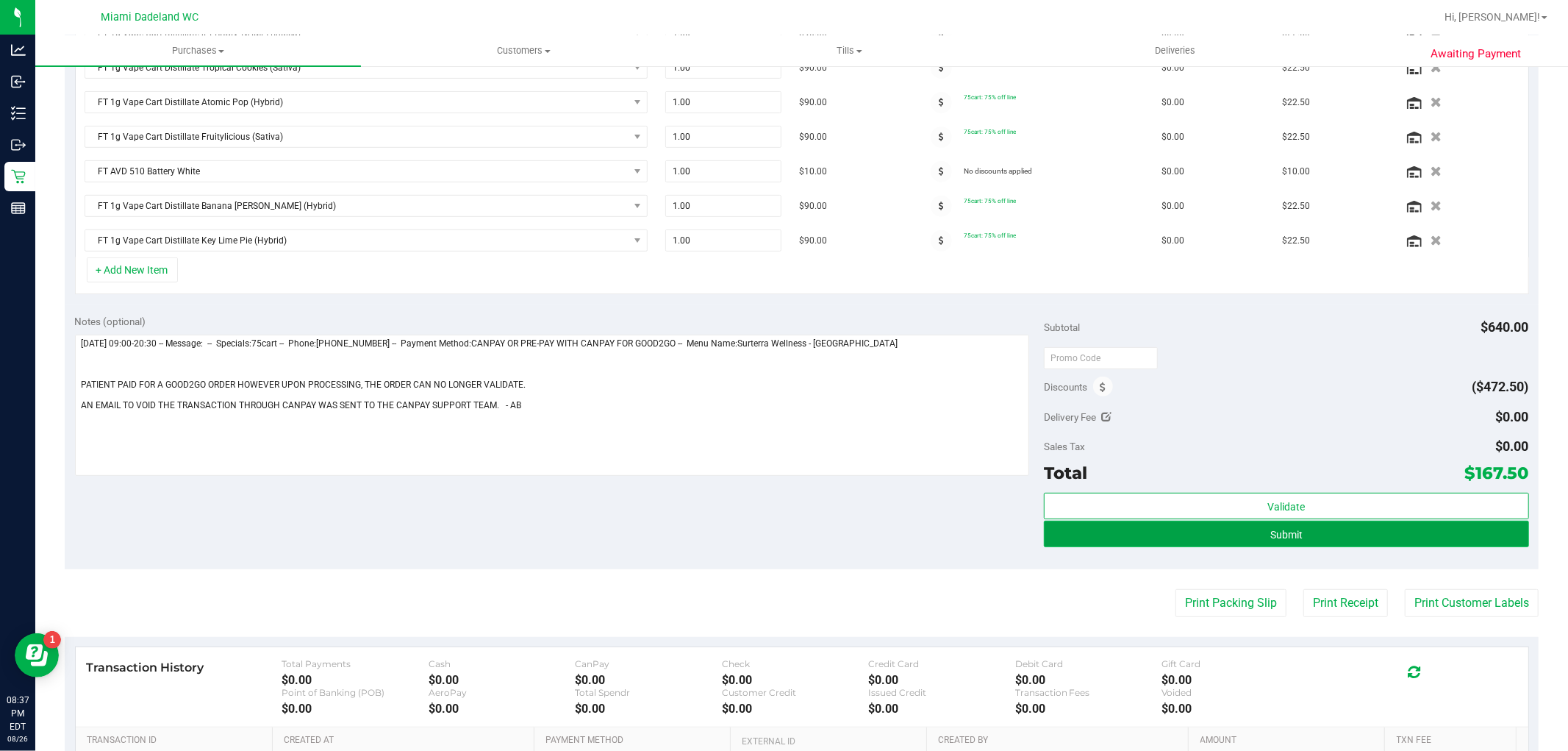
click at [1282, 534] on span "Submit" at bounding box center [1287, 535] width 32 height 12
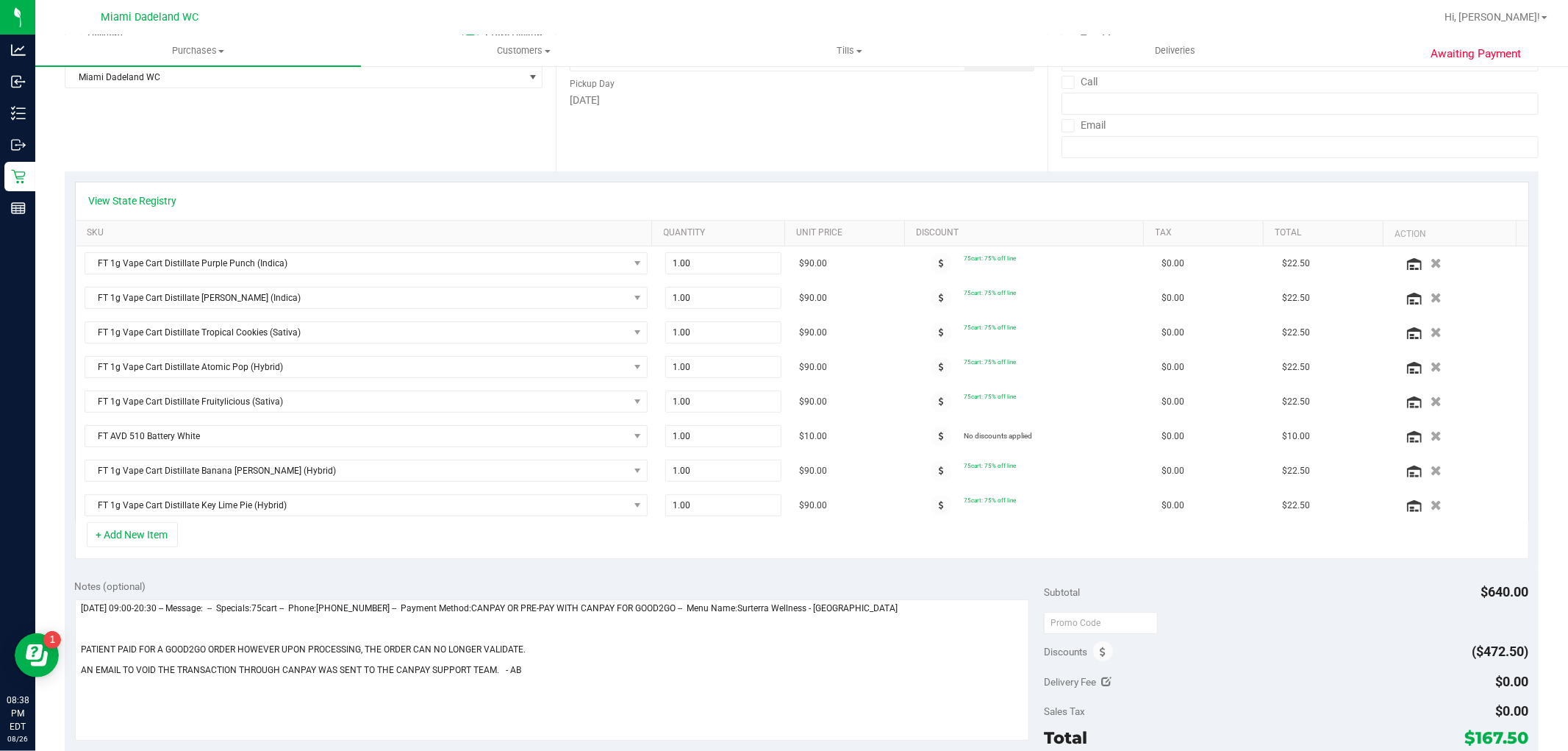
scroll to position [0, 0]
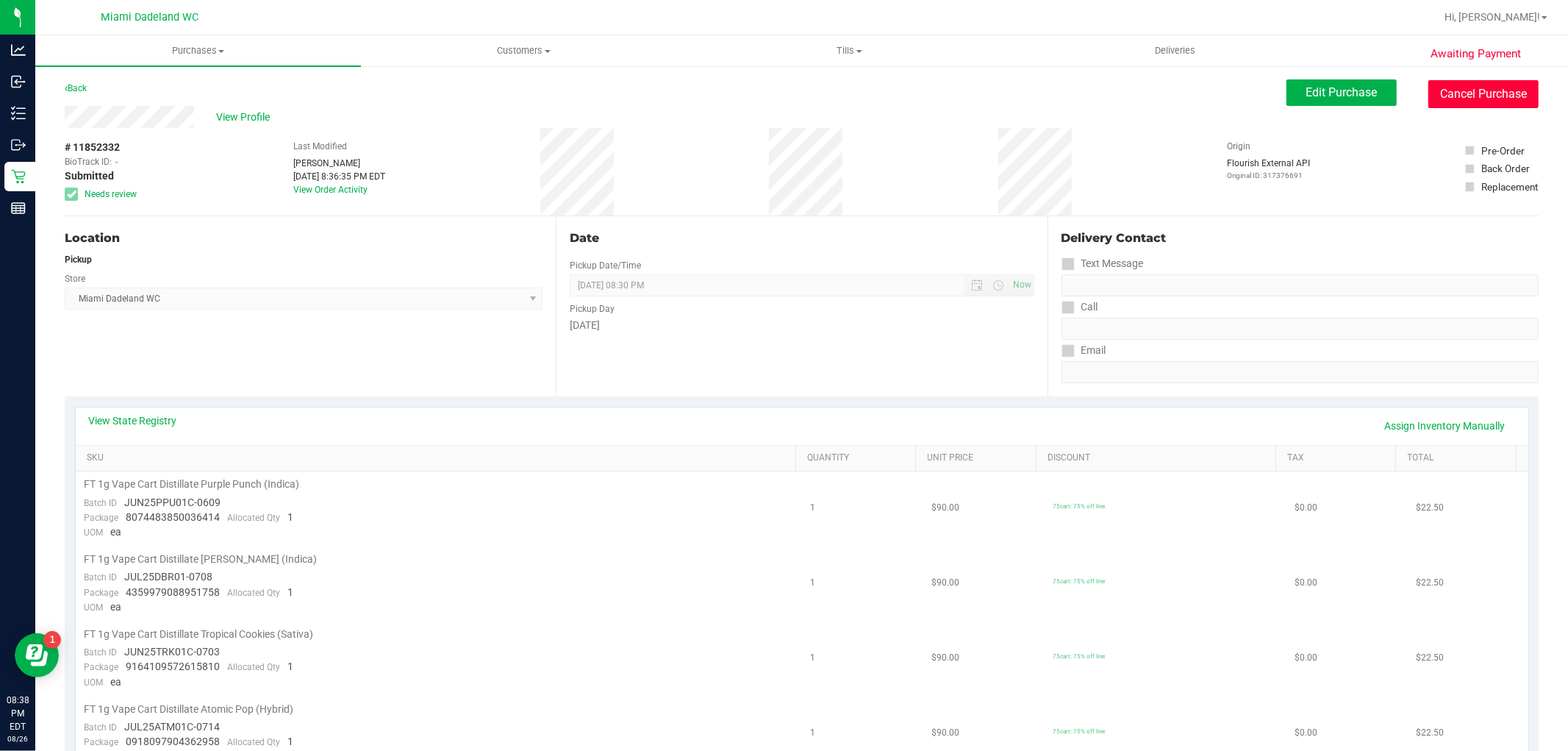
click at [1476, 88] on button "Cancel Purchase" at bounding box center [1483, 94] width 110 height 28
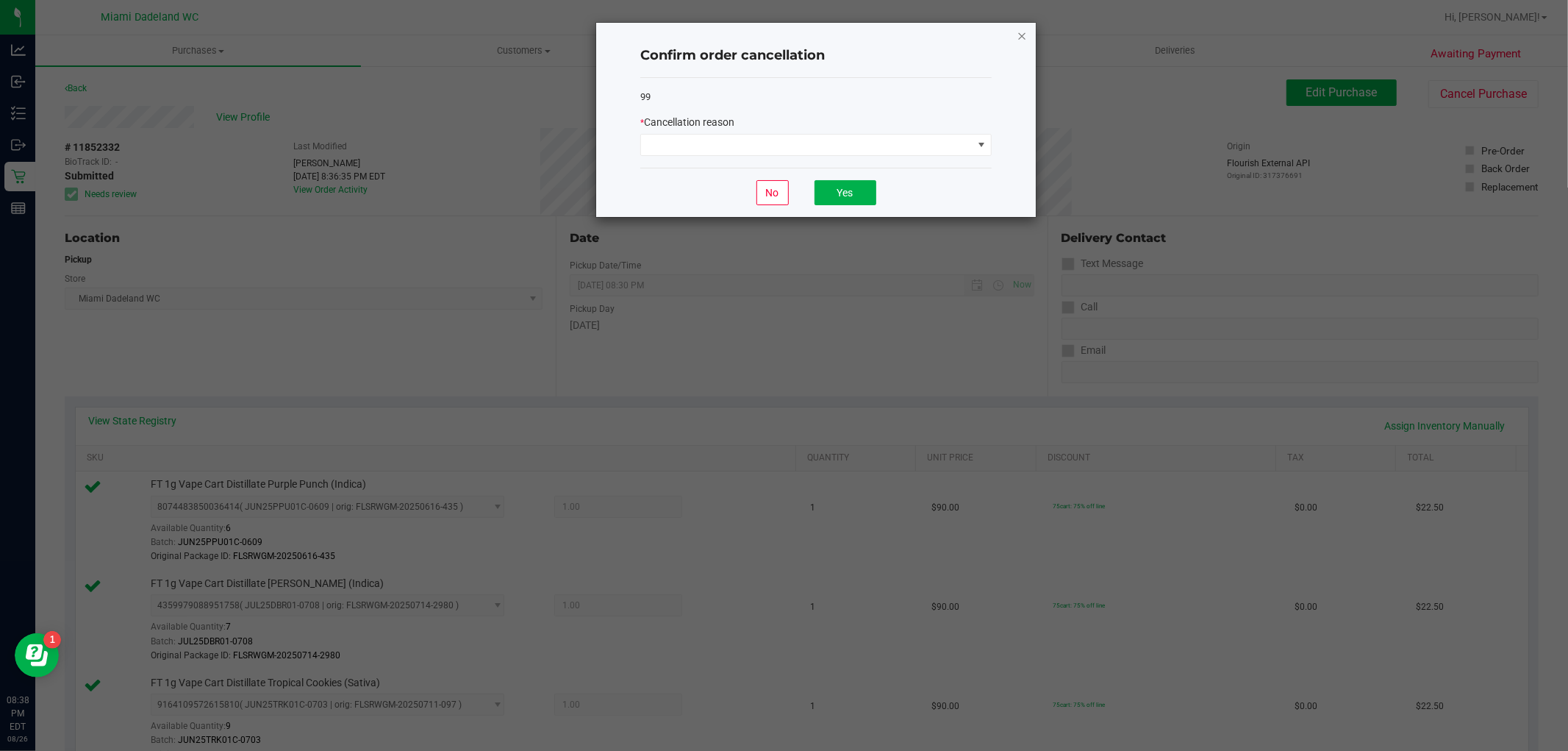
click at [1025, 28] on icon "Close" at bounding box center [1022, 35] width 10 height 18
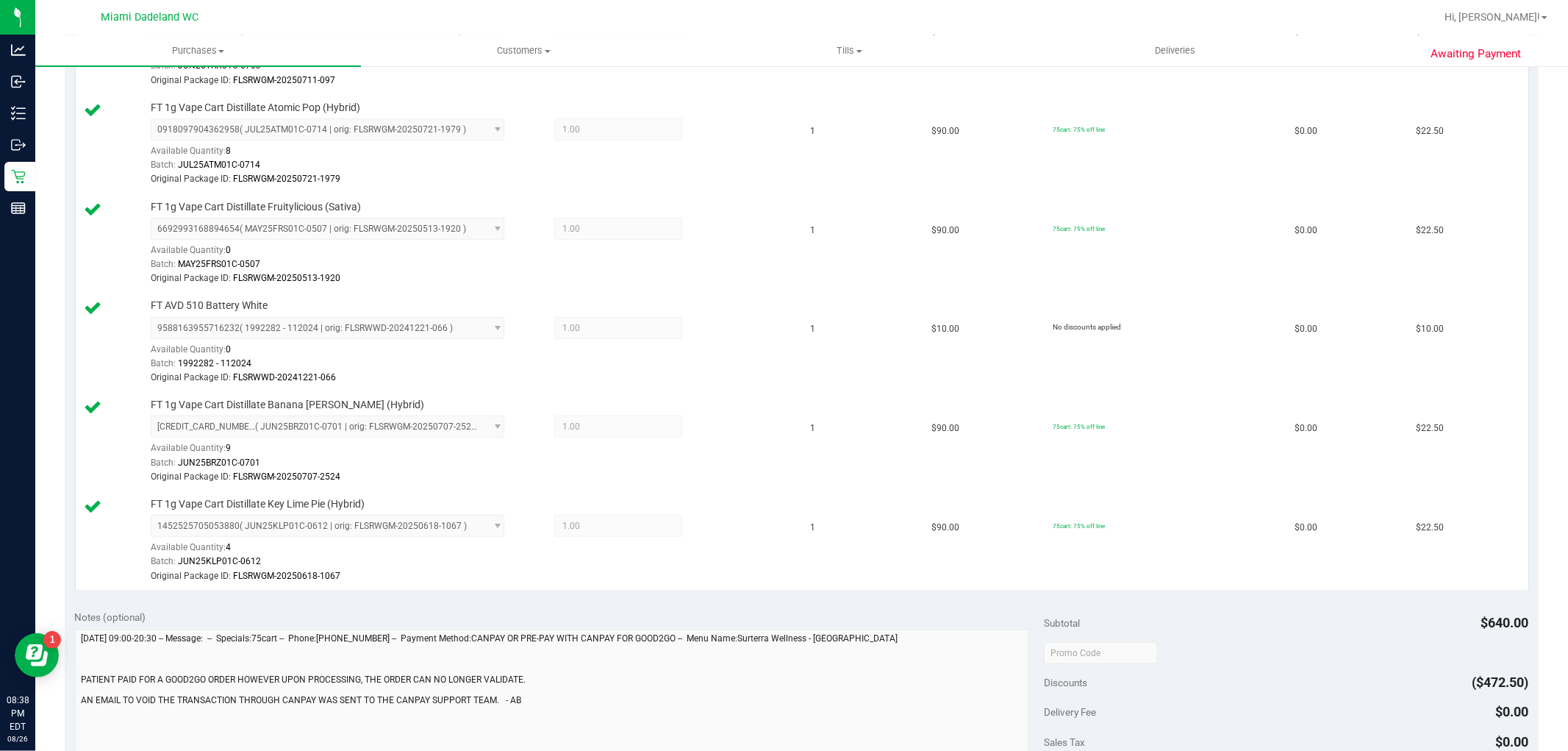
scroll to position [981, 0]
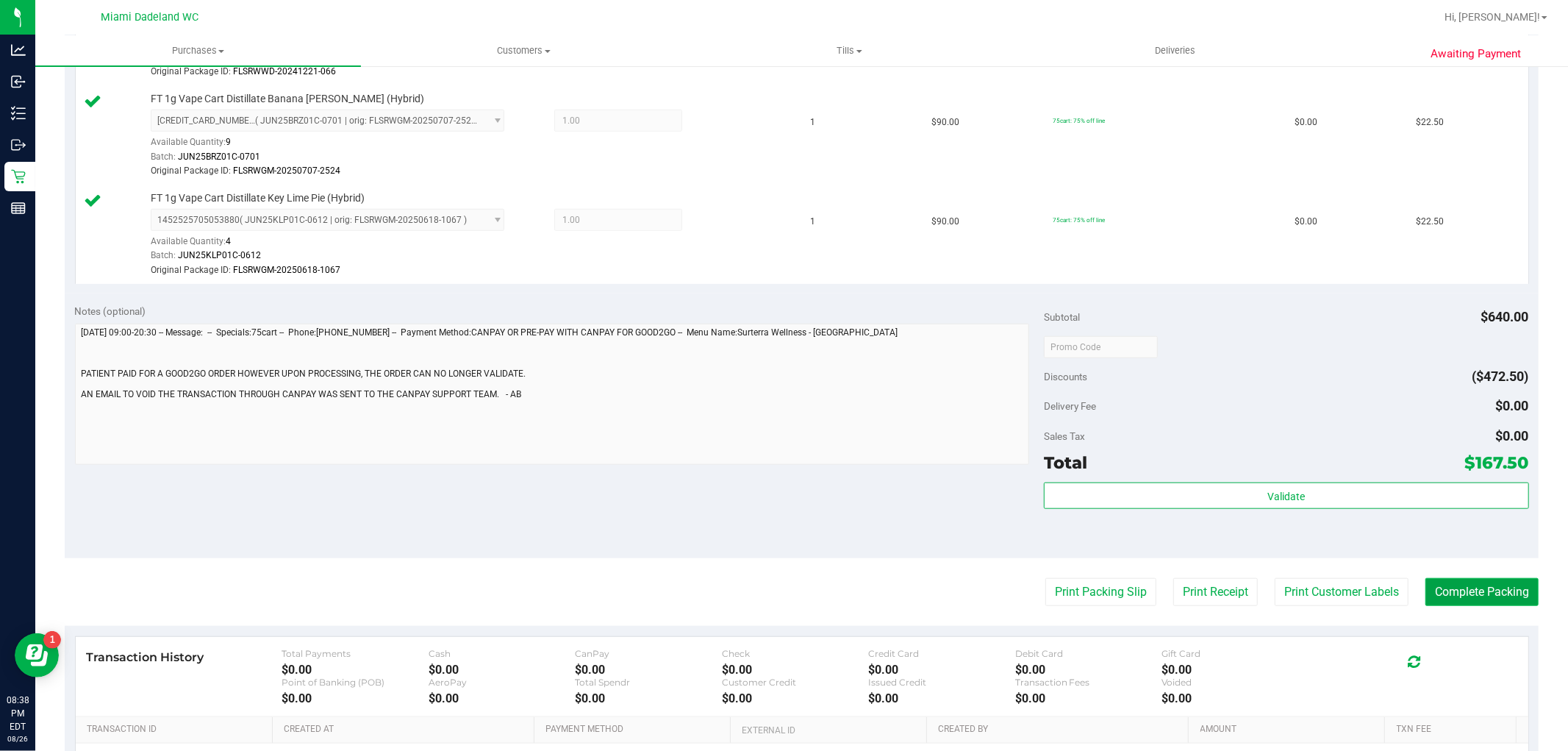
click at [1438, 597] on button "Complete Packing" at bounding box center [1482, 592] width 113 height 28
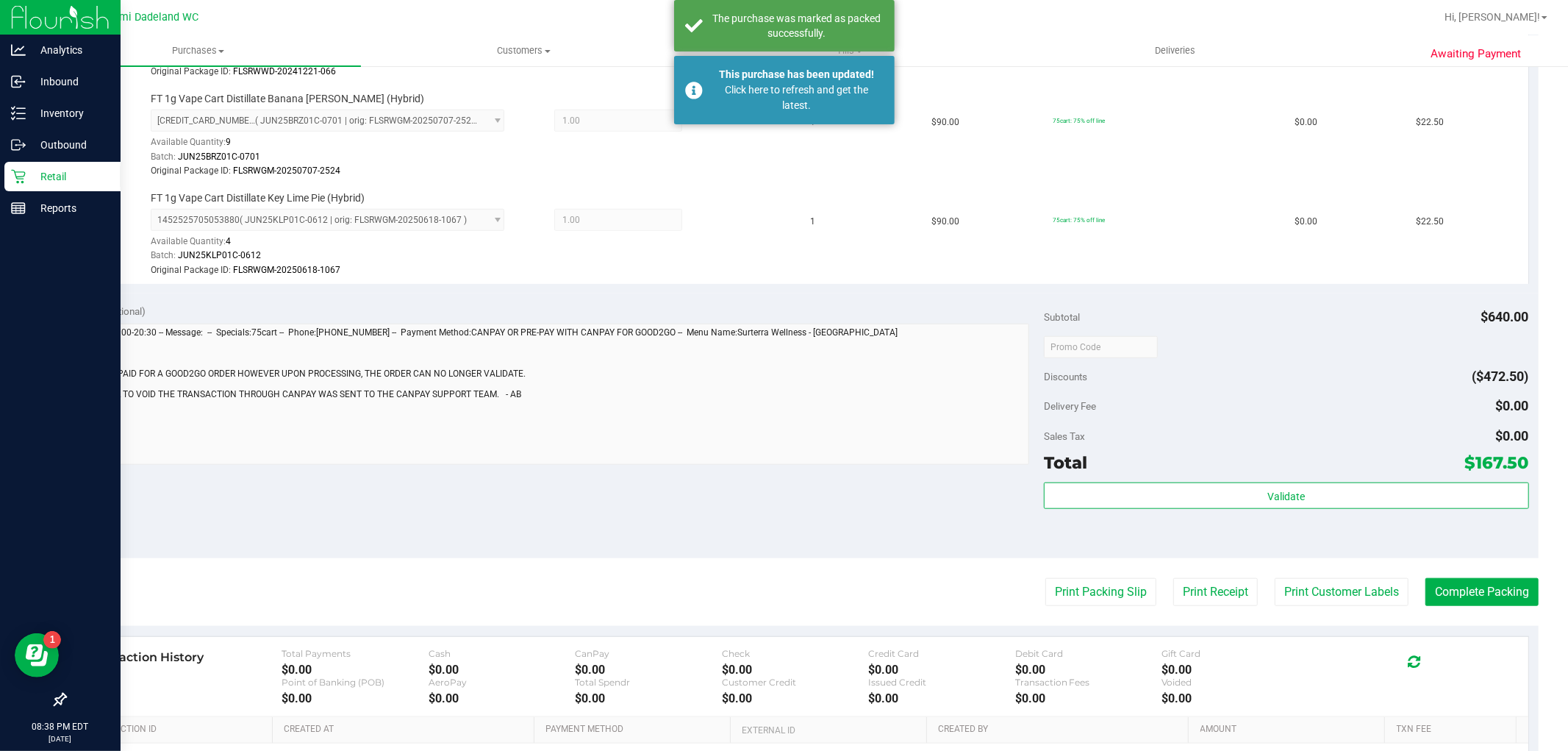
click at [69, 175] on p "Retail" at bounding box center [70, 176] width 88 height 18
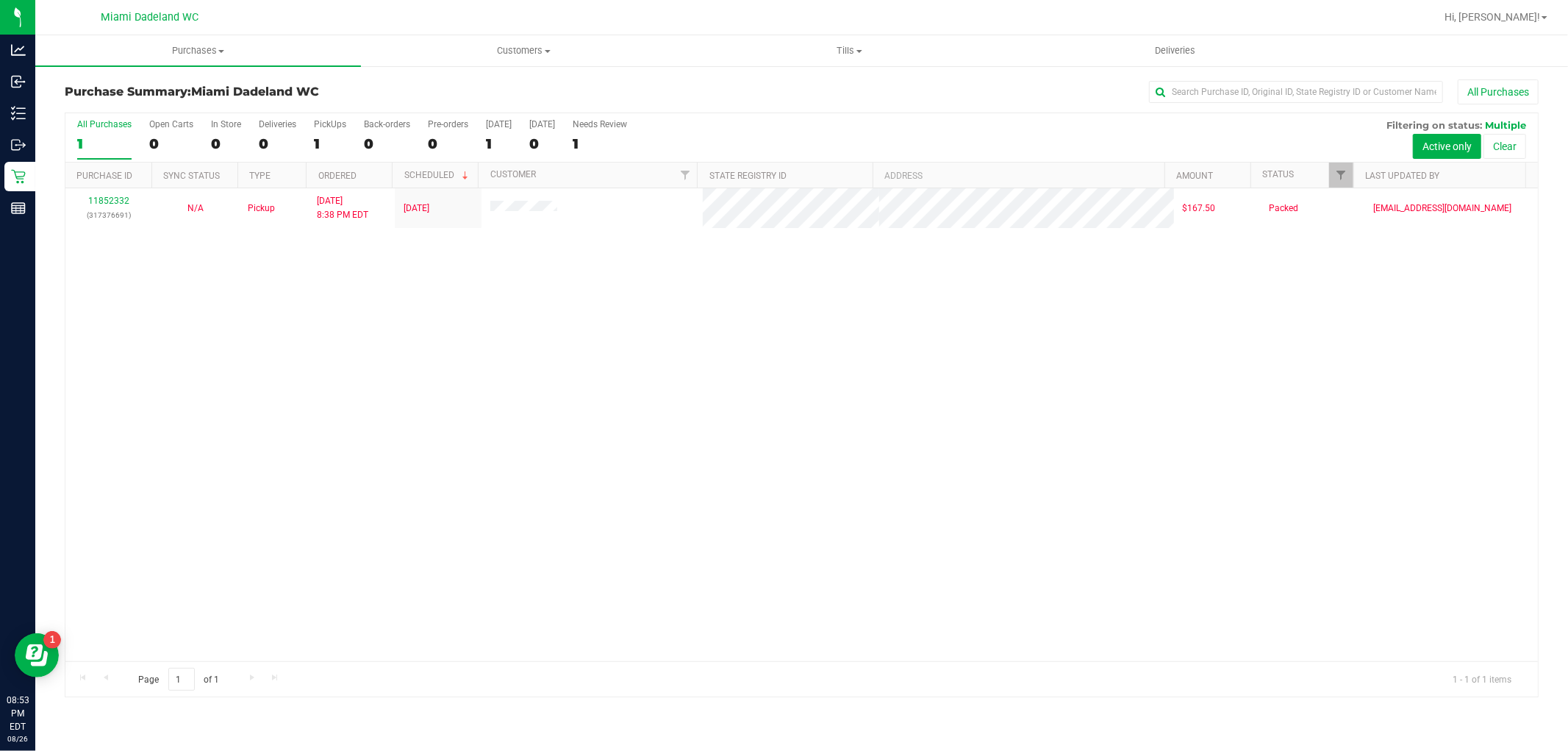
click at [222, 344] on div "11852332 (317376691) N/A Pickup 8/26/2025 8:38 PM EDT 8/26/2025 $167.50 Packed …" at bounding box center [802, 424] width 1473 height 473
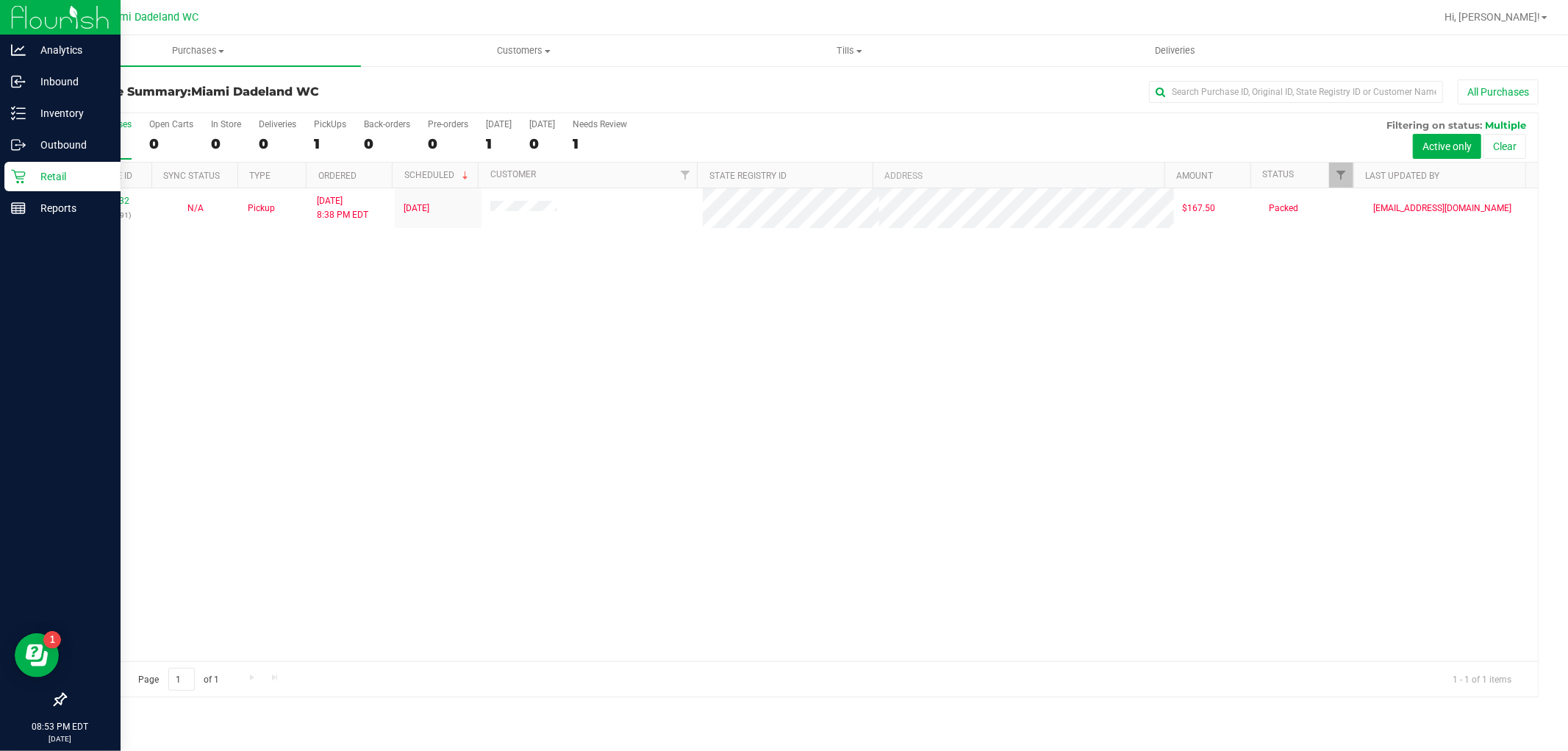
click at [27, 170] on p "Retail" at bounding box center [70, 176] width 88 height 18
click at [32, 171] on p "Retail" at bounding box center [70, 176] width 88 height 18
click at [12, 113] on icon at bounding box center [19, 114] width 15 height 15
click at [64, 107] on p "Inventory" at bounding box center [70, 113] width 88 height 18
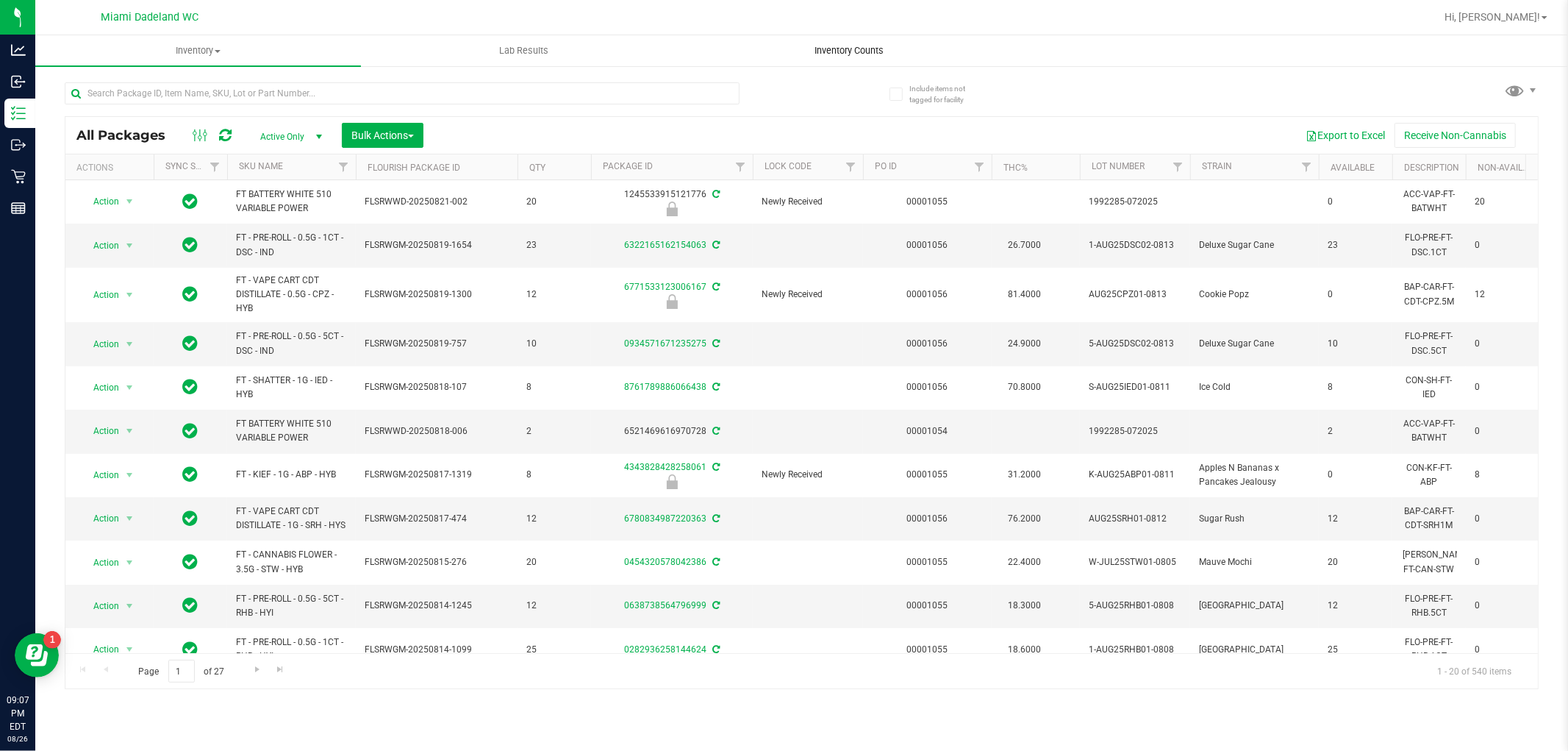
click at [864, 56] on span "Inventory Counts" at bounding box center [850, 51] width 109 height 13
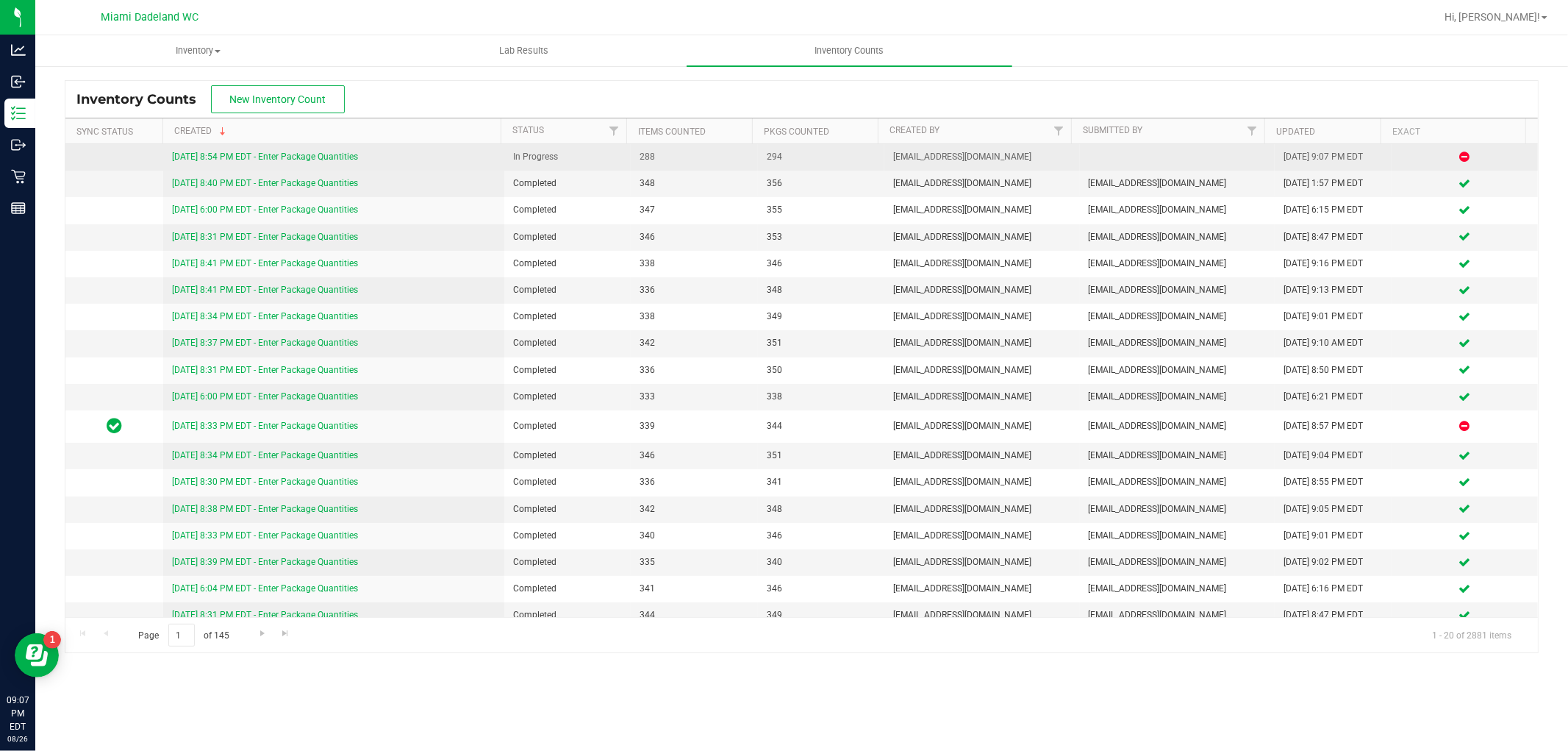
click at [211, 158] on link "8/26/25 8:54 PM EDT - Enter Package Quantities" at bounding box center [265, 156] width 186 height 10
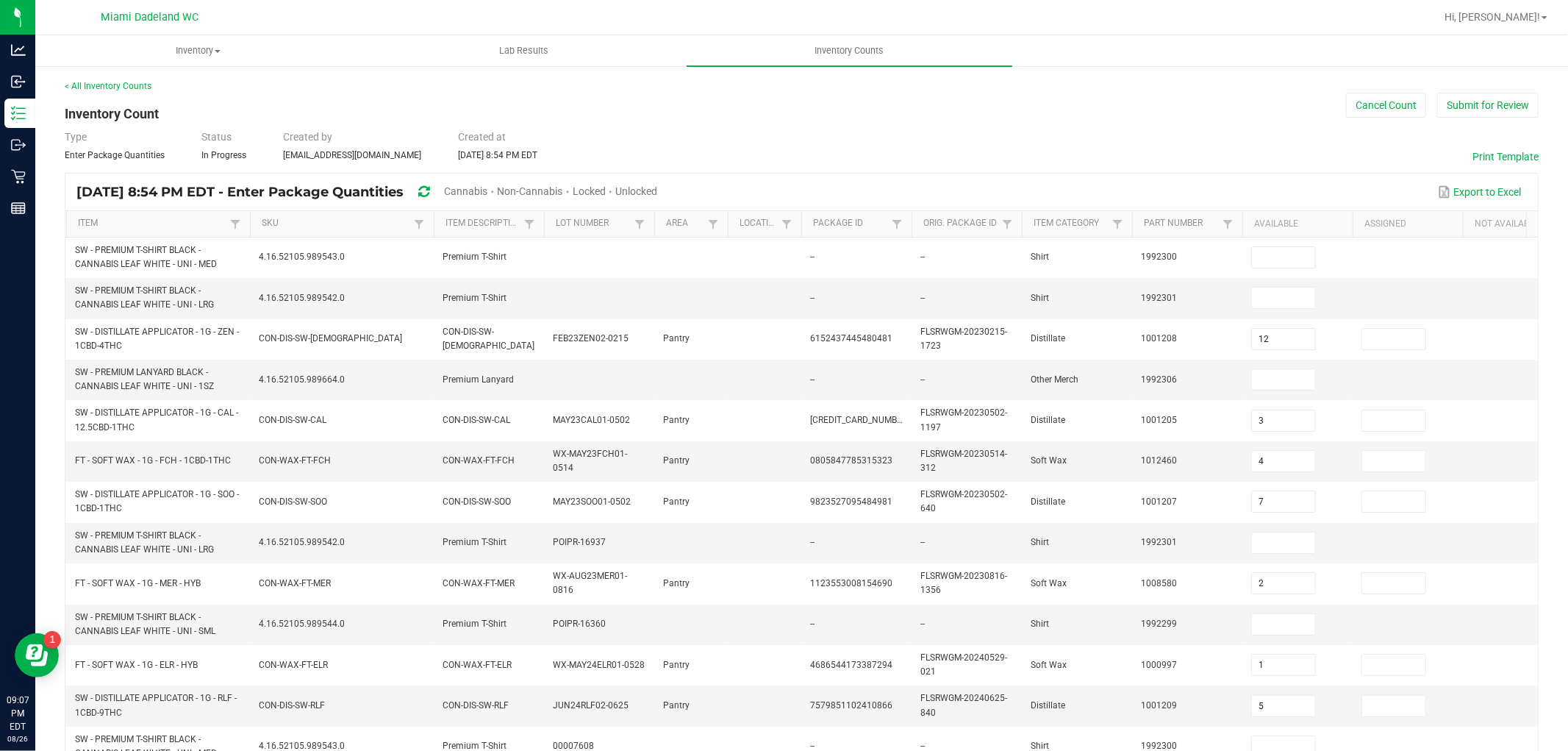
click at [657, 188] on span "Unlocked" at bounding box center [636, 191] width 42 height 12
type input "12"
type input "3"
type input "4"
type input "7"
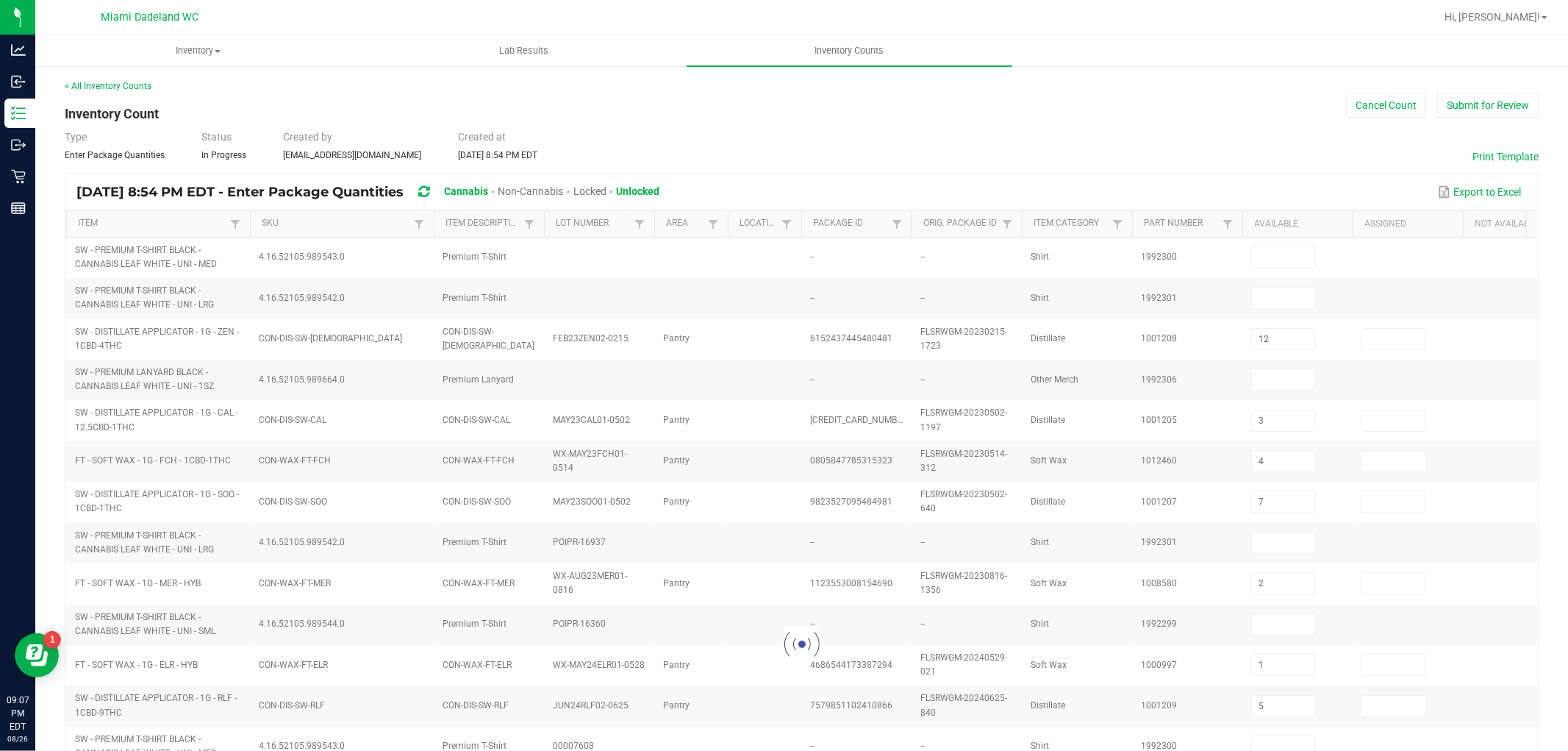
type input "2"
type input "1"
type input "5"
type input "12"
type input "1"
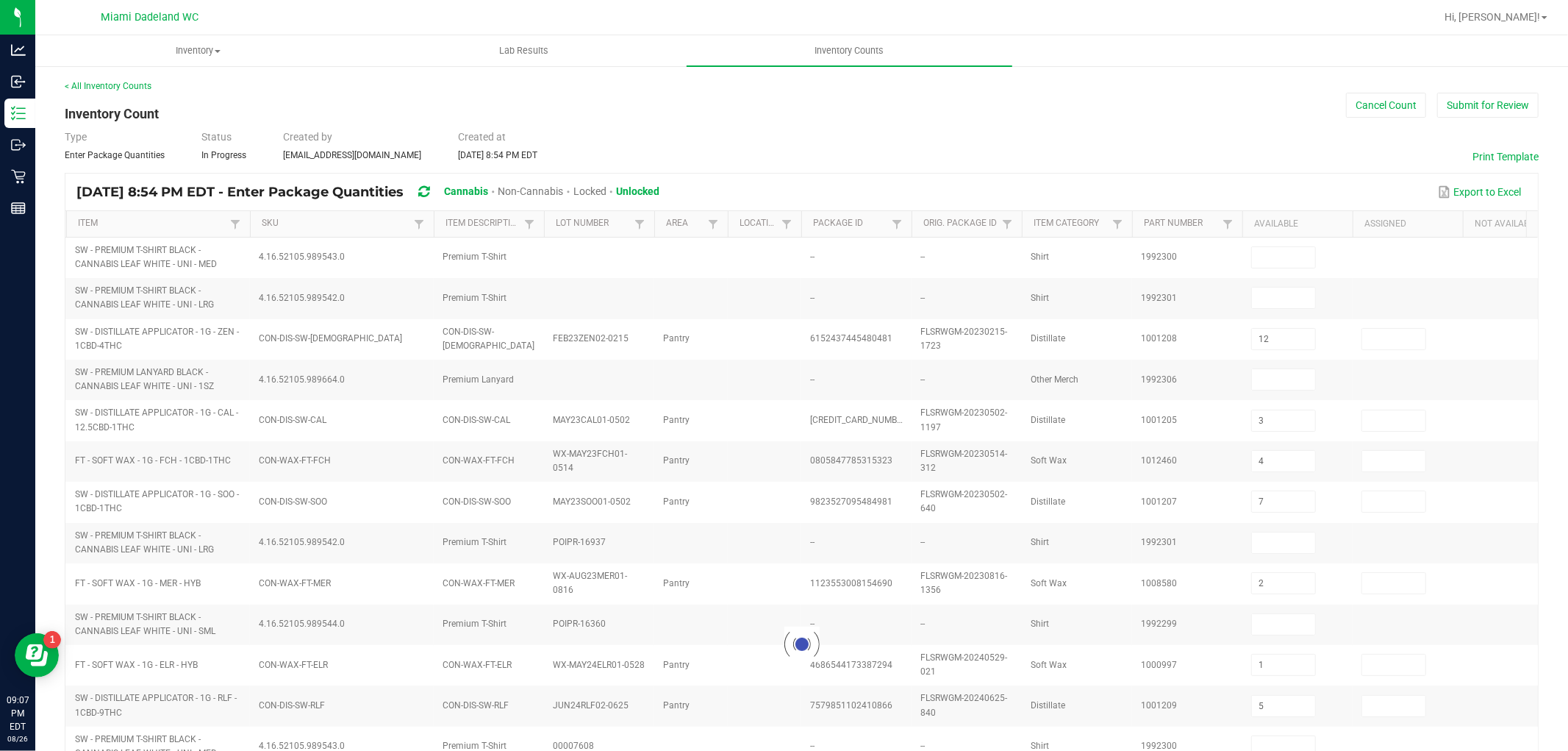
type input "1"
type input "3"
type input "6"
type input "3"
type input "1"
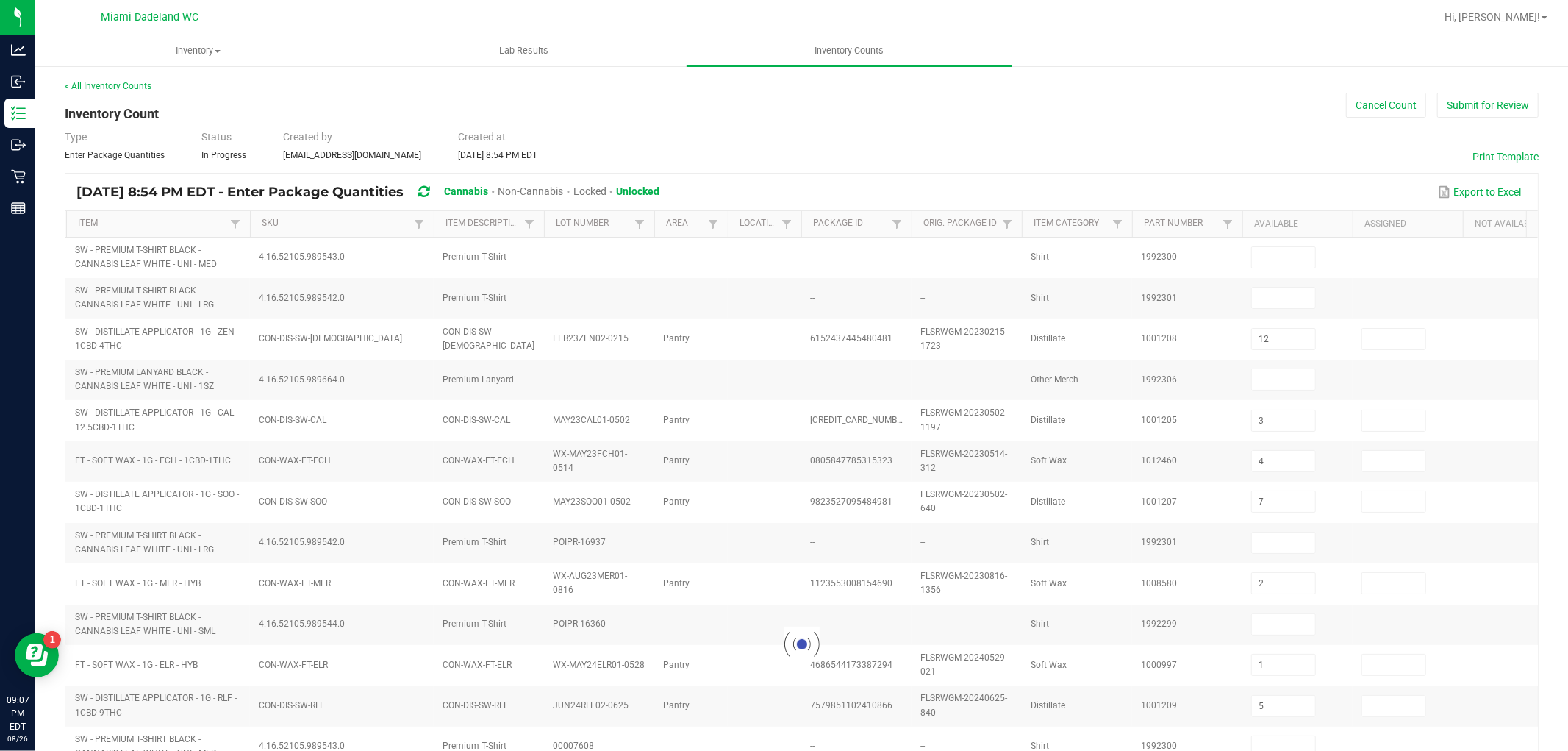
type input "6"
type input "3"
type input "1"
type input "24"
type input "0"
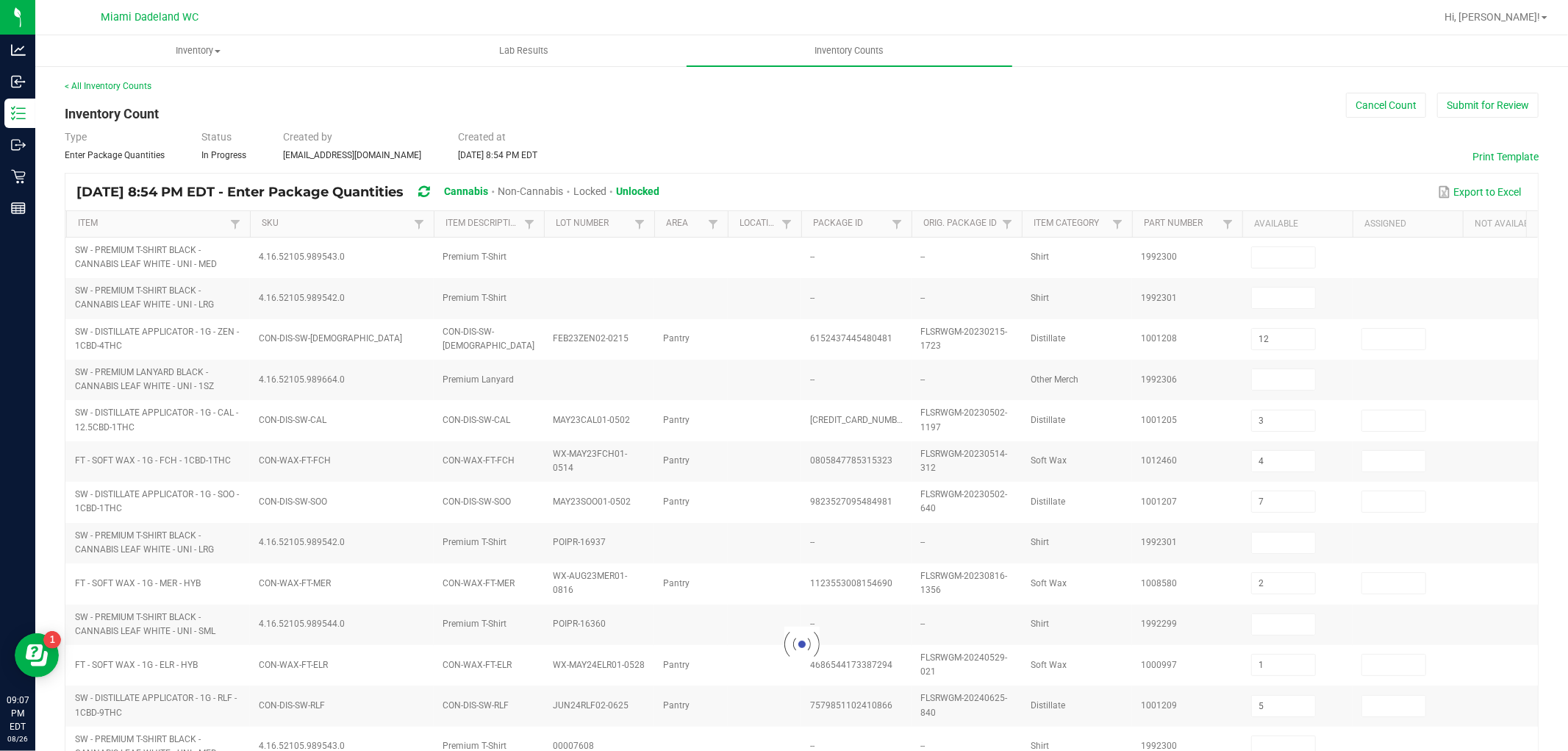
type input "1"
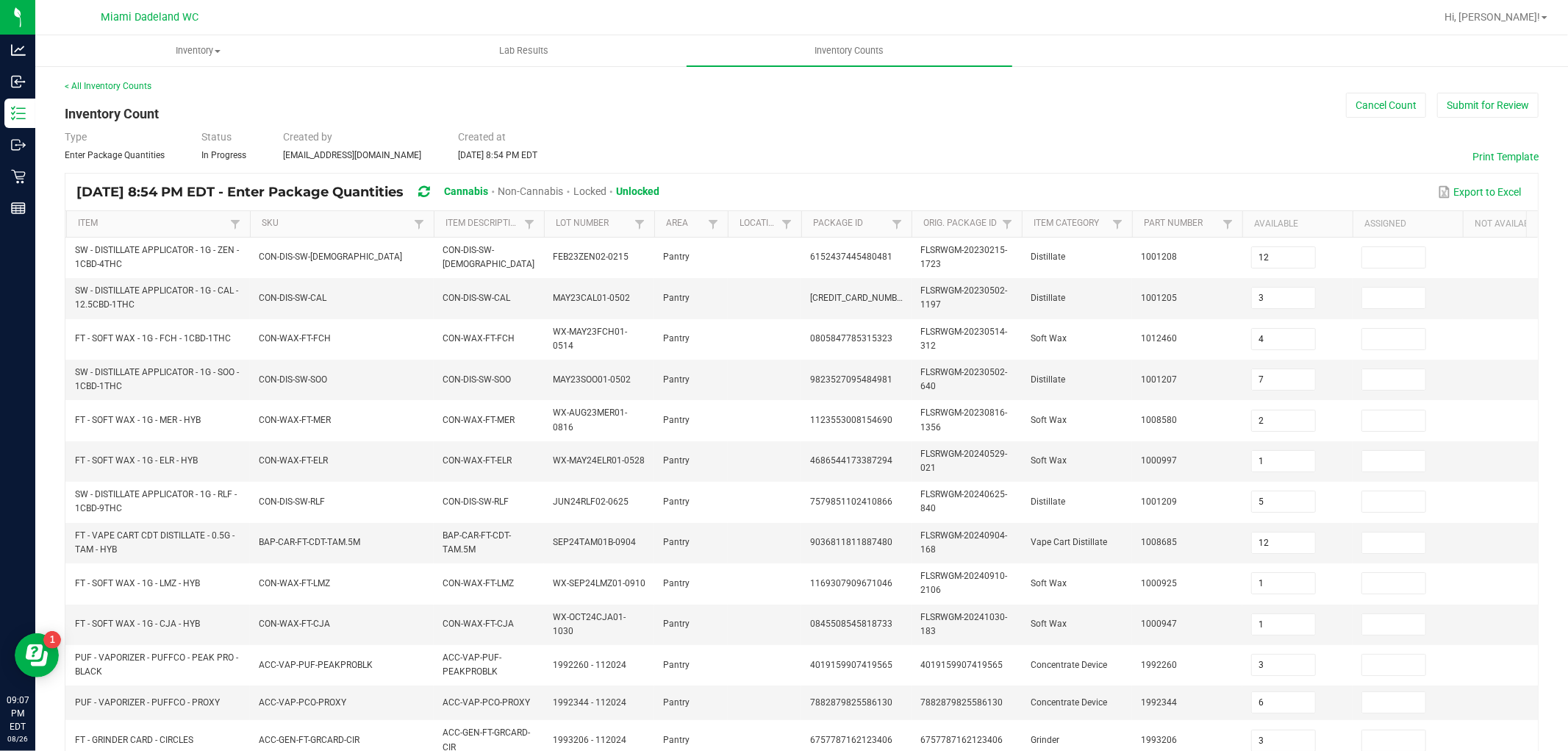
click at [659, 188] on span "Unlocked" at bounding box center [638, 191] width 43 height 12
type input "12"
type input "3"
type input "4"
type input "7"
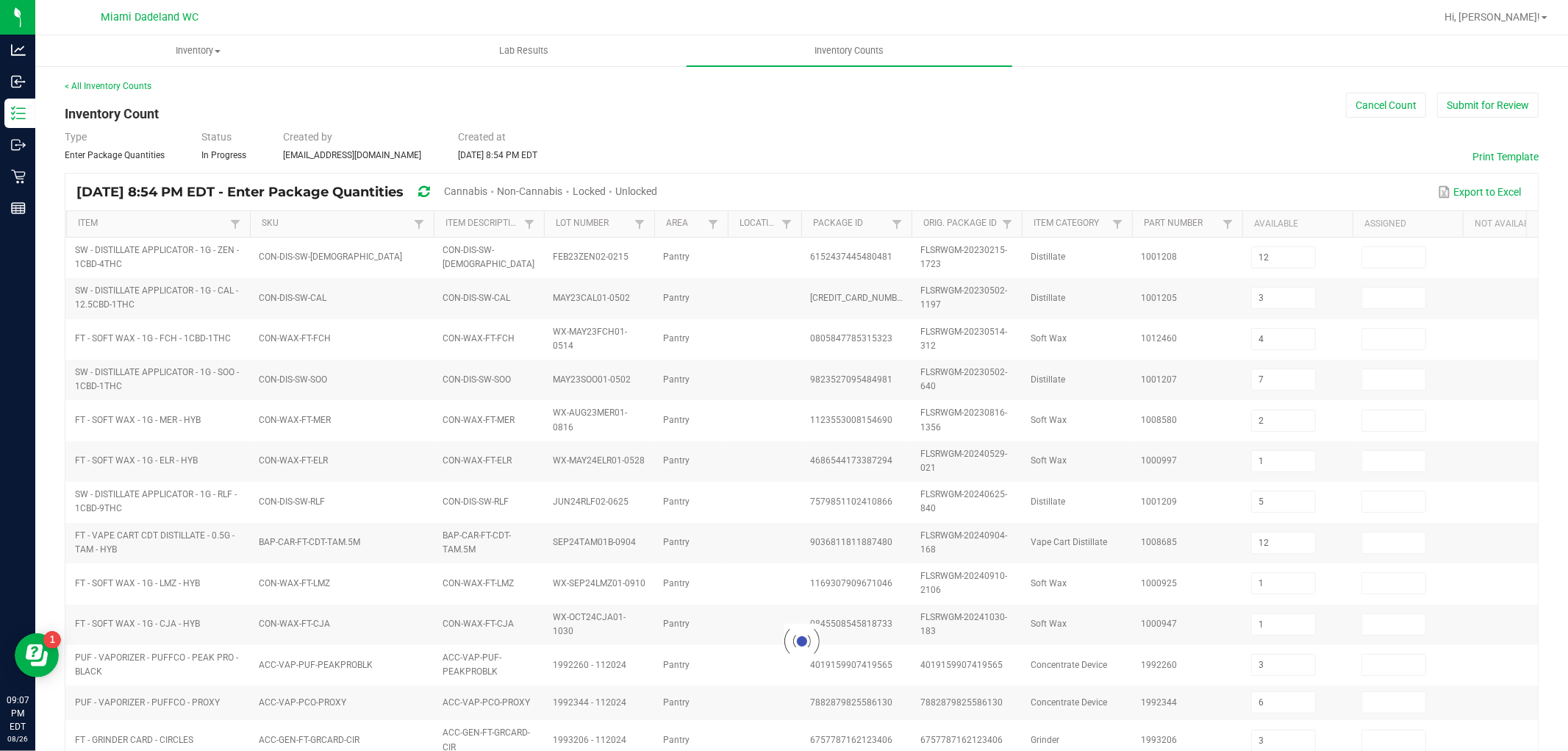
type input "2"
type input "1"
type input "5"
type input "12"
type input "1"
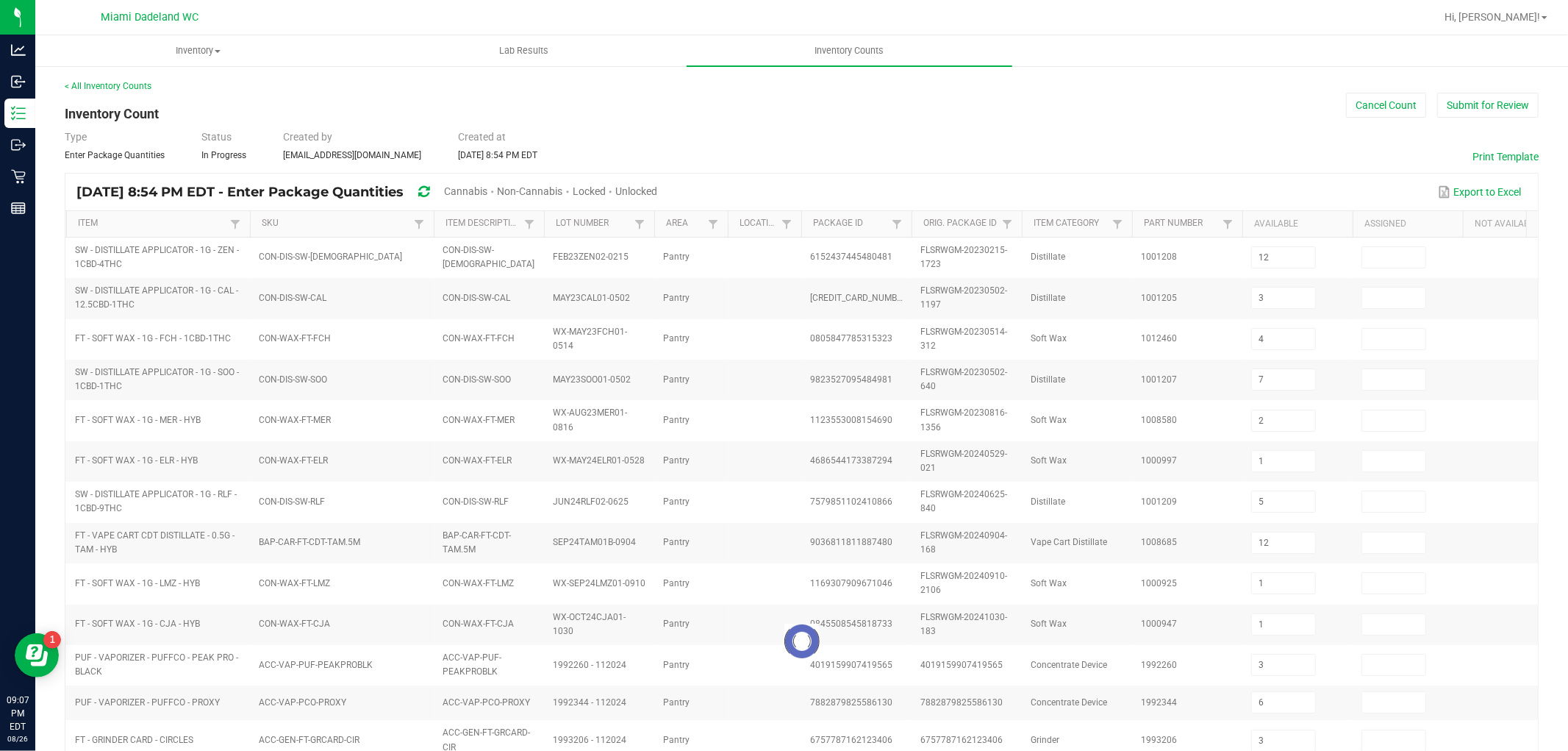
type input "1"
type input "3"
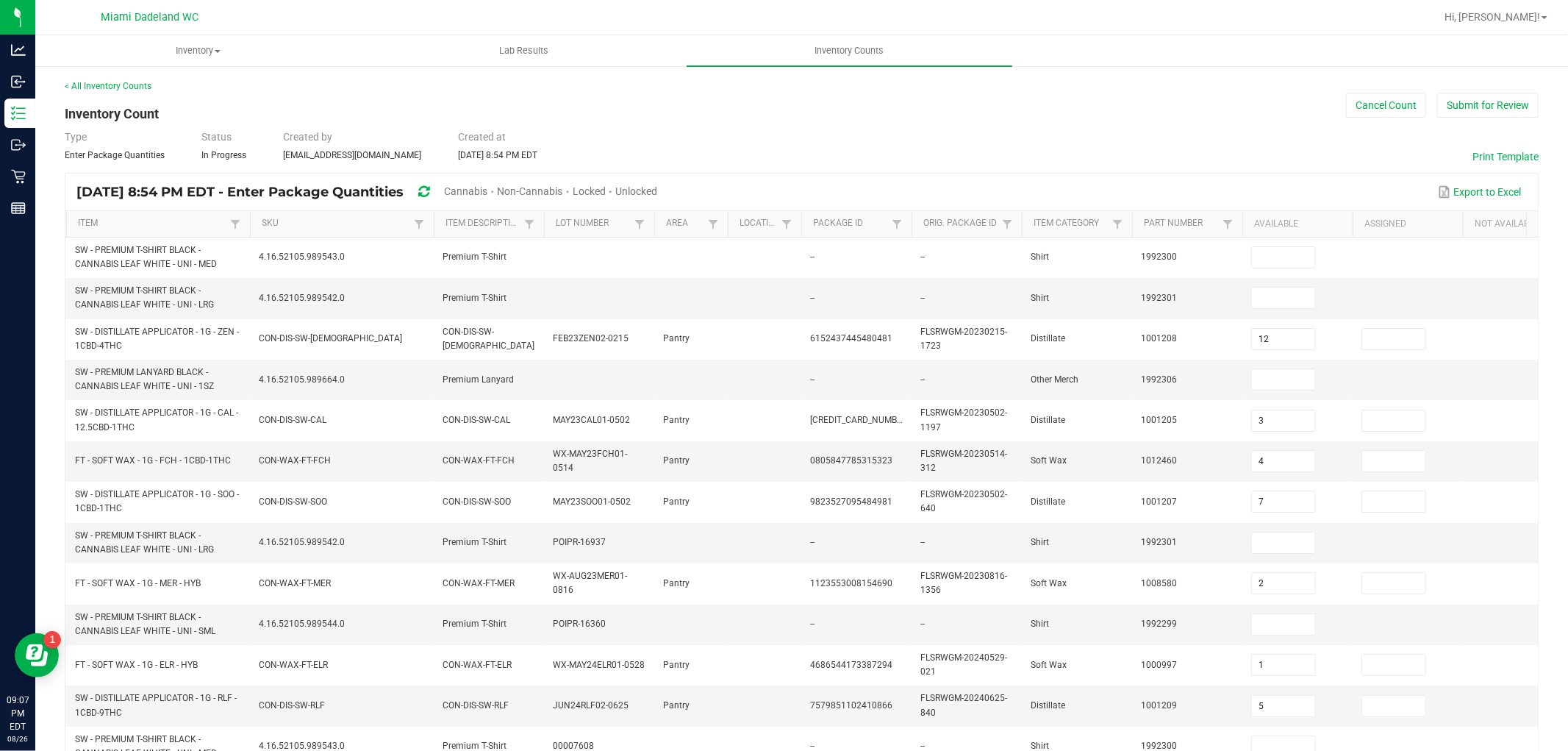
click at [657, 187] on span "Unlocked" at bounding box center [636, 191] width 42 height 12
type input "12"
type input "3"
type input "4"
type input "7"
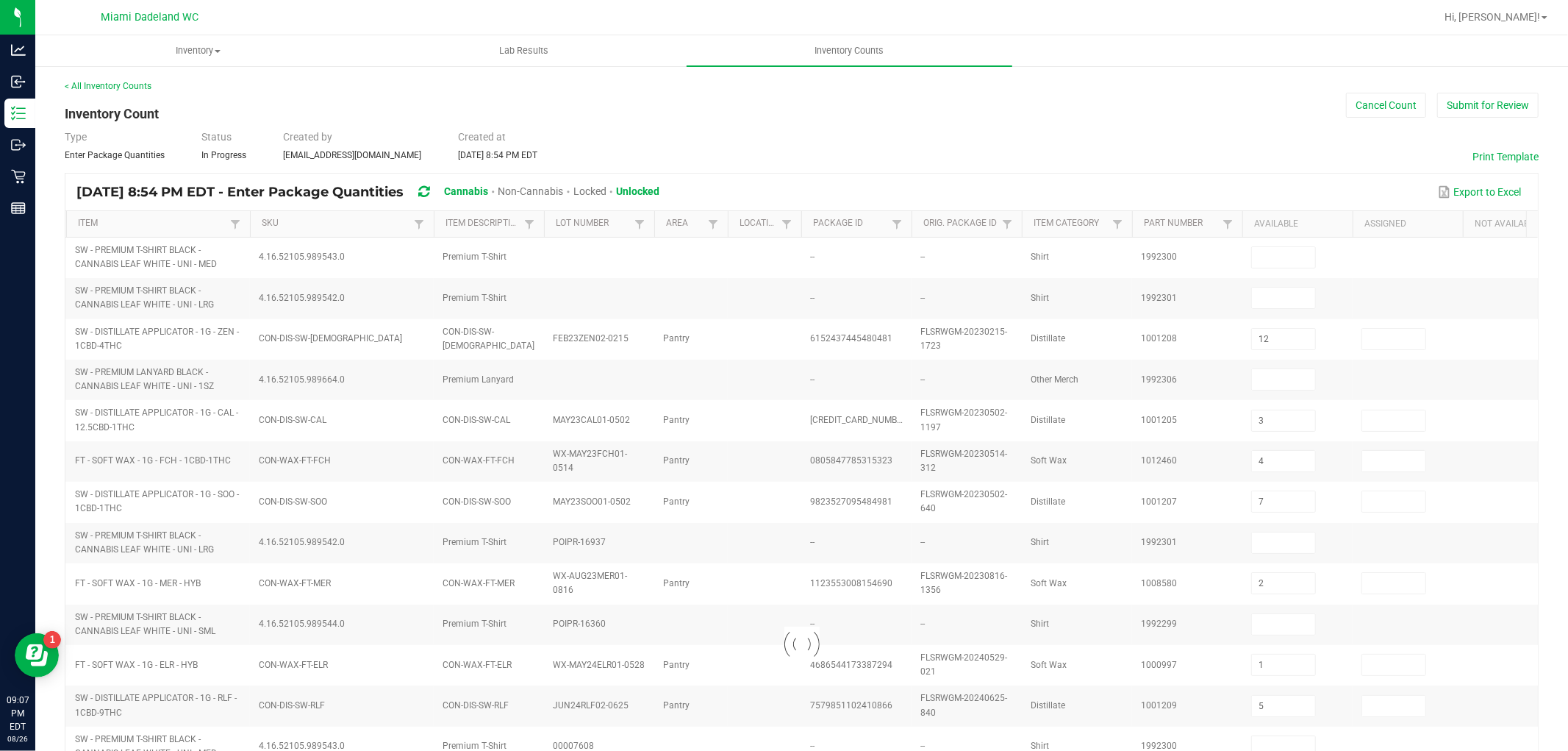
type input "2"
type input "1"
type input "5"
type input "12"
type input "1"
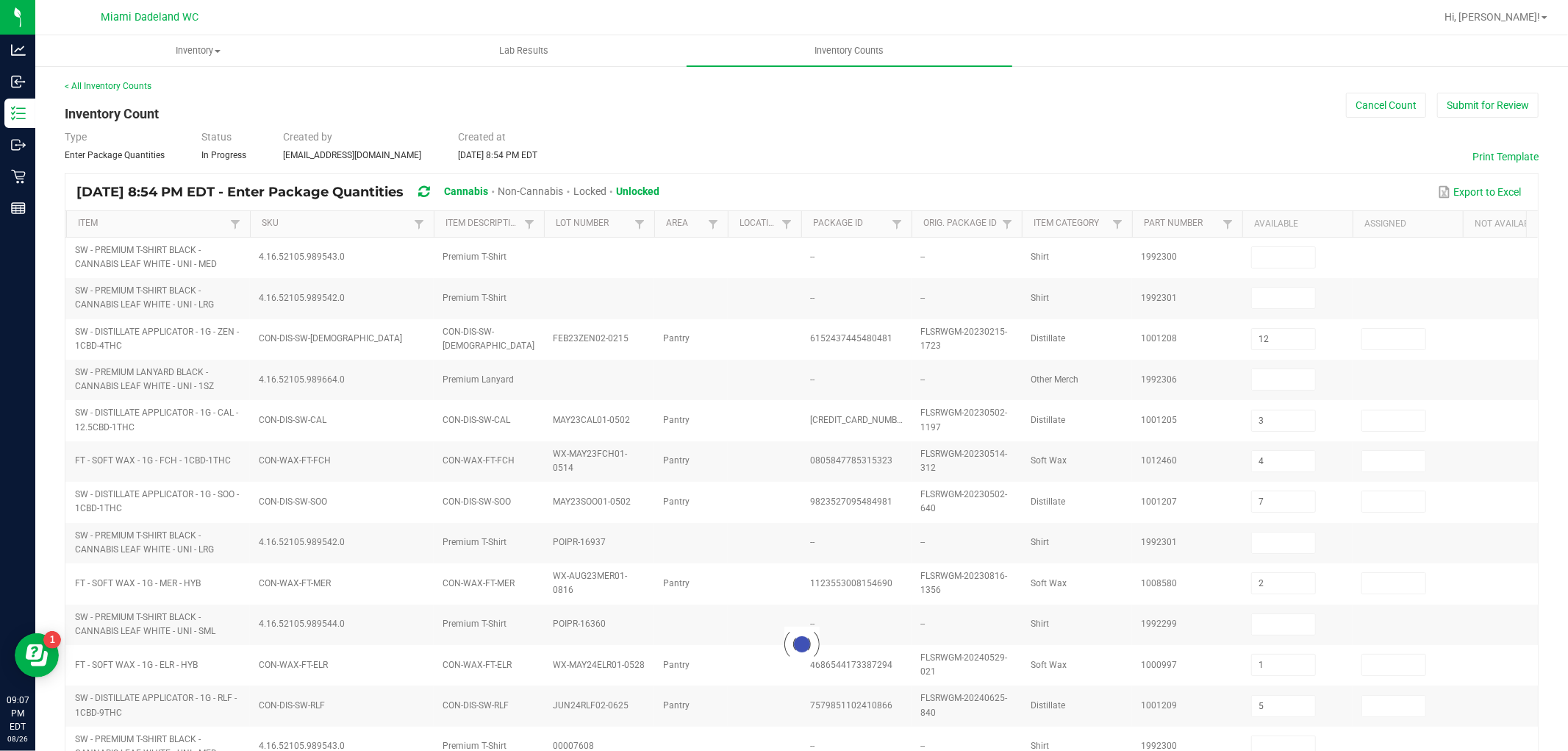
type input "1"
type input "3"
type input "6"
type input "3"
type input "1"
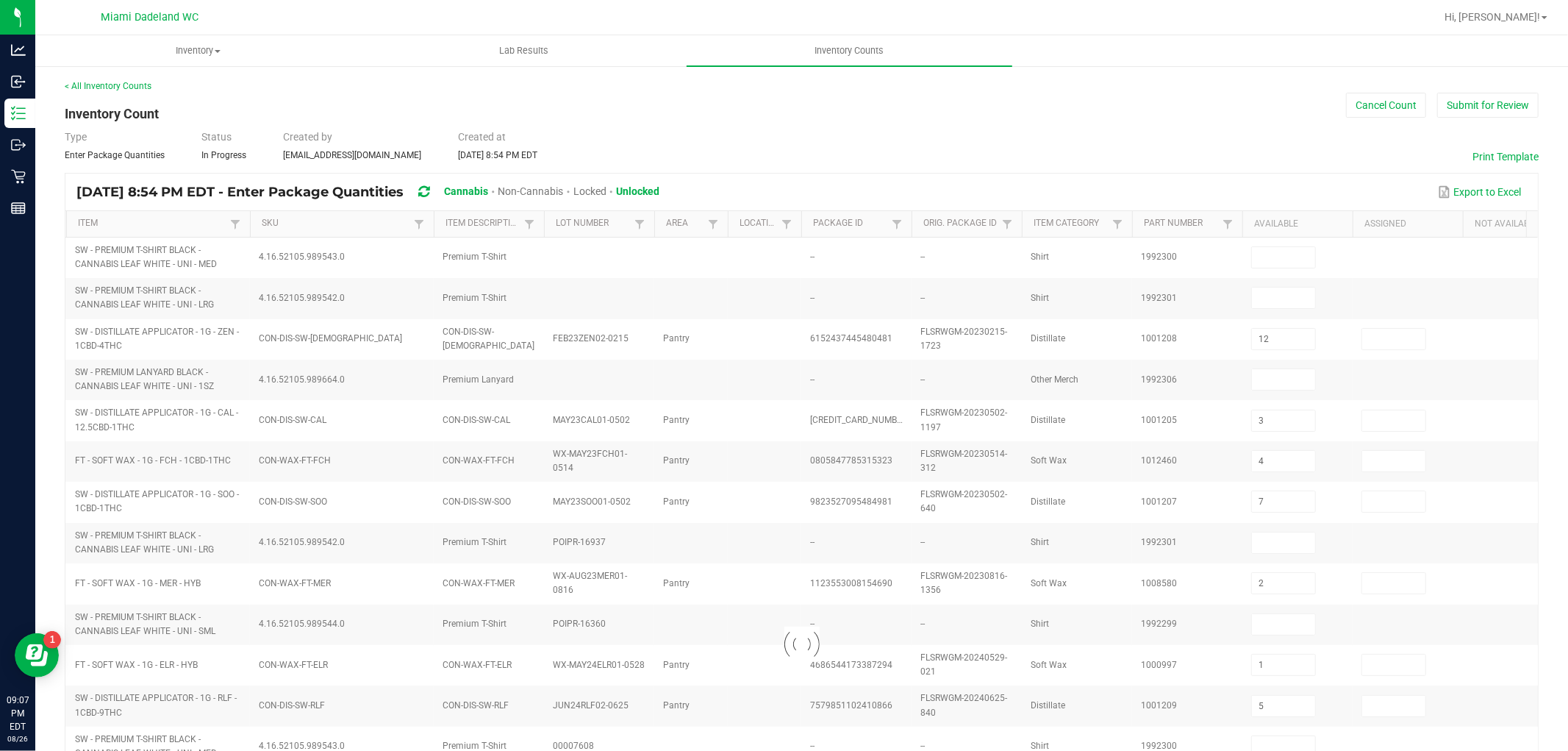
type input "6"
type input "3"
type input "1"
type input "24"
type input "0"
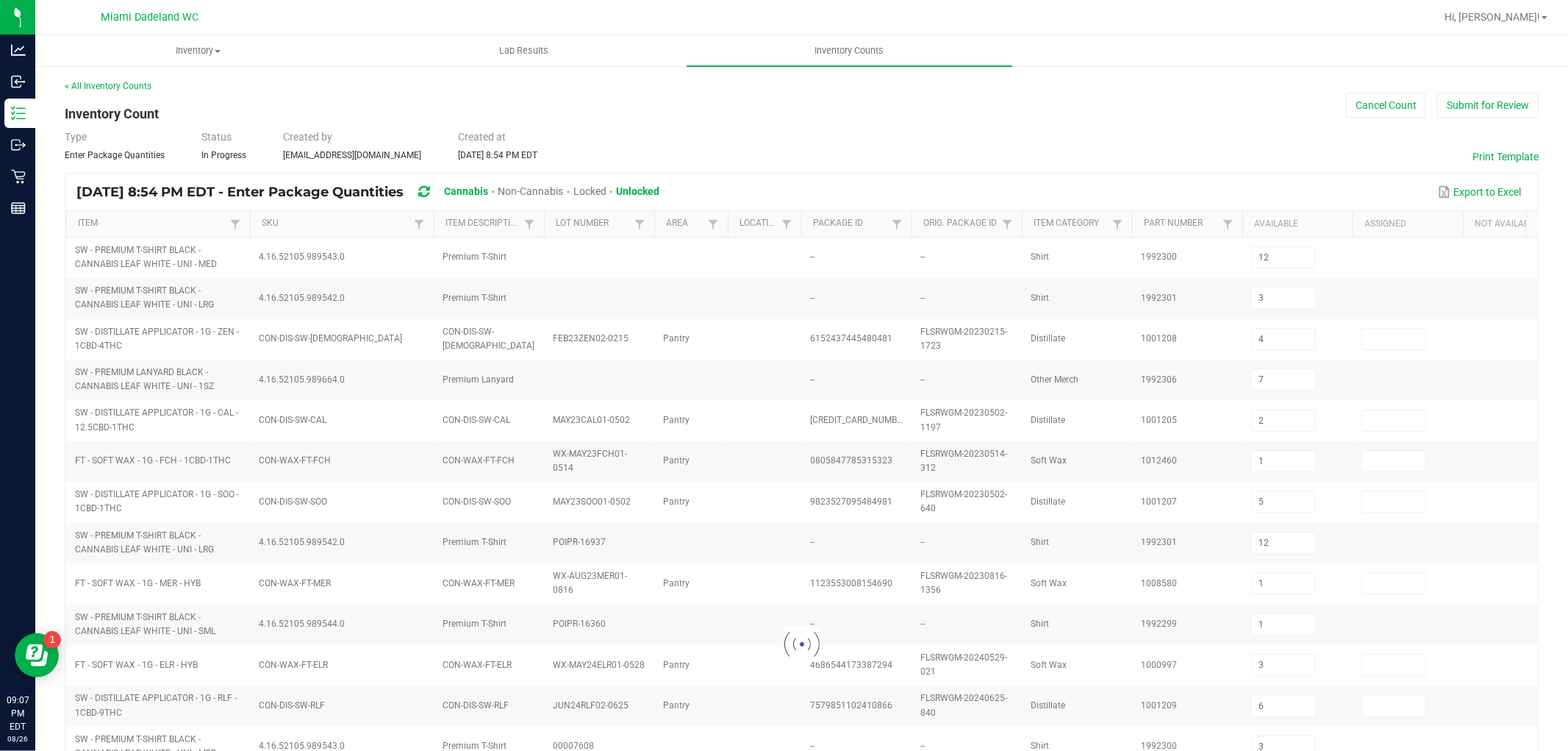
type input "1"
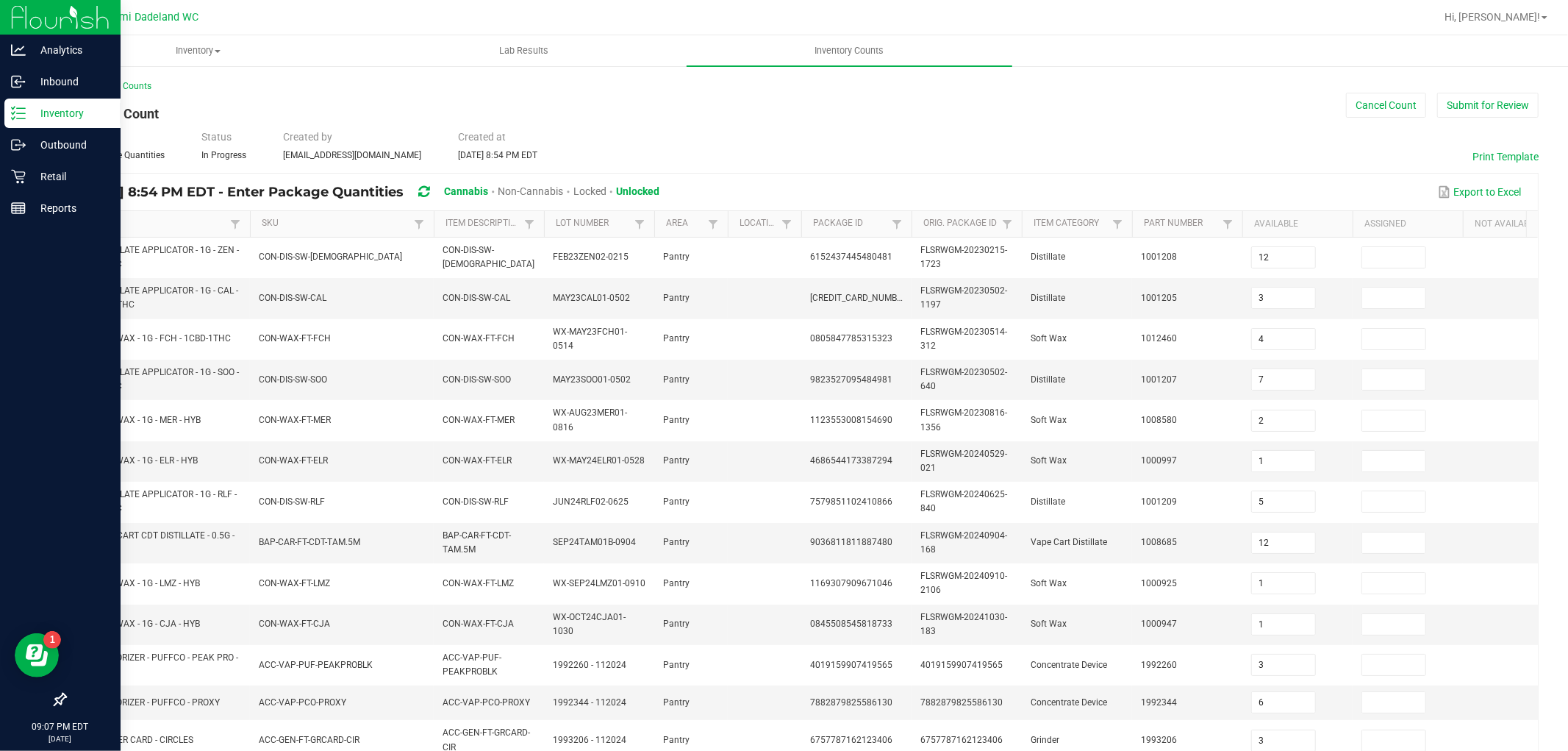
click at [12, 107] on icon at bounding box center [19, 114] width 15 height 15
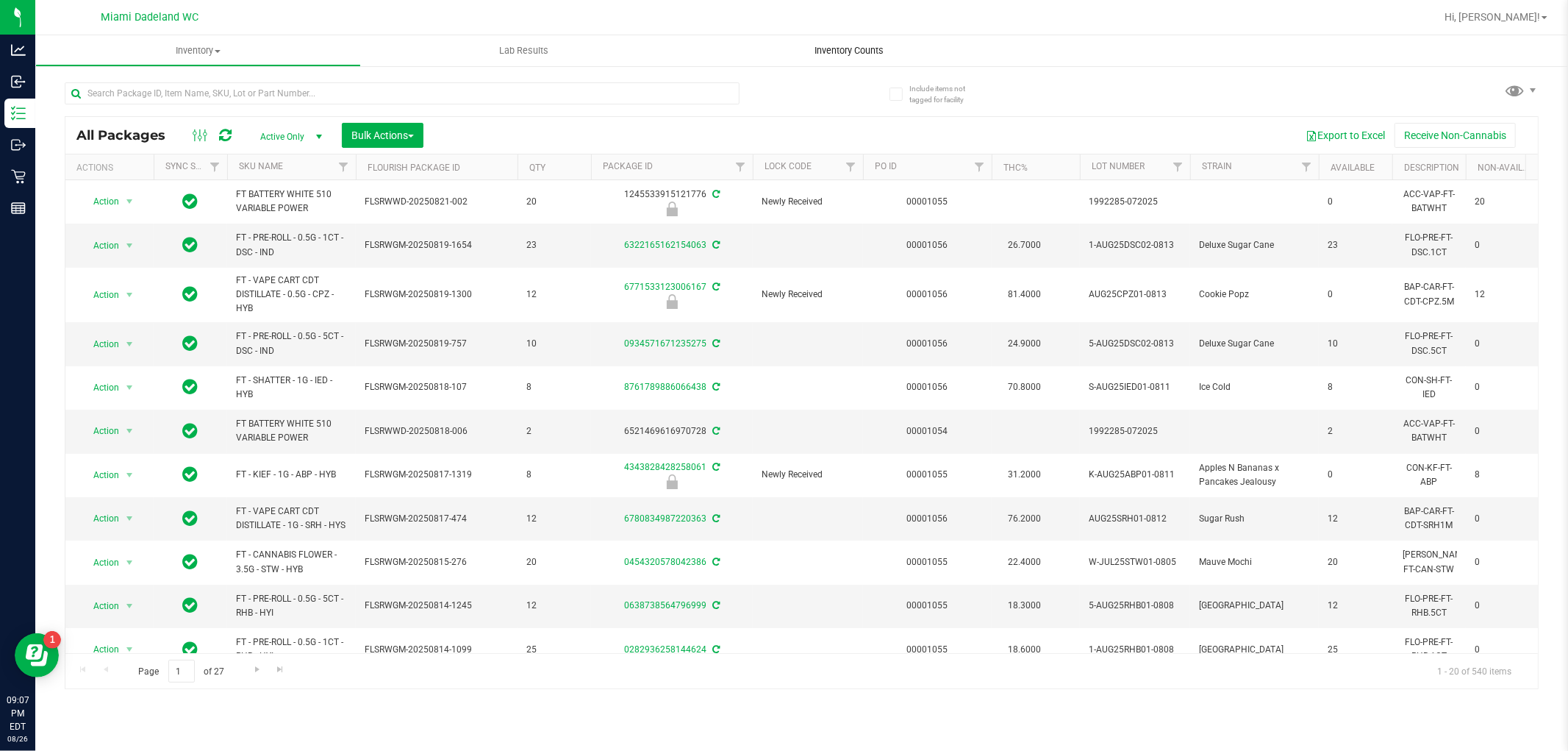
click at [876, 50] on span "Inventory Counts" at bounding box center [850, 51] width 109 height 13
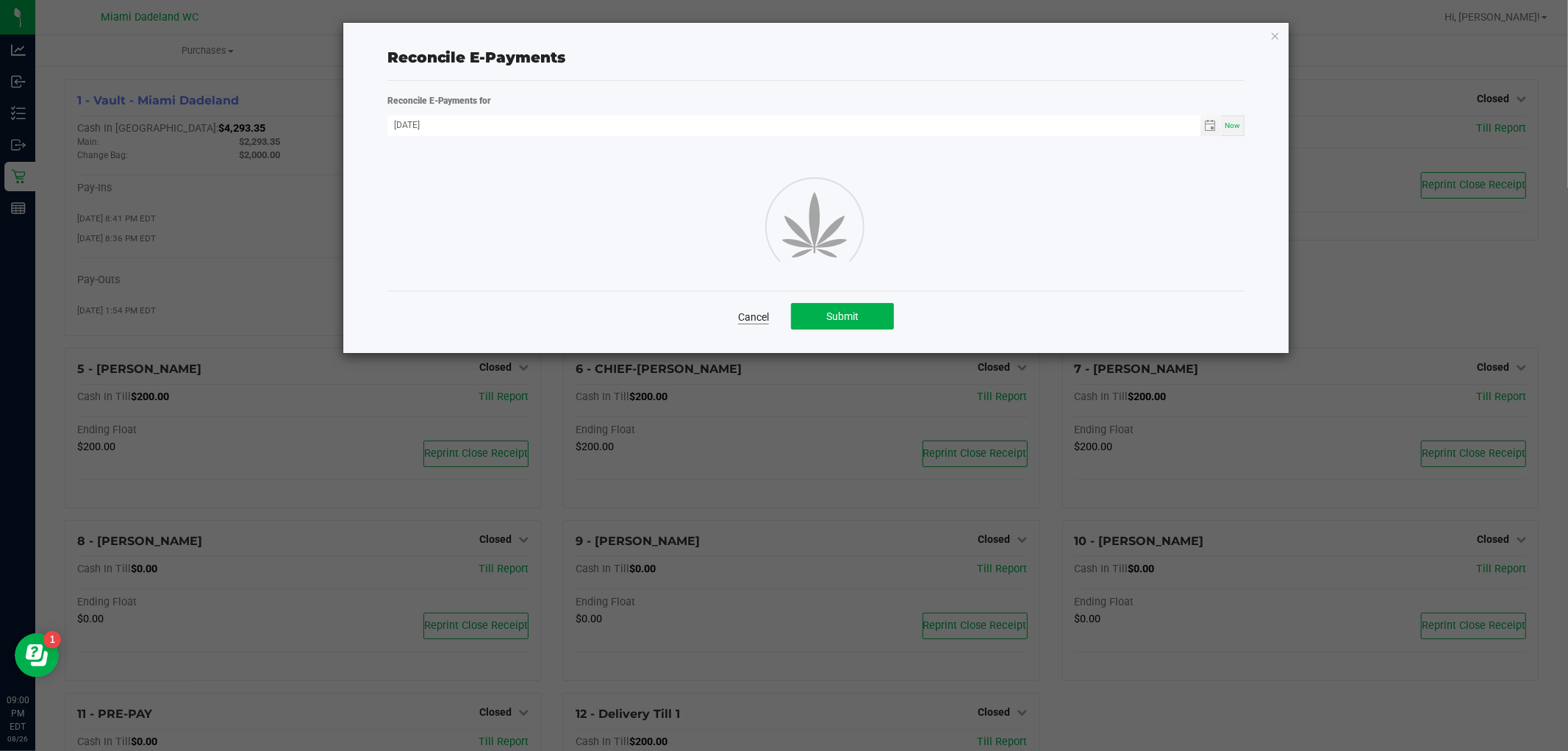
click at [752, 312] on link "Cancel" at bounding box center [753, 317] width 31 height 15
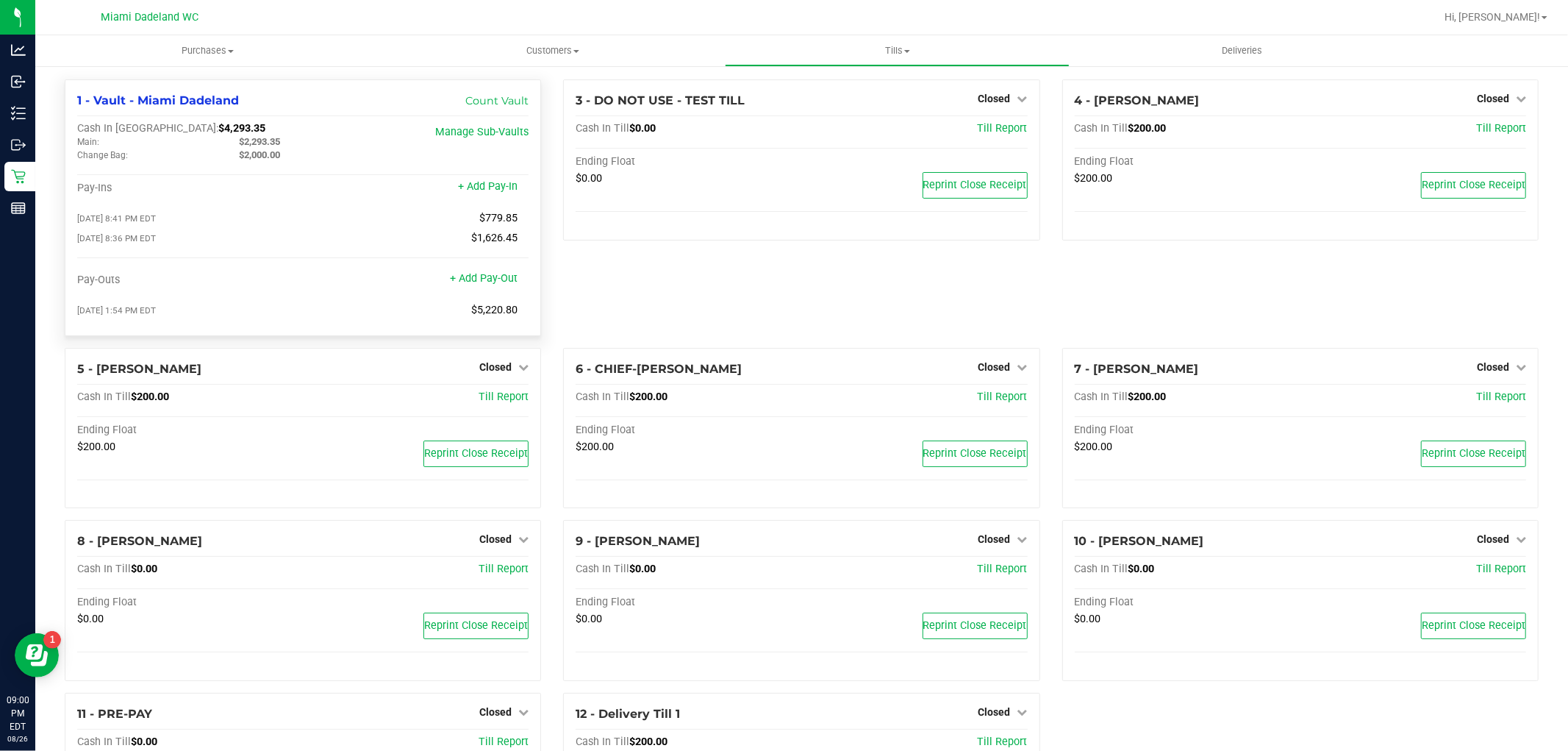
click at [185, 136] on div "Main:" at bounding box center [147, 142] width 162 height 13
click at [218, 131] on span "$4,293.35" at bounding box center [242, 128] width 47 height 12
click at [218, 130] on span "$4,293.35" at bounding box center [242, 128] width 47 height 12
click at [218, 131] on span "$4,293.35" at bounding box center [242, 128] width 47 height 12
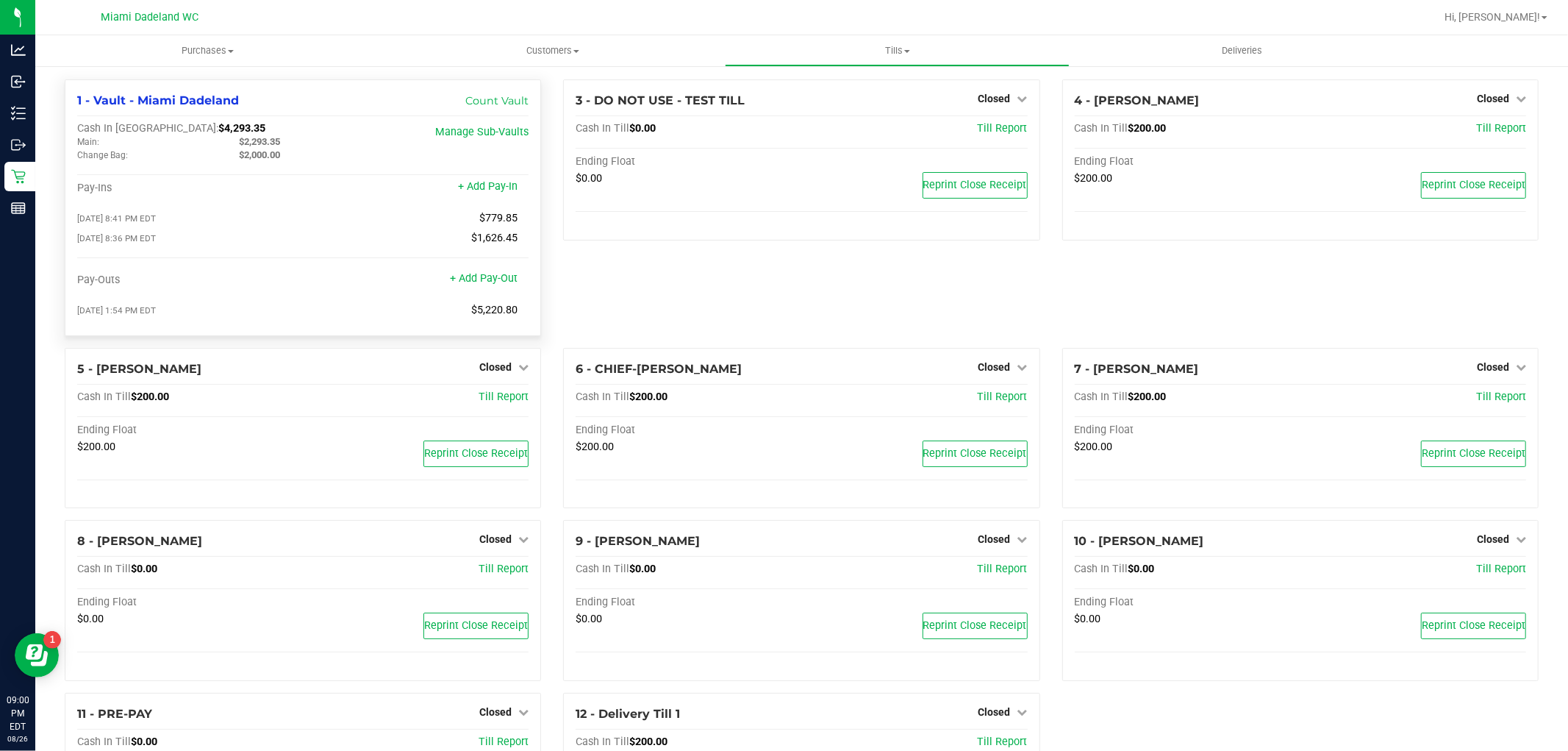
click at [218, 131] on span "$4,293.35" at bounding box center [242, 128] width 47 height 12
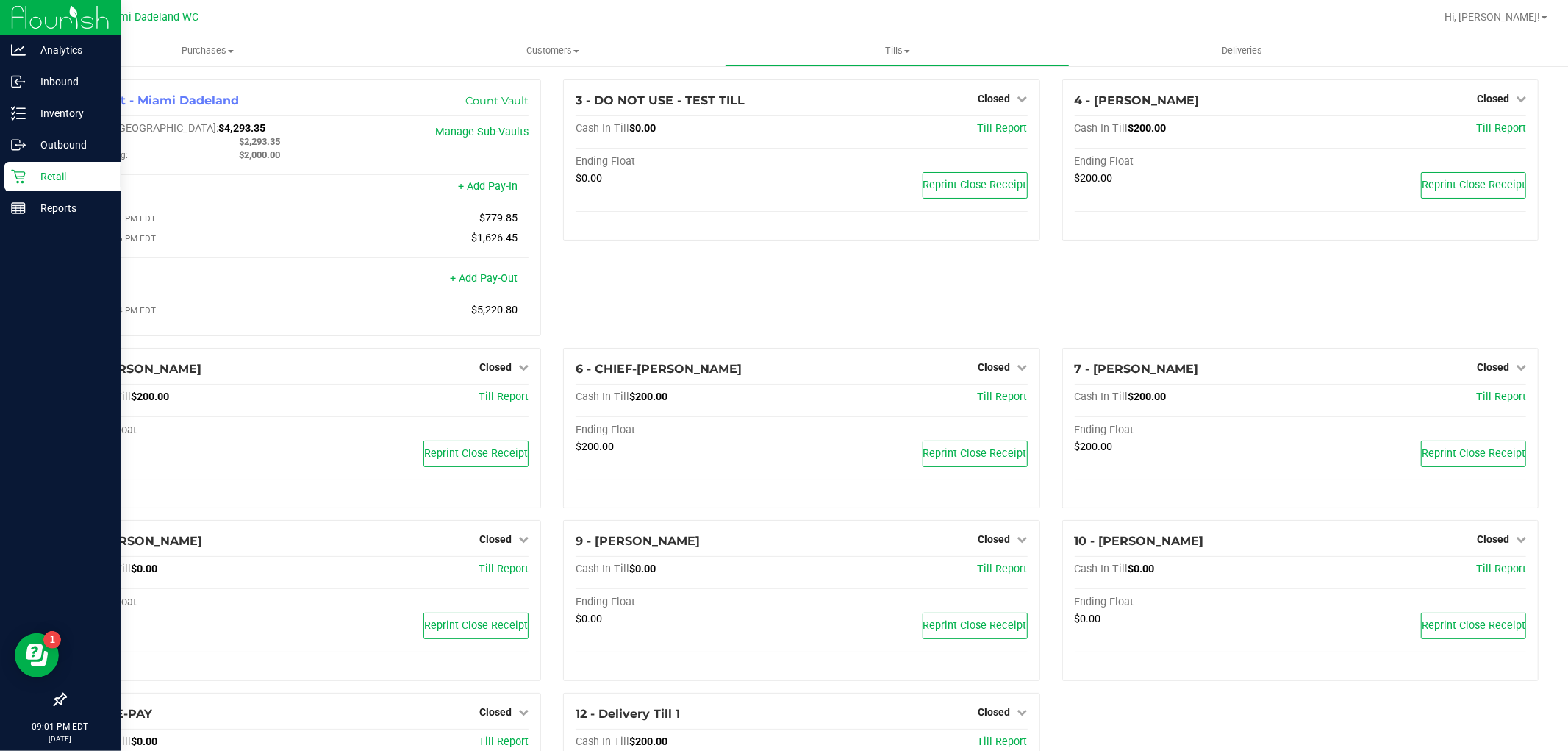
click at [19, 184] on div "Retail" at bounding box center [63, 176] width 117 height 29
